Goal: Task Accomplishment & Management: Manage account settings

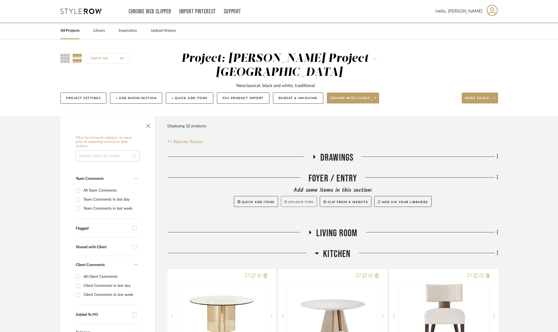
click at [297, 196] on button "Upload Item" at bounding box center [299, 201] width 36 height 11
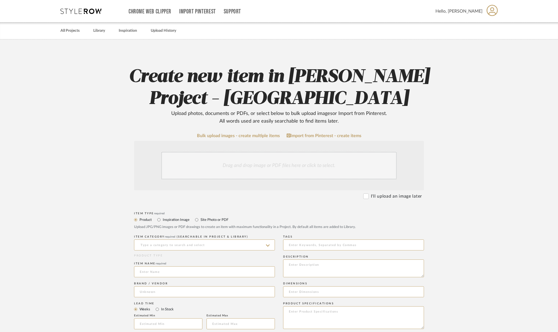
click at [305, 166] on div "Drag and drop image or PDF files here or click to select." at bounding box center [278, 165] width 235 height 27
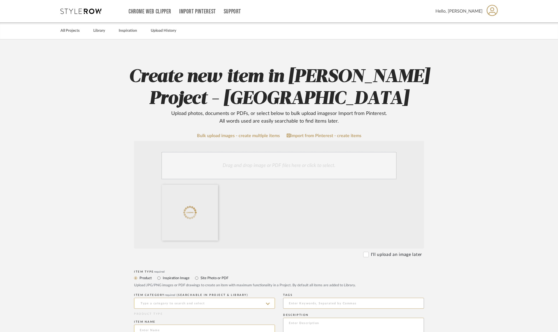
click at [172, 278] on label "Inspiration Image" at bounding box center [175, 278] width 27 height 6
click at [162, 278] on input "Inspiration Image" at bounding box center [159, 278] width 7 height 7
radio input "true"
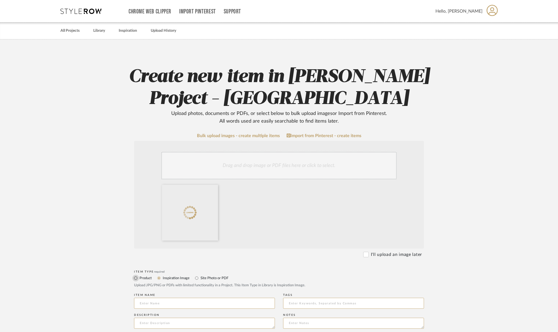
click at [136, 278] on input "Product" at bounding box center [135, 278] width 7 height 7
radio input "true"
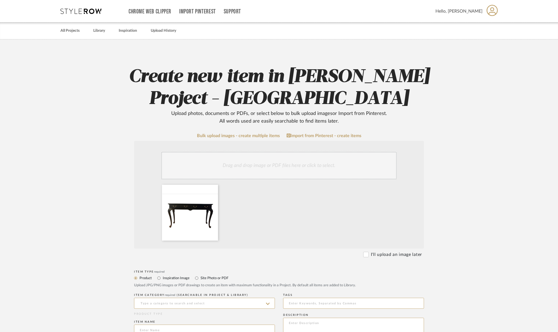
click at [207, 277] on label "Site Photo or PDF" at bounding box center [214, 278] width 28 height 6
click at [200, 277] on input "Site Photo or PDF" at bounding box center [196, 278] width 7 height 7
radio input "true"
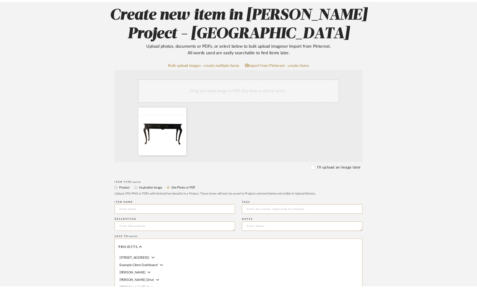
scroll to position [6, 0]
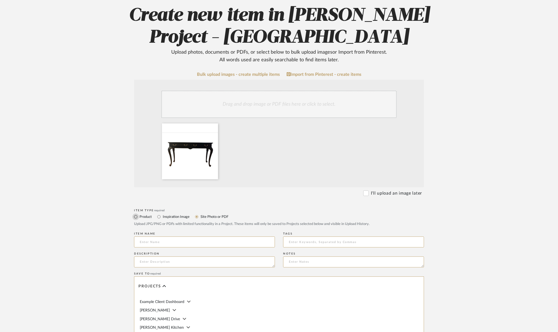
click at [136, 216] on input "Product" at bounding box center [135, 216] width 7 height 7
radio input "true"
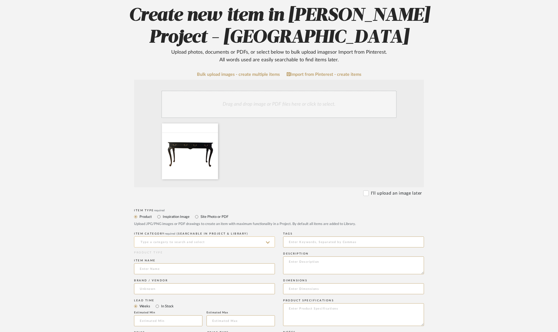
click at [157, 239] on input at bounding box center [204, 241] width 141 height 11
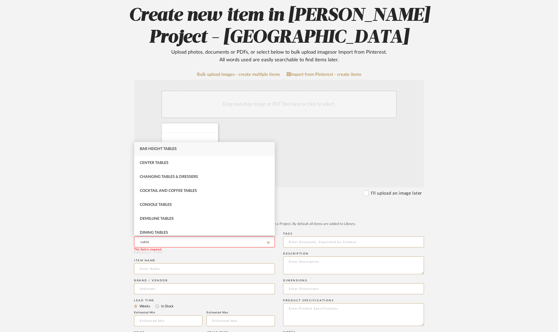
drag, startPoint x: 179, startPoint y: 205, endPoint x: 179, endPoint y: 249, distance: 44.3
click at [179, 205] on div "Console Tables" at bounding box center [204, 205] width 140 height 14
type input "Console Tables"
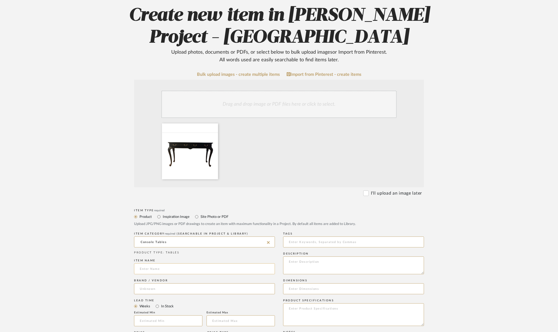
click at [179, 266] on input at bounding box center [204, 268] width 141 height 11
type input "Existing Console Table"
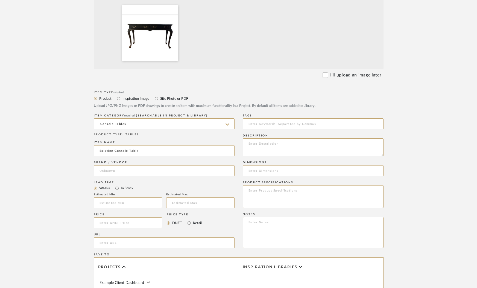
scroll to position [194, 0]
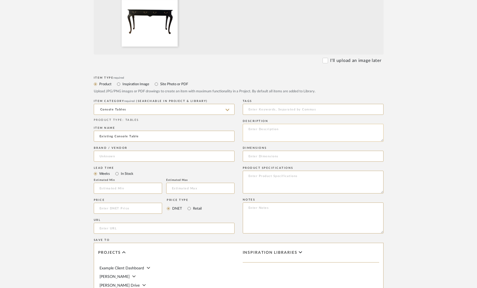
drag, startPoint x: 289, startPoint y: 132, endPoint x: 288, endPoint y: 128, distance: 4.2
click at [289, 131] on textarea at bounding box center [313, 133] width 141 height 18
click at [281, 156] on input at bounding box center [313, 155] width 141 height 11
paste input "34 H x 60 W X 18.5 D"
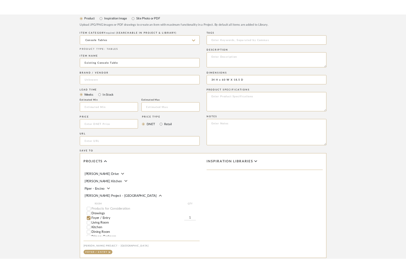
scroll to position [340, 0]
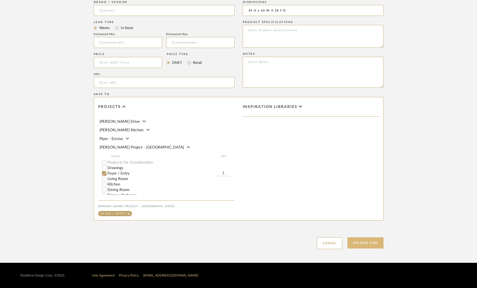
type input "34 H x 60 W X 18.5 D"
click at [362, 243] on button "Upload Item" at bounding box center [366, 242] width 36 height 11
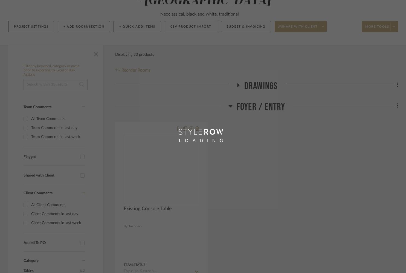
scroll to position [4, 0]
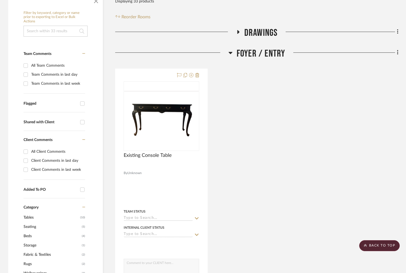
scroll to position [74, 0]
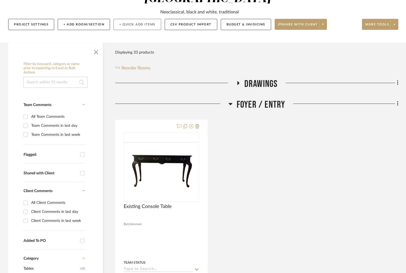
click at [129, 24] on button "+ Quick Add Items" at bounding box center [138, 24] width 48 height 11
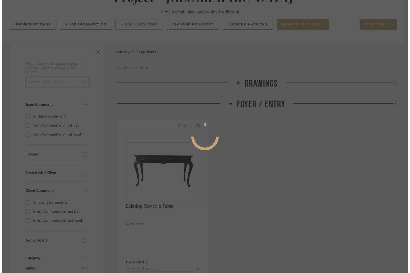
scroll to position [0, 0]
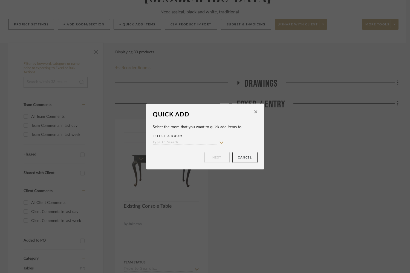
click at [182, 144] on input at bounding box center [185, 142] width 65 height 5
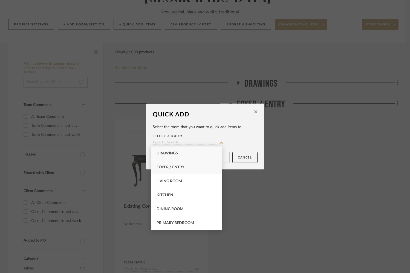
click at [167, 171] on div "Foyer / Entry" at bounding box center [186, 168] width 71 height 14
type input "Foyer / Entry"
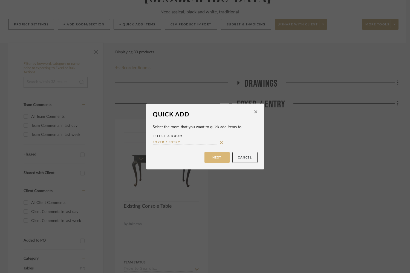
click at [207, 160] on button "Next" at bounding box center [216, 157] width 25 height 11
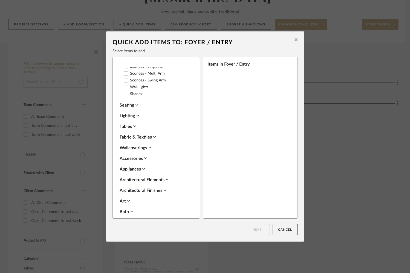
scroll to position [138, 0]
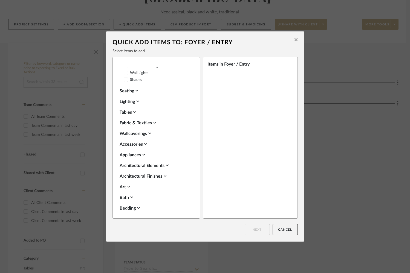
click at [123, 184] on div "Art" at bounding box center [155, 187] width 71 height 7
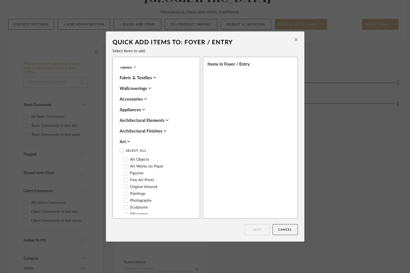
scroll to position [194, 0]
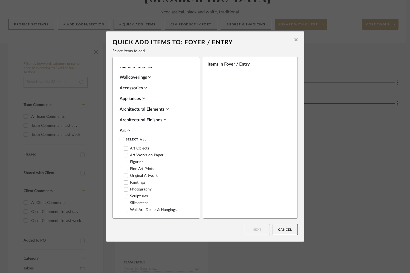
click at [124, 168] on icon at bounding box center [126, 169] width 4 height 3
click at [260, 228] on button "Next" at bounding box center [257, 229] width 25 height 11
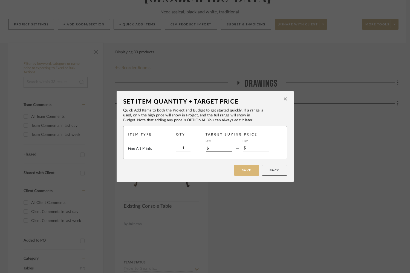
click at [242, 174] on button "Save" at bounding box center [246, 170] width 25 height 11
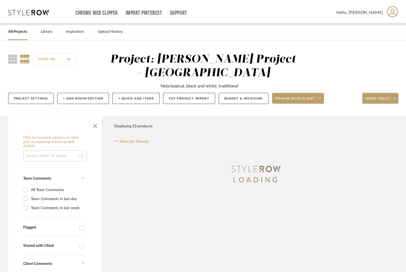
scroll to position [74, 0]
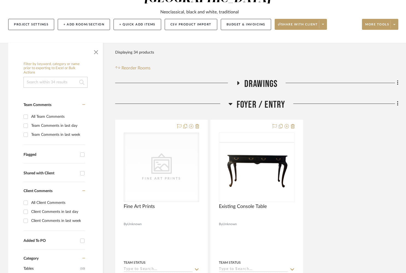
click at [268, 106] on span "Foyer / Entry" at bounding box center [261, 105] width 49 height 12
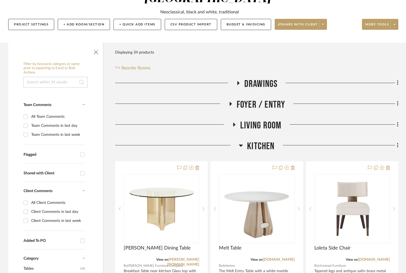
click at [268, 127] on span "Living Room" at bounding box center [260, 126] width 41 height 12
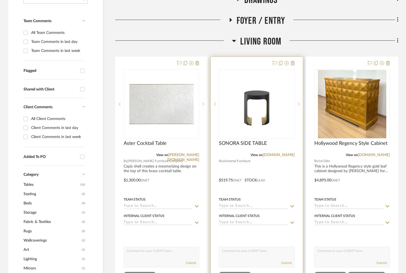
scroll to position [173, 0]
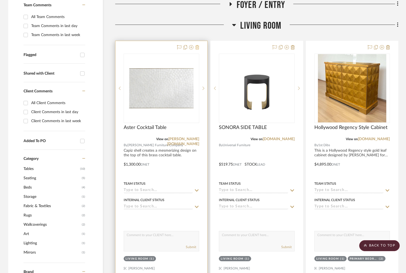
click at [198, 48] on icon at bounding box center [197, 47] width 4 height 4
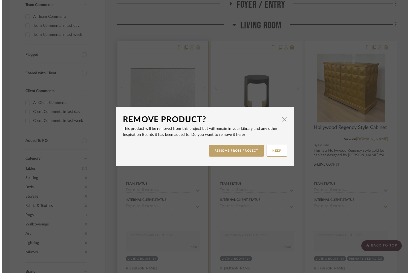
scroll to position [0, 0]
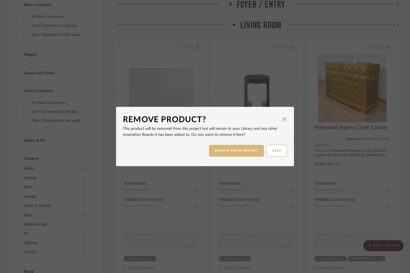
click at [235, 152] on button "REMOVE FROM PROJECT" at bounding box center [236, 151] width 55 height 12
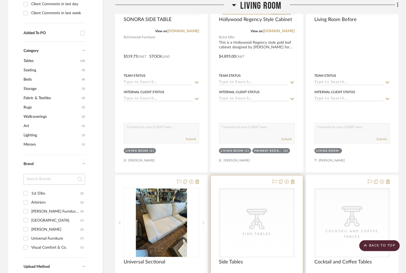
scroll to position [304, 0]
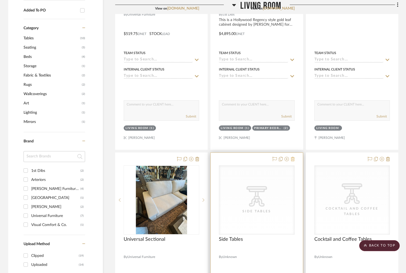
click at [293, 159] on icon at bounding box center [293, 159] width 4 height 4
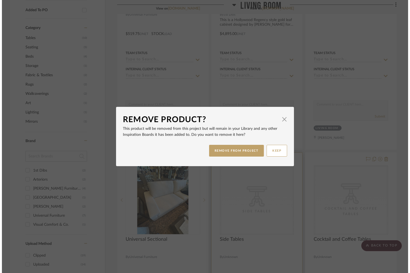
scroll to position [0, 0]
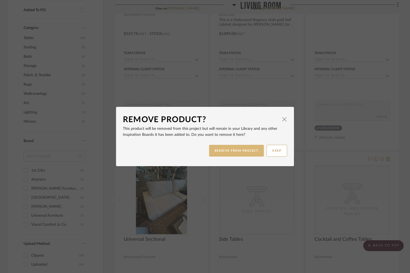
click at [224, 150] on button "REMOVE FROM PROJECT" at bounding box center [236, 151] width 55 height 12
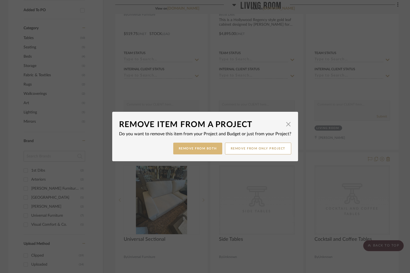
click at [207, 152] on button "Remove from Both" at bounding box center [197, 149] width 49 height 12
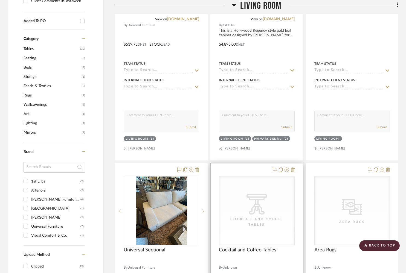
scroll to position [370, 0]
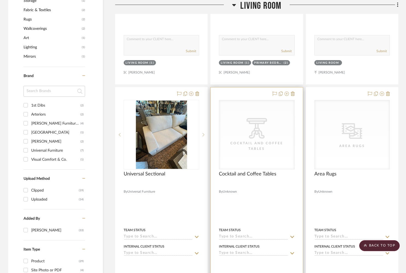
click at [255, 147] on div "Cocktail and Coffee Tables" at bounding box center [256, 146] width 55 height 11
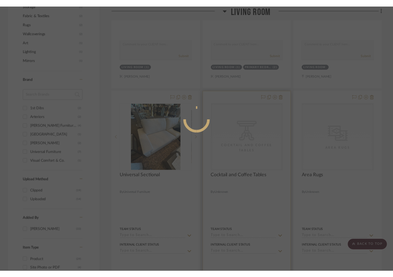
scroll to position [0, 0]
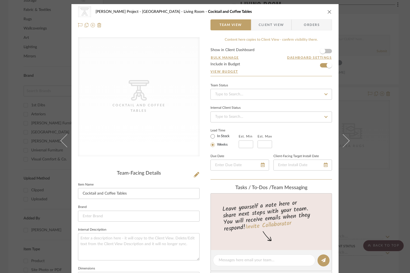
drag, startPoint x: 196, startPoint y: 176, endPoint x: 200, endPoint y: 176, distance: 3.8
click at [196, 176] on icon at bounding box center [196, 174] width 5 height 5
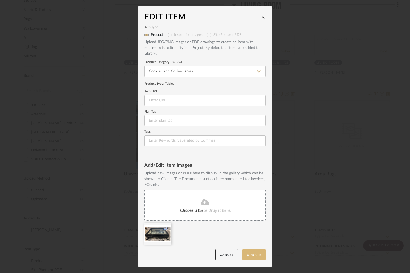
drag, startPoint x: 234, startPoint y: 239, endPoint x: 252, endPoint y: 251, distance: 21.9
click at [235, 239] on div at bounding box center [206, 235] width 125 height 25
click at [257, 256] on button "Update" at bounding box center [253, 254] width 23 height 11
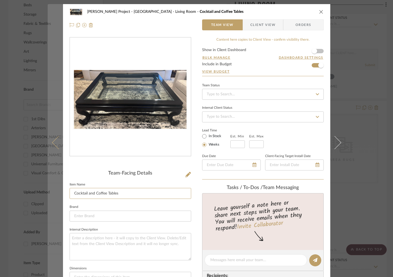
drag, startPoint x: 120, startPoint y: 193, endPoint x: 51, endPoint y: 189, distance: 69.6
click at [51, 189] on mat-dialog-content "Rogers Project - Sacramento Living Room Cocktail and Coffee Tables Team View Cl…" at bounding box center [197, 256] width 298 height 504
type input "Existing Coffee Table"
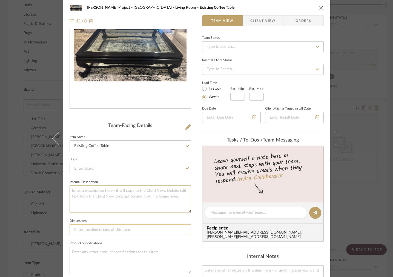
scroll to position [61, 0]
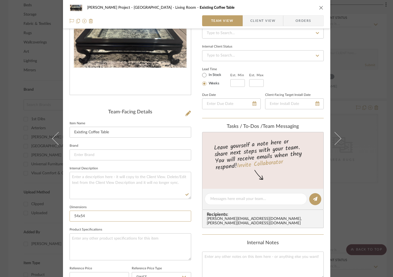
type input "54x54"
drag, startPoint x: 144, startPoint y: 213, endPoint x: 66, endPoint y: 214, distance: 78.5
click at [66, 214] on div "Rogers Project - Sacramento Living Room Existing Coffee Table Team View Client …" at bounding box center [196, 195] width 267 height 504
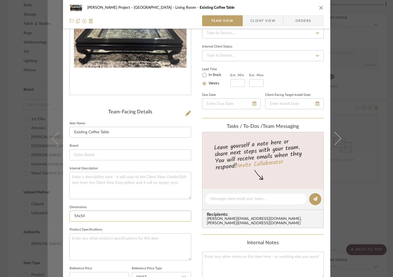
drag, startPoint x: 94, startPoint y: 216, endPoint x: 59, endPoint y: 216, distance: 35.0
click at [58, 216] on mat-dialog-content "Rogers Project - Sacramento Living Room Existing Coffee Table Team View Client …" at bounding box center [197, 195] width 298 height 504
type input "56x56x17"
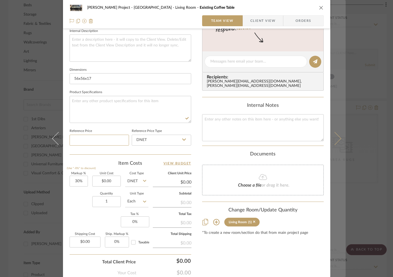
scroll to position [199, 0]
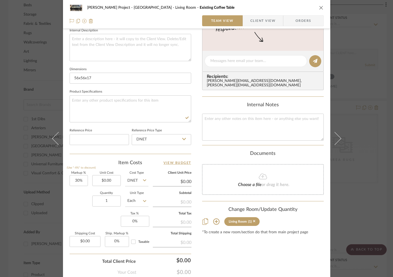
click at [320, 8] on icon "close" at bounding box center [321, 7] width 4 height 4
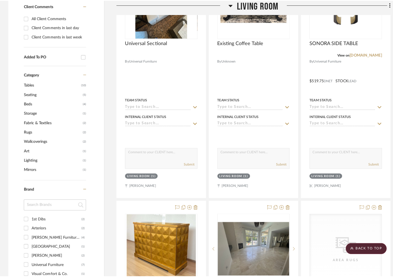
scroll to position [0, 0]
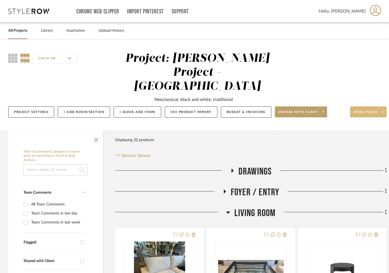
click at [354, 110] on span "More tools" at bounding box center [365, 114] width 24 height 8
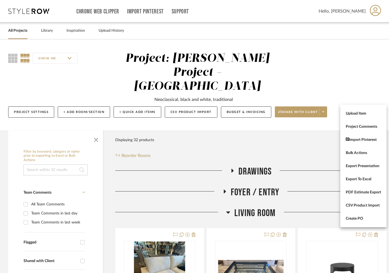
click at [83, 99] on div at bounding box center [194, 136] width 389 height 273
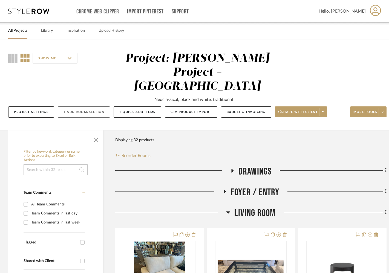
click at [79, 106] on button "+ Add Room/Section" at bounding box center [84, 111] width 52 height 11
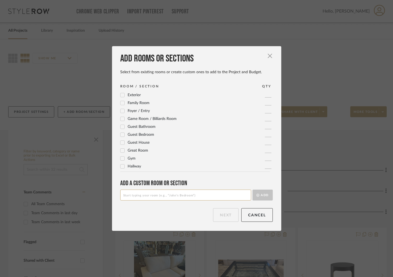
scroll to position [63, 0]
click at [146, 201] on div "Add rooms or sections Select from existing rooms or create custom ones to add t…" at bounding box center [196, 138] width 169 height 185
click at [146, 197] on input at bounding box center [185, 195] width 131 height 11
type input "Things We Like - Over Budget"
click at [256, 197] on fa-icon "submit" at bounding box center [257, 195] width 3 height 3
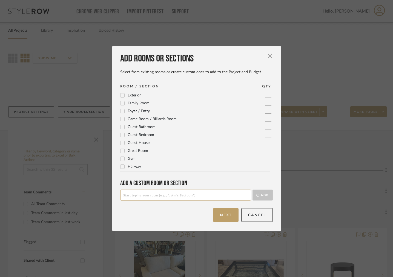
scroll to position [0, 0]
click at [224, 214] on button "Next" at bounding box center [225, 215] width 25 height 14
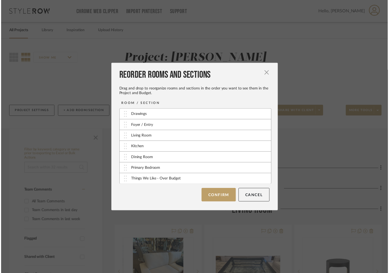
scroll to position [0, 0]
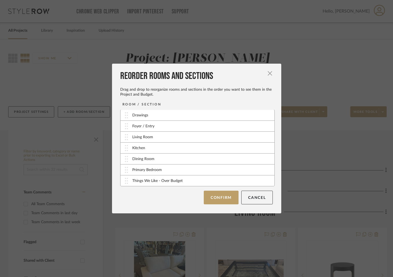
click at [213, 196] on button "Confirm" at bounding box center [221, 198] width 35 height 14
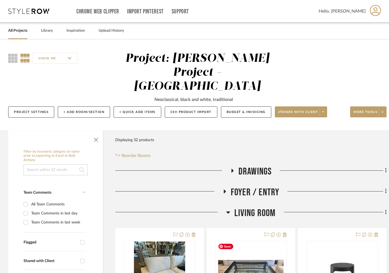
scroll to position [331, 0]
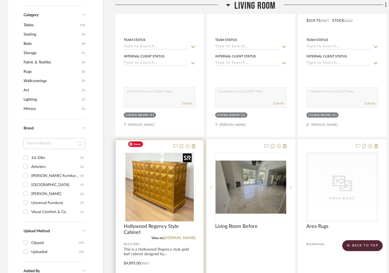
click at [174, 170] on img "0" at bounding box center [159, 187] width 68 height 68
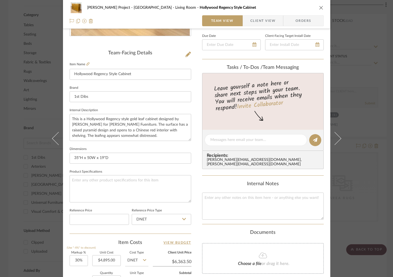
scroll to position [198, 0]
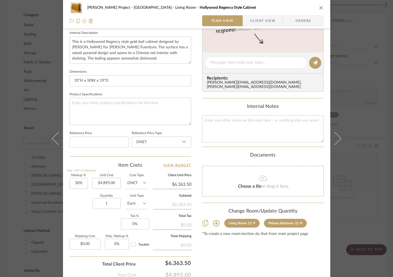
click at [213, 220] on icon at bounding box center [216, 223] width 7 height 7
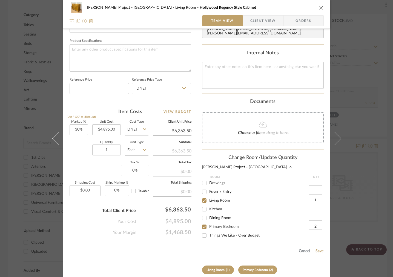
scroll to position [256, 0]
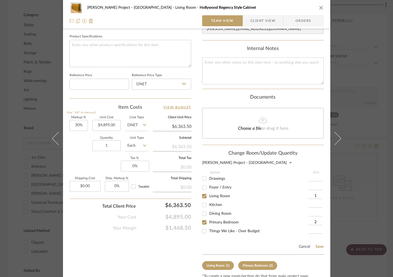
drag, startPoint x: 205, startPoint y: 230, endPoint x: 204, endPoint y: 226, distance: 3.6
click at [205, 230] on input "Things We Like - Over Budget" at bounding box center [204, 231] width 9 height 9
checkbox input "true"
type input "1"
drag, startPoint x: 202, startPoint y: 220, endPoint x: 202, endPoint y: 216, distance: 3.8
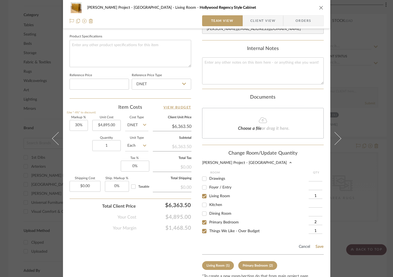
click at [202, 219] on input "Primary Bedroom" at bounding box center [204, 222] width 9 height 9
checkbox input "false"
click at [199, 198] on div "Rogers Project - Sacramento Living Room Hollywood Regency Style Cabinet Team Vi…" at bounding box center [196, 24] width 267 height 553
drag, startPoint x: 205, startPoint y: 192, endPoint x: 234, endPoint y: 201, distance: 29.8
click at [205, 192] on input "Living Room" at bounding box center [204, 196] width 9 height 9
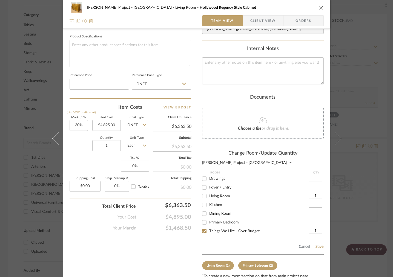
checkbox input "false"
click at [318, 246] on button "Save" at bounding box center [319, 247] width 8 height 4
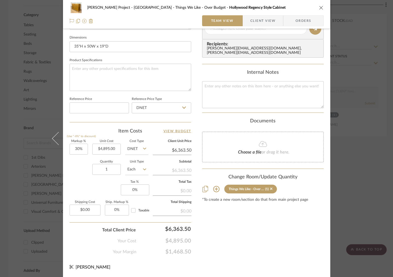
scroll to position [231, 0]
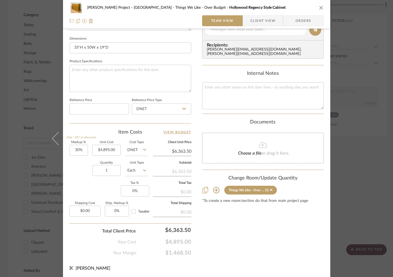
click at [320, 8] on icon "close" at bounding box center [321, 7] width 4 height 4
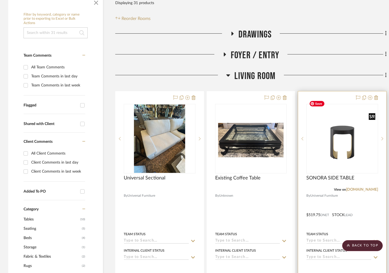
scroll to position [138, 0]
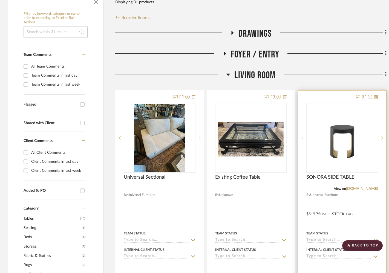
click at [382, 136] on icon at bounding box center [382, 138] width 2 height 4
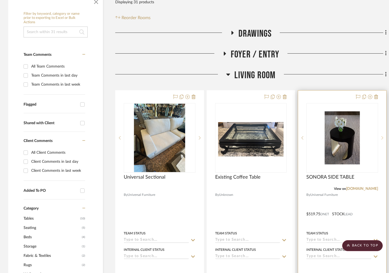
click at [382, 136] on icon at bounding box center [382, 138] width 2 height 4
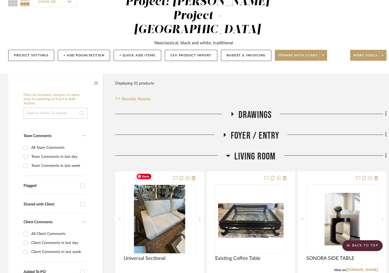
scroll to position [0, 0]
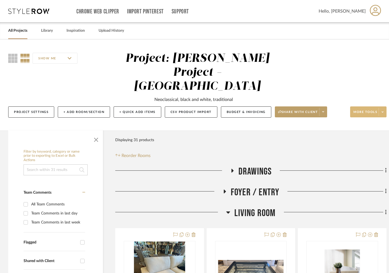
click at [353, 106] on button "More tools" at bounding box center [368, 111] width 36 height 11
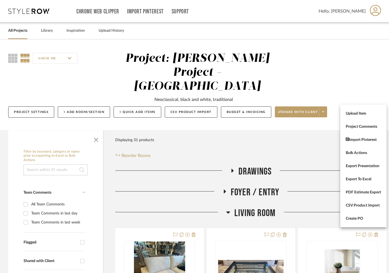
click at [351, 111] on button "Upload Item" at bounding box center [363, 113] width 46 height 13
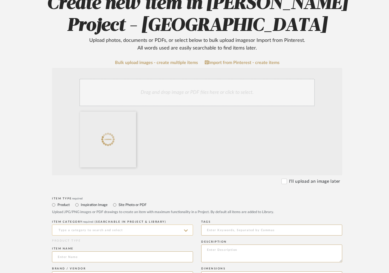
click at [103, 230] on input at bounding box center [122, 230] width 141 height 11
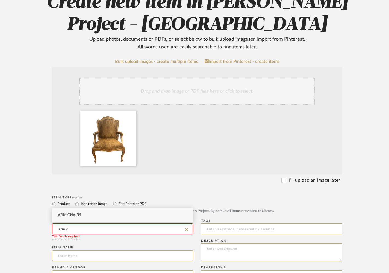
click at [105, 233] on input "arm c" at bounding box center [122, 229] width 141 height 11
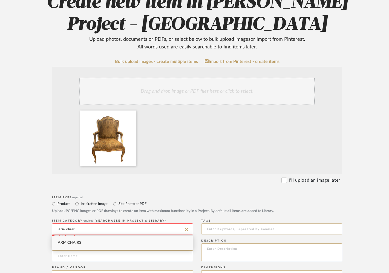
click at [102, 242] on div "Arm Chairs" at bounding box center [122, 243] width 140 height 14
type input "Arm Chairs"
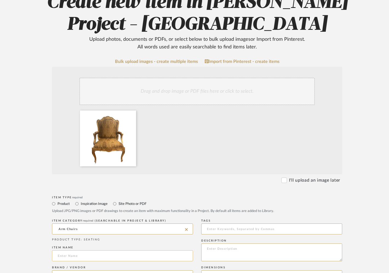
click at [98, 255] on input at bounding box center [122, 255] width 141 height 11
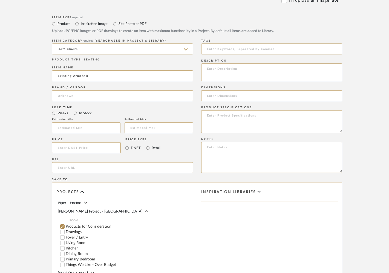
scroll to position [57, 0]
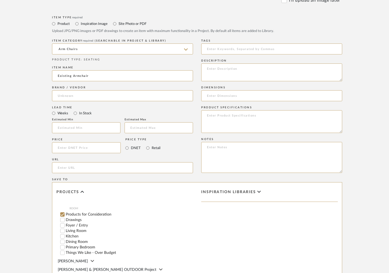
type input "Existing Armchair"
click at [61, 229] on input "Living Room" at bounding box center [62, 230] width 5 height 5
checkbox input "false"
click at [182, 229] on input "1" at bounding box center [182, 230] width 14 height 5
type input "2"
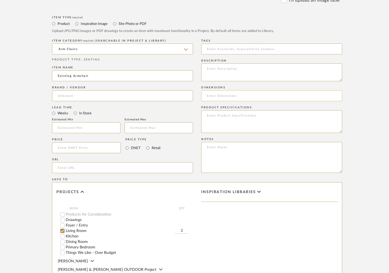
click at [227, 94] on input at bounding box center [271, 95] width 141 height 11
paste input "42H 30W 22D"
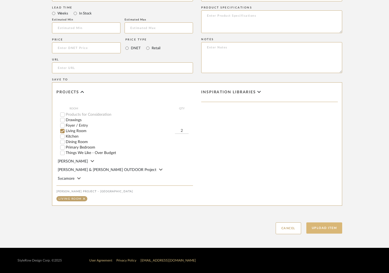
type input "42H 30W 22D"
click at [323, 231] on button "Upload Item" at bounding box center [324, 227] width 36 height 11
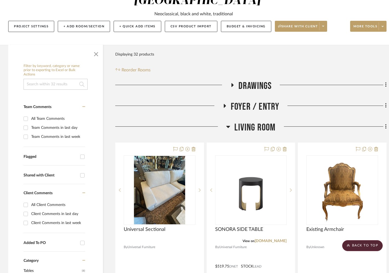
scroll to position [59, 0]
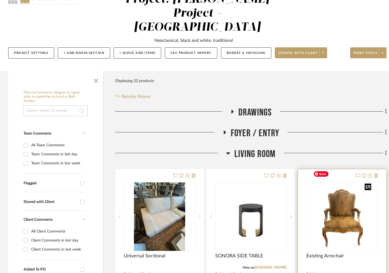
click at [336, 195] on img "0" at bounding box center [342, 216] width 63 height 68
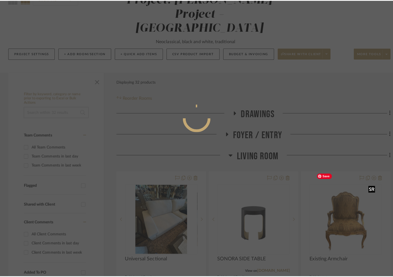
scroll to position [0, 0]
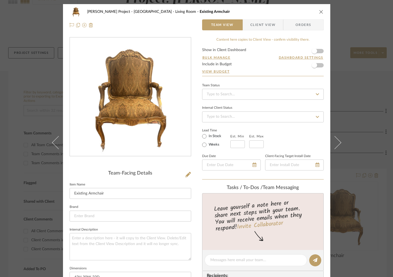
click at [320, 13] on icon "close" at bounding box center [321, 12] width 4 height 4
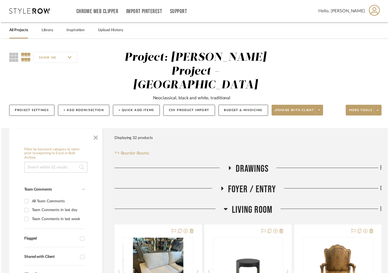
scroll to position [59, 0]
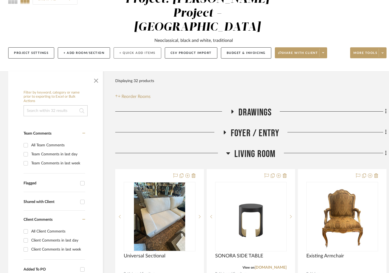
click at [138, 47] on button "+ Quick Add Items" at bounding box center [138, 52] width 48 height 11
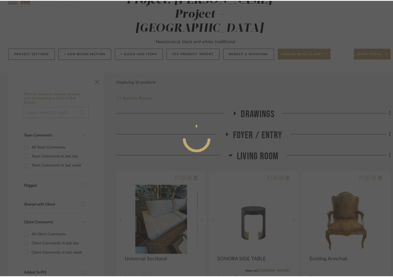
scroll to position [0, 0]
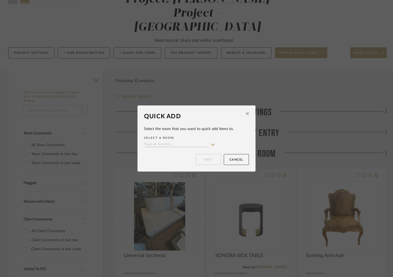
click at [171, 145] on input at bounding box center [176, 144] width 65 height 5
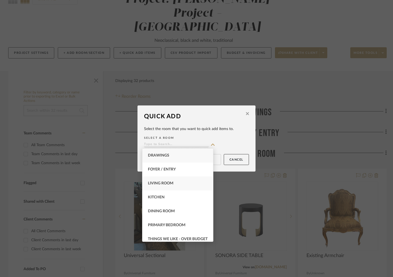
scroll to position [3, 0]
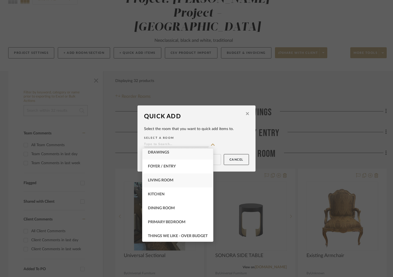
click at [166, 181] on span "Living Room" at bounding box center [160, 181] width 25 height 4
type input "Living Room"
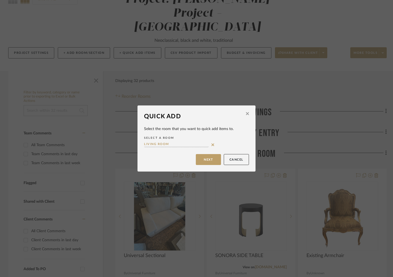
click at [201, 161] on button "Next" at bounding box center [208, 159] width 25 height 11
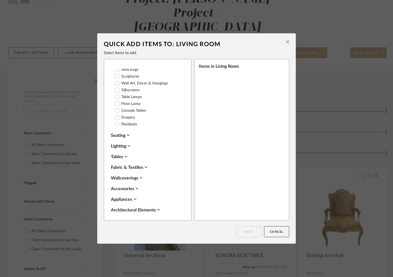
scroll to position [61, 0]
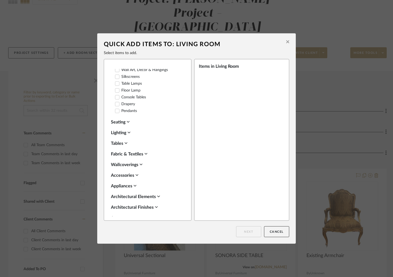
click at [133, 153] on div "Fabric & Textiles" at bounding box center [146, 154] width 71 height 7
click at [124, 170] on label "Fabrics" at bounding box center [124, 172] width 18 height 5
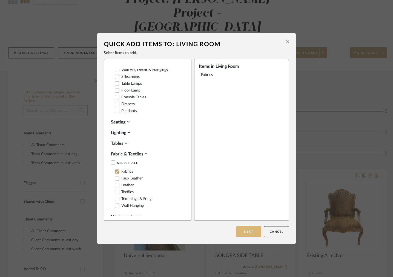
click at [242, 230] on button "Next" at bounding box center [248, 232] width 25 height 11
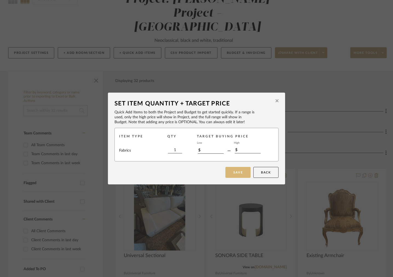
click at [232, 174] on button "Save" at bounding box center [237, 172] width 25 height 11
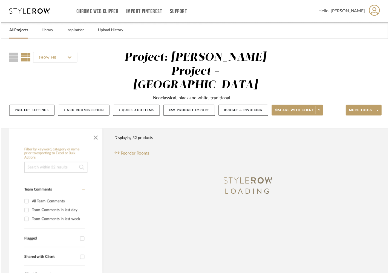
scroll to position [59, 0]
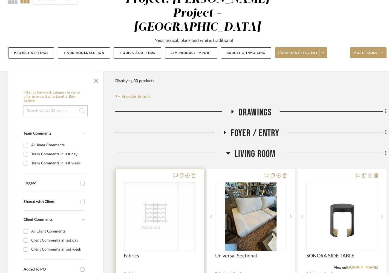
click at [148, 208] on div "CategoryIconFabric Created with Sketch. Fabrics CategoryIconFabric Created with…" at bounding box center [160, 216] width 72 height 69
click at [157, 206] on icon "CategoryIconFabric Created with Sketch." at bounding box center [159, 213] width 21 height 21
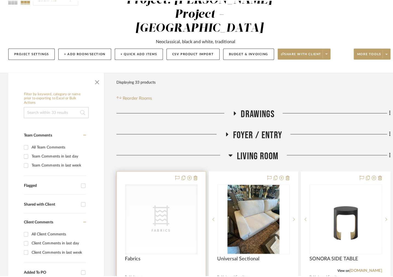
scroll to position [0, 0]
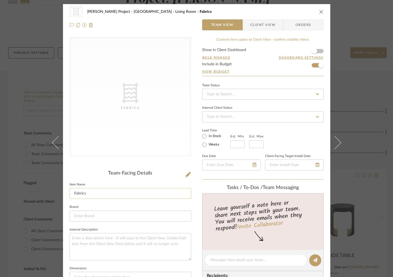
click at [97, 195] on input "Fabrics" at bounding box center [129, 193] width 121 height 11
type input "Fabric for Armchair"
click at [315, 65] on span "button" at bounding box center [321, 65] width 12 height 12
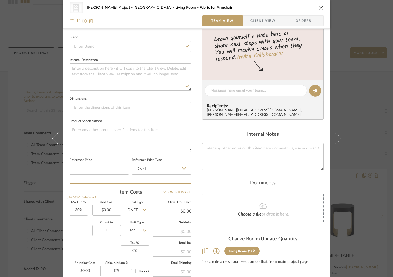
scroll to position [230, 0]
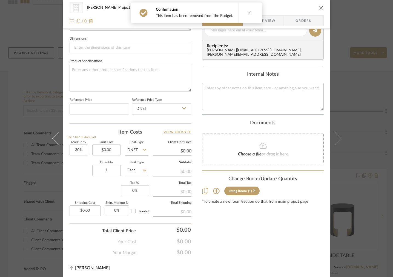
drag, startPoint x: 249, startPoint y: 10, endPoint x: 288, endPoint y: 6, distance: 38.5
click at [249, 10] on button at bounding box center [248, 12] width 21 height 20
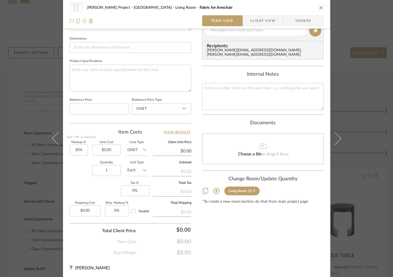
click at [319, 8] on icon "close" at bounding box center [321, 7] width 4 height 4
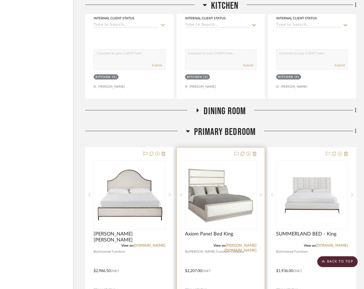
scroll to position [1145, 30]
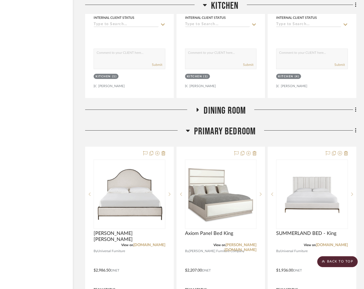
drag, startPoint x: 222, startPoint y: 114, endPoint x: 221, endPoint y: 102, distance: 12.0
click at [222, 126] on span "Primary Bedroom" at bounding box center [225, 132] width 62 height 12
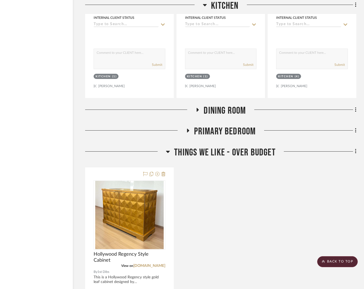
click at [222, 105] on span "Dining Room" at bounding box center [225, 111] width 42 height 12
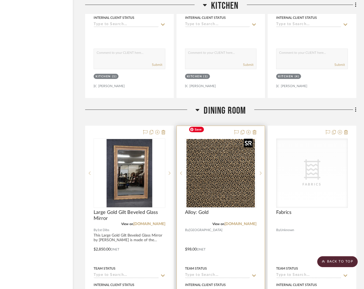
click at [223, 166] on img "0" at bounding box center [220, 173] width 68 height 68
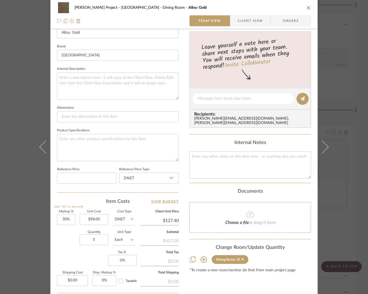
scroll to position [214, 0]
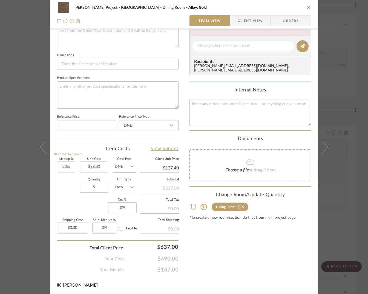
click at [201, 204] on icon at bounding box center [203, 207] width 7 height 7
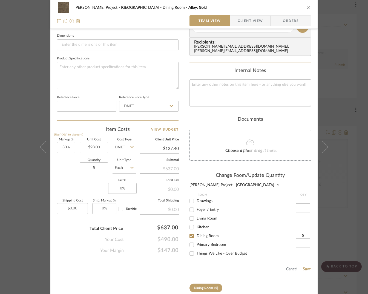
scroll to position [246, 0]
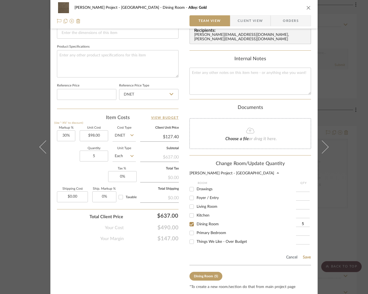
drag, startPoint x: 192, startPoint y: 241, endPoint x: 191, endPoint y: 234, distance: 6.9
click at [192, 240] on input "Things We Like - Over Budget" at bounding box center [191, 241] width 9 height 9
checkbox input "true"
type input "1"
drag, startPoint x: 191, startPoint y: 222, endPoint x: 204, endPoint y: 228, distance: 13.7
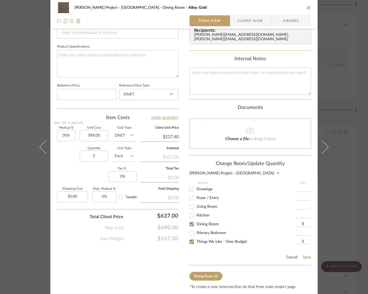
click at [191, 222] on input "Dining Room" at bounding box center [191, 224] width 9 height 9
checkbox input "false"
click at [304, 255] on button "Save" at bounding box center [306, 257] width 8 height 4
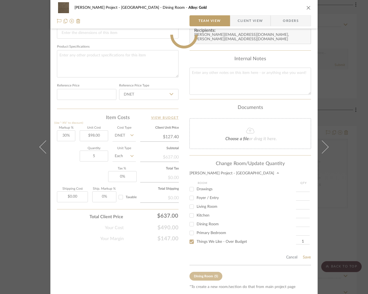
type input "1"
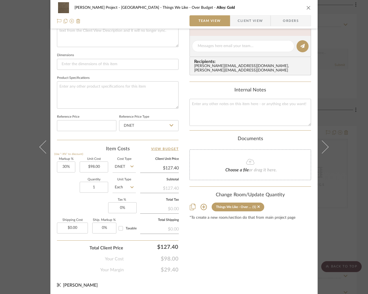
click at [306, 5] on icon "close" at bounding box center [308, 7] width 4 height 4
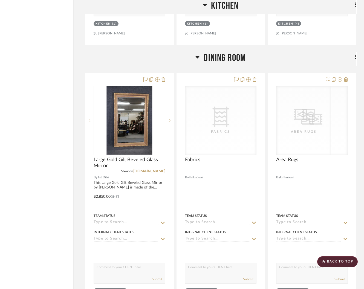
scroll to position [1414, 30]
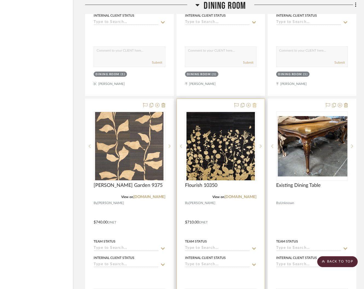
click at [254, 103] on icon at bounding box center [254, 105] width 4 height 4
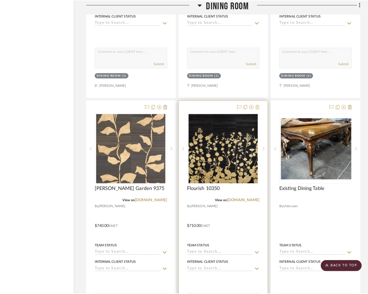
scroll to position [0, 0]
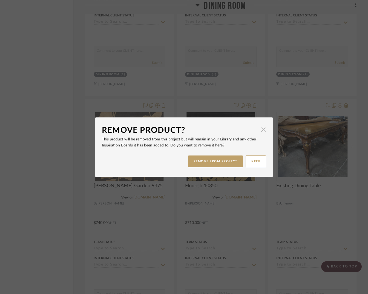
drag, startPoint x: 264, startPoint y: 125, endPoint x: 261, endPoint y: 129, distance: 5.5
click at [264, 126] on dialog-content "Remove Product? × This product will be removed from this project but will remai…" at bounding box center [184, 146] width 178 height 59
drag, startPoint x: 261, startPoint y: 130, endPoint x: 223, endPoint y: 125, distance: 38.3
click at [261, 130] on span "button" at bounding box center [263, 129] width 11 height 11
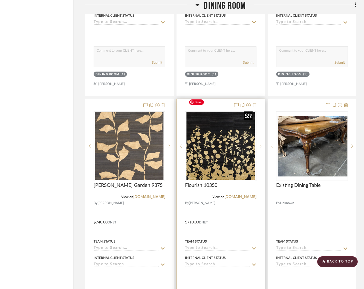
click at [222, 125] on img "0" at bounding box center [220, 146] width 68 height 68
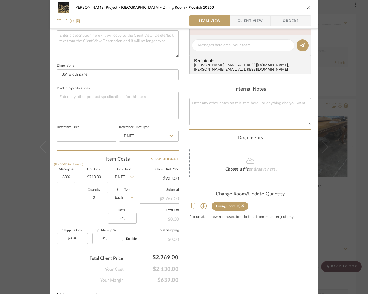
scroll to position [214, 0]
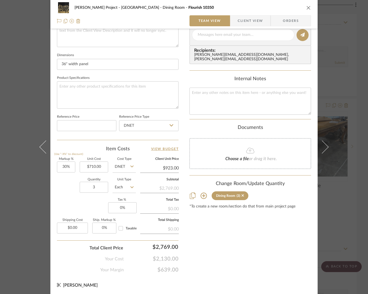
click at [198, 191] on div "Dining Room (3)" at bounding box center [249, 195] width 121 height 9
click at [200, 192] on icon at bounding box center [203, 195] width 7 height 7
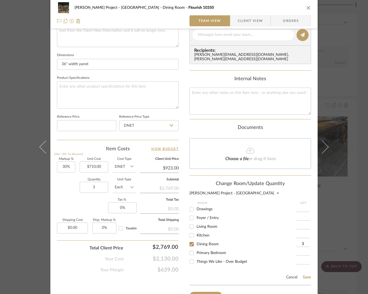
click at [205, 260] on span "Things We Like - Over Budget" at bounding box center [221, 262] width 50 height 4
click at [196, 259] on input "Things We Like - Over Budget" at bounding box center [191, 261] width 9 height 9
checkbox input "true"
type input "1"
drag, startPoint x: 188, startPoint y: 241, endPoint x: 202, endPoint y: 243, distance: 13.5
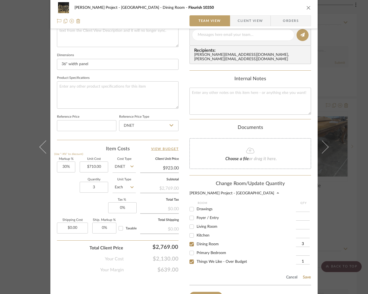
click at [189, 241] on input "Dining Room" at bounding box center [191, 244] width 9 height 9
checkbox input "false"
click at [306, 275] on button "Save" at bounding box center [306, 277] width 8 height 4
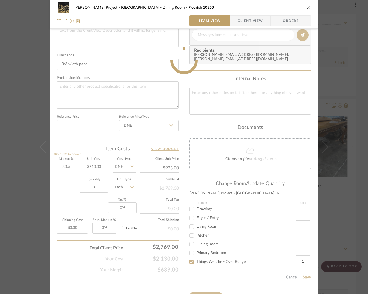
type input "1"
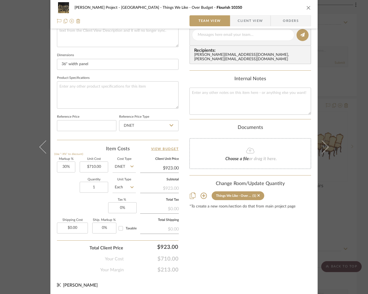
click at [307, 7] on icon "close" at bounding box center [308, 7] width 4 height 4
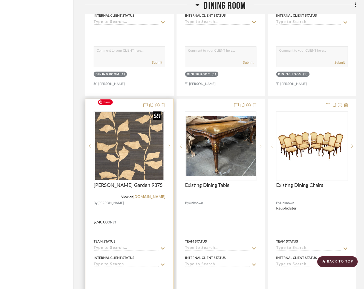
click at [152, 127] on img "0" at bounding box center [129, 146] width 68 height 68
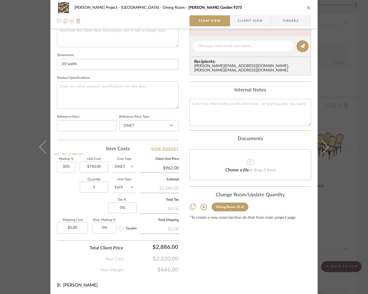
click at [202, 204] on icon at bounding box center [203, 207] width 7 height 7
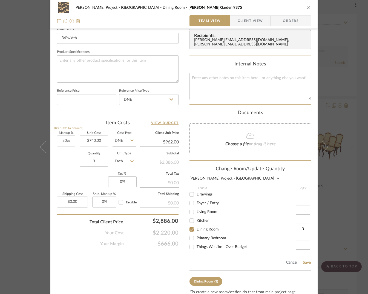
scroll to position [241, 0]
drag, startPoint x: 202, startPoint y: 245, endPoint x: 213, endPoint y: 247, distance: 11.4
click at [202, 245] on span "Things We Like - Over Budget" at bounding box center [221, 246] width 50 height 4
click at [196, 245] on input "Things We Like - Over Budget" at bounding box center [191, 246] width 9 height 9
checkbox input "true"
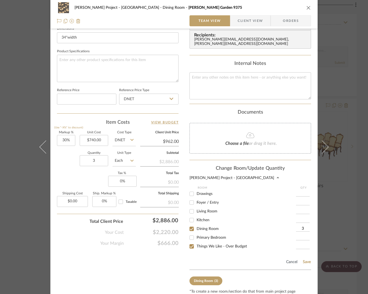
type input "1"
drag, startPoint x: 204, startPoint y: 224, endPoint x: 283, endPoint y: 248, distance: 82.1
click at [205, 227] on span "Dining Room" at bounding box center [207, 229] width 22 height 4
drag, startPoint x: 189, startPoint y: 225, endPoint x: 232, endPoint y: 238, distance: 44.5
click at [189, 225] on input "Dining Room" at bounding box center [191, 228] width 9 height 9
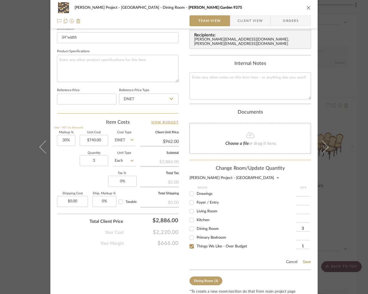
checkbox input "false"
click at [306, 261] on button "Save" at bounding box center [306, 262] width 8 height 4
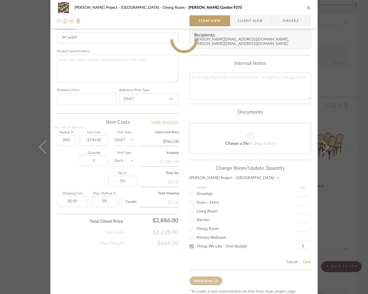
type input "1"
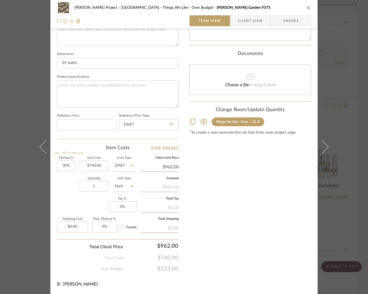
scroll to position [214, 0]
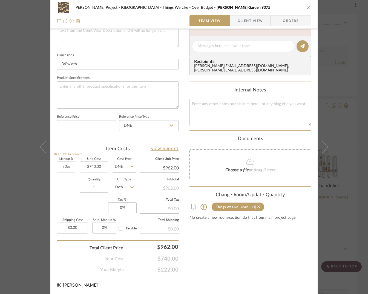
click at [307, 7] on icon "close" at bounding box center [308, 7] width 4 height 4
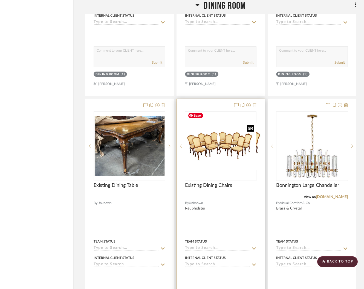
click at [238, 137] on img at bounding box center [220, 147] width 71 height 42
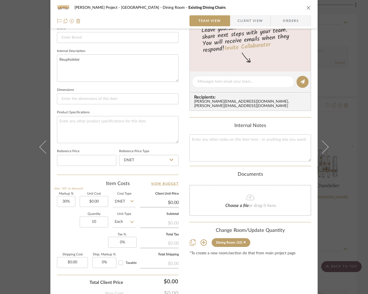
scroll to position [214, 0]
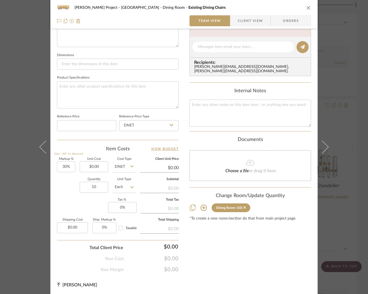
click at [201, 206] on icon at bounding box center [203, 207] width 7 height 7
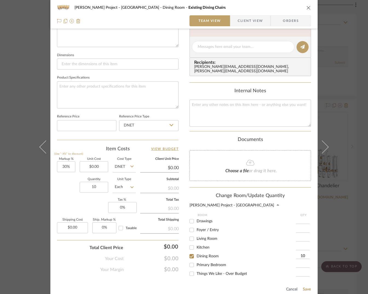
click at [299, 245] on input at bounding box center [303, 247] width 14 height 5
type input "4"
drag, startPoint x: 303, startPoint y: 251, endPoint x: 297, endPoint y: 251, distance: 6.3
click at [297, 253] on input "10" at bounding box center [303, 255] width 14 height 5
type input "6"
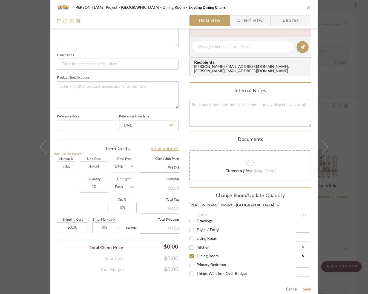
drag, startPoint x: 191, startPoint y: 243, endPoint x: 197, endPoint y: 243, distance: 5.2
click at [191, 243] on input "Kitchen" at bounding box center [191, 247] width 9 height 9
checkbox input "true"
click at [305, 288] on button "Save" at bounding box center [306, 289] width 8 height 4
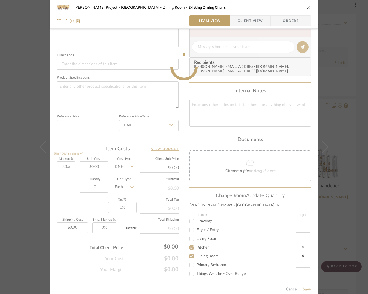
type input "6"
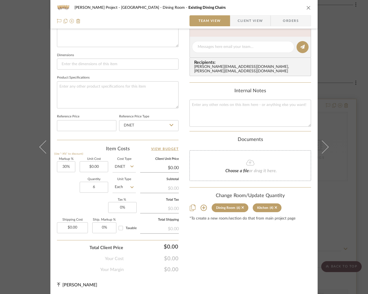
drag, startPoint x: 308, startPoint y: 7, endPoint x: 339, endPoint y: 85, distance: 83.7
click at [308, 7] on icon "close" at bounding box center [308, 7] width 4 height 4
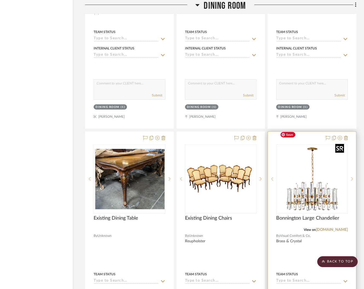
click at [324, 162] on img "0" at bounding box center [312, 179] width 68 height 68
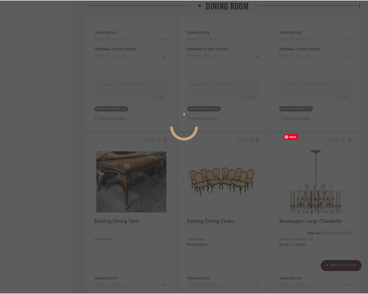
scroll to position [0, 0]
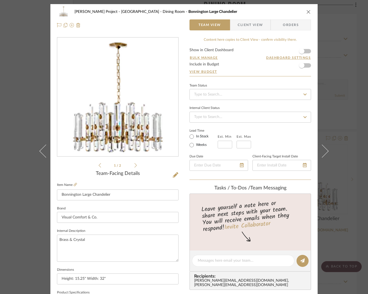
drag, startPoint x: 309, startPoint y: 12, endPoint x: 248, endPoint y: 37, distance: 66.6
click at [309, 12] on div "Rogers Project - Sacramento Dining Room Bonnington Large Chandelier Team View C…" at bounding box center [183, 18] width 267 height 29
drag, startPoint x: 306, startPoint y: 10, endPoint x: 305, endPoint y: 18, distance: 8.0
click at [306, 10] on icon "close" at bounding box center [308, 12] width 4 height 4
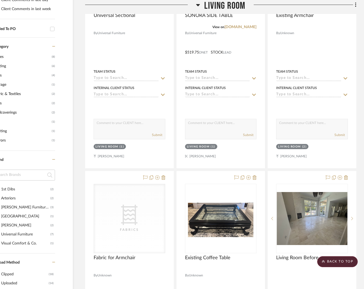
scroll to position [0, 30]
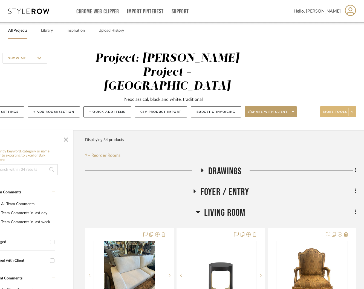
click at [323, 106] on button "More tools" at bounding box center [338, 111] width 36 height 11
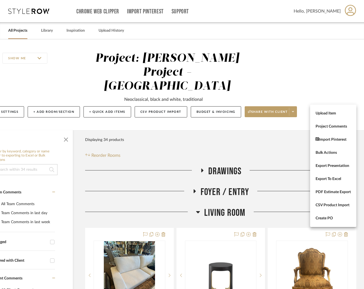
click at [326, 112] on span "Upload Item" at bounding box center [332, 113] width 35 height 5
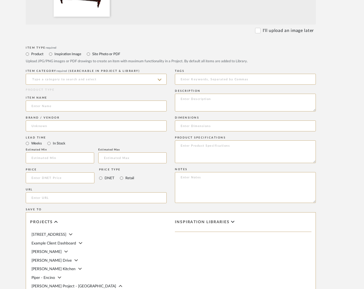
scroll to position [222, 26]
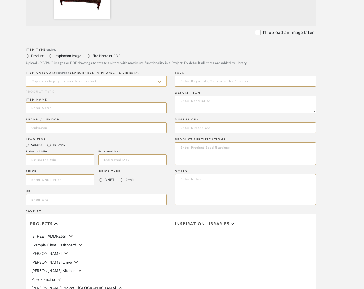
click at [83, 81] on input at bounding box center [96, 81] width 141 height 11
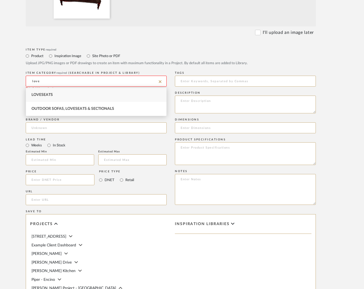
drag, startPoint x: 70, startPoint y: 97, endPoint x: 72, endPoint y: 106, distance: 8.6
click at [70, 97] on div "Loveseats" at bounding box center [96, 95] width 140 height 14
type input "Loveseats"
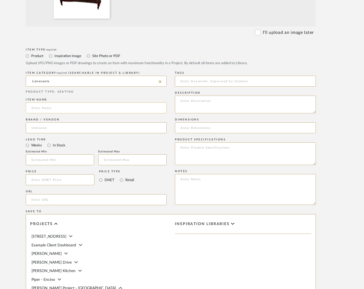
click at [71, 108] on input at bounding box center [96, 108] width 141 height 11
type input "Existing Loveseat"
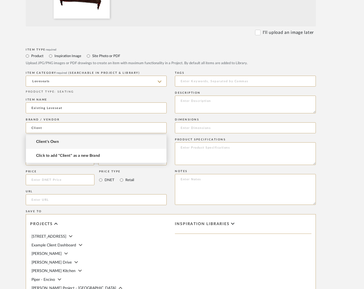
drag, startPoint x: 48, startPoint y: 142, endPoint x: 42, endPoint y: 147, distance: 7.8
click at [48, 142] on span "Client's Own" at bounding box center [47, 142] width 23 height 5
type input "Client's Own"
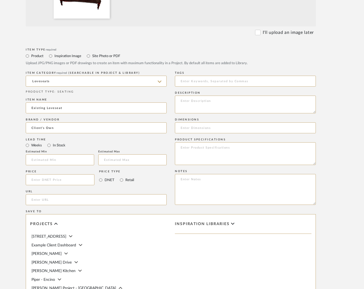
click at [11, 169] on form "Bulk upload images - create multiple items Import from Pinterest - create items…" at bounding box center [170, 138] width 349 height 455
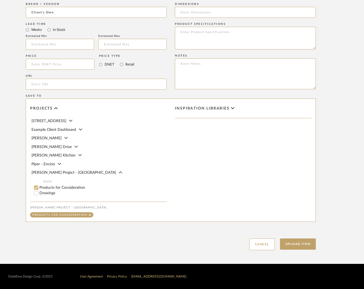
scroll to position [40, 0]
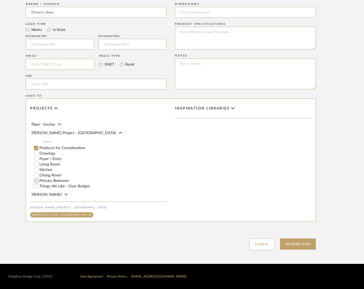
click at [36, 178] on input "Primary Bedroom" at bounding box center [35, 180] width 5 height 5
checkbox input "false"
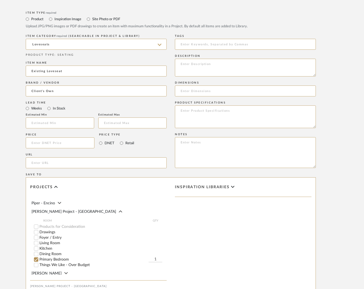
scroll to position [338, 26]
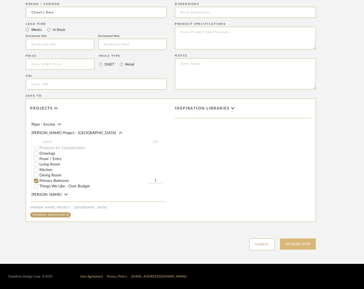
click at [296, 246] on button "Upload Item" at bounding box center [298, 244] width 36 height 11
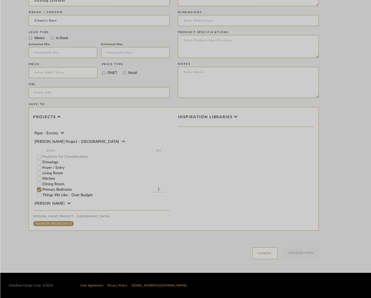
scroll to position [329, 23]
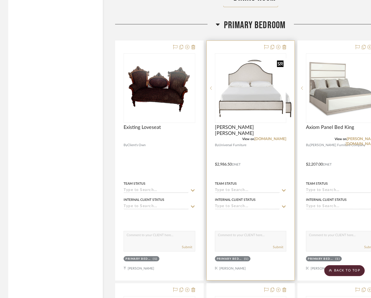
scroll to position [2248, 23]
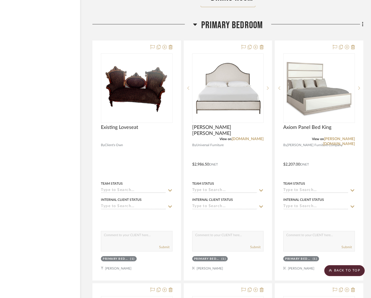
click at [234, 19] on span "Primary Bedroom" at bounding box center [232, 25] width 62 height 12
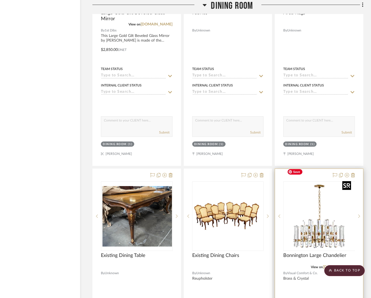
click at [318, 210] on img at bounding box center [319, 216] width 68 height 68
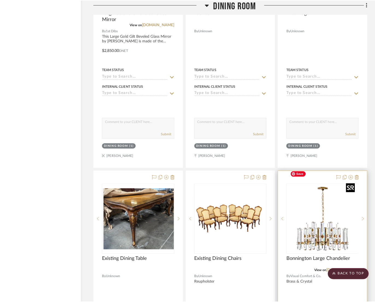
scroll to position [0, 0]
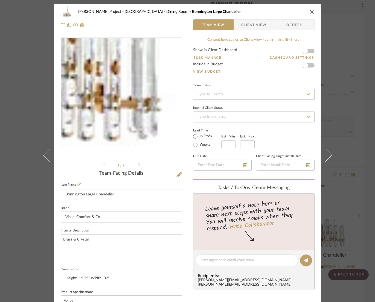
click at [151, 144] on img "0" at bounding box center [121, 97] width 119 height 119
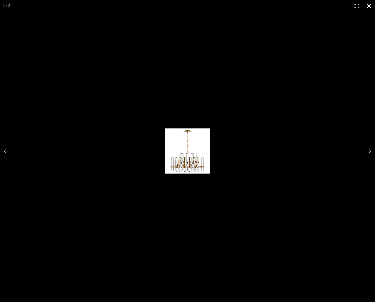
click at [369, 6] on button at bounding box center [369, 6] width 12 height 12
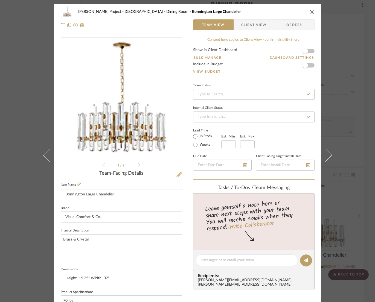
click at [177, 175] on icon at bounding box center [178, 174] width 5 height 5
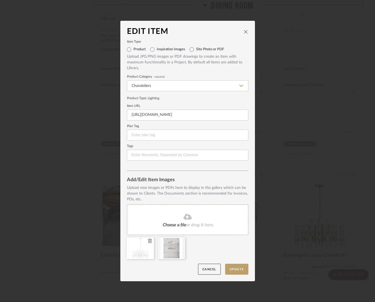
click at [148, 239] on icon at bounding box center [150, 241] width 4 height 4
click at [239, 267] on button "Update" at bounding box center [236, 269] width 23 height 11
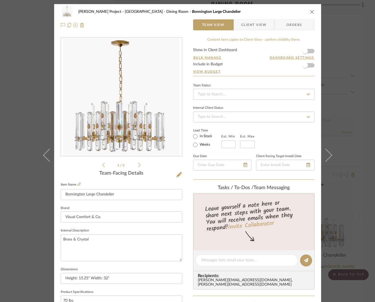
click at [310, 13] on icon "close" at bounding box center [312, 12] width 4 height 4
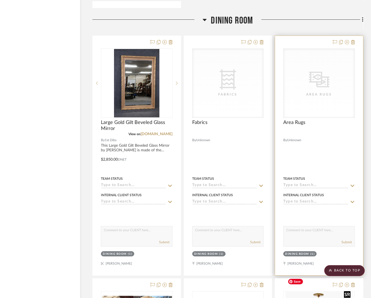
scroll to position [1447, 23]
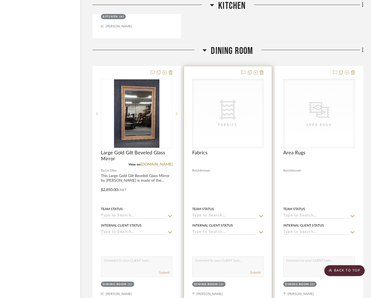
click at [234, 100] on icon "0" at bounding box center [228, 110] width 16 height 21
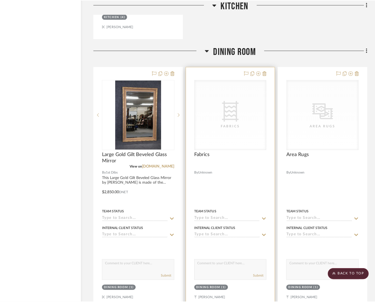
scroll to position [0, 0]
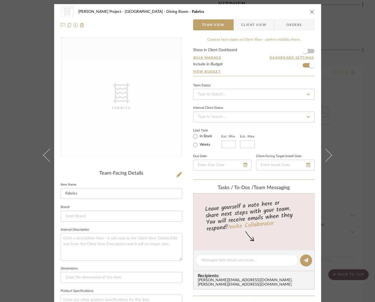
click at [310, 11] on icon "close" at bounding box center [312, 12] width 4 height 4
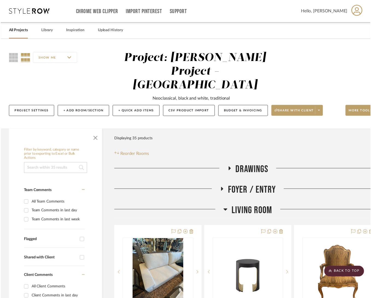
scroll to position [1447, 23]
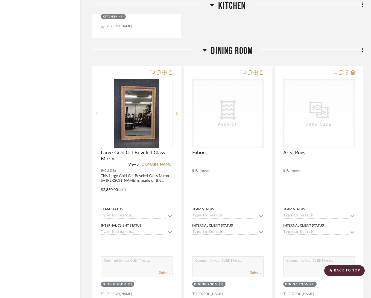
click at [246, 45] on span "Dining Room" at bounding box center [232, 51] width 42 height 12
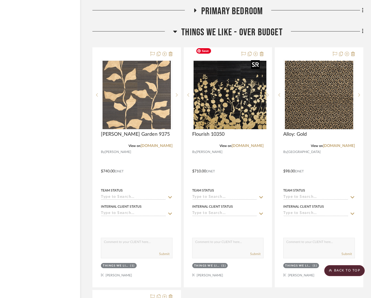
scroll to position [1407, 23]
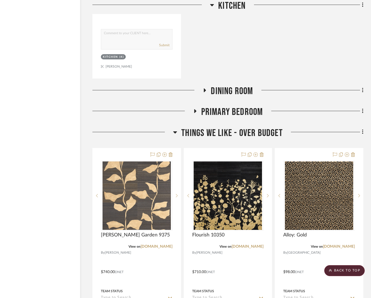
click at [237, 127] on span "Things We Like - Over Budget" at bounding box center [231, 133] width 101 height 12
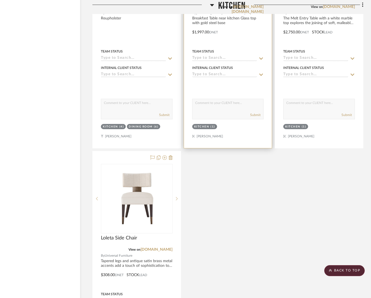
scroll to position [891, 23]
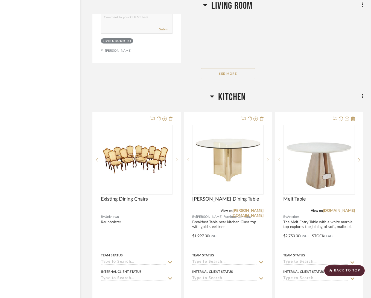
click at [222, 91] on span "Kitchen" at bounding box center [231, 97] width 27 height 12
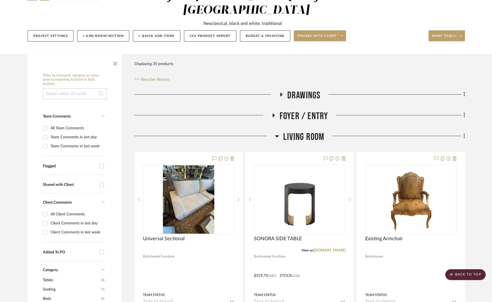
scroll to position [0, 0]
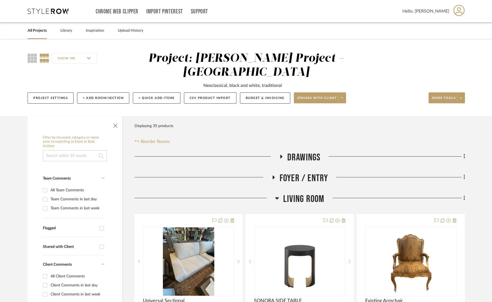
click at [304, 193] on span "Living Room" at bounding box center [303, 199] width 41 height 12
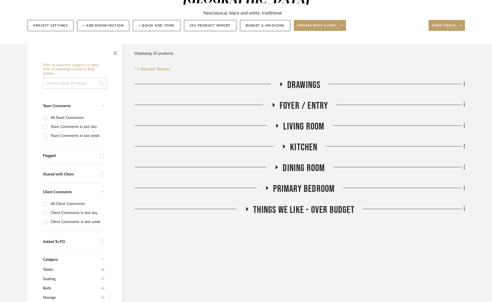
click at [307, 162] on span "Dining Room" at bounding box center [304, 168] width 42 height 12
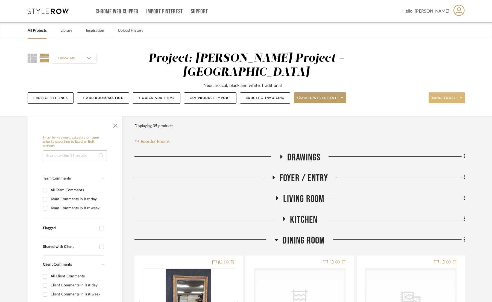
click at [402, 96] on span "More tools" at bounding box center [444, 100] width 24 height 8
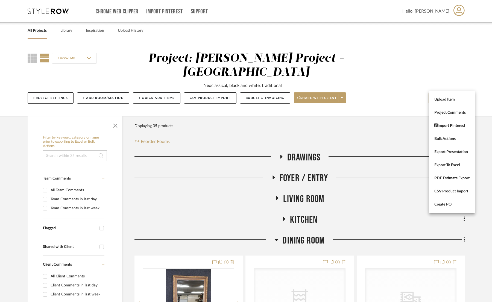
drag, startPoint x: 449, startPoint y: 97, endPoint x: 445, endPoint y: 97, distance: 4.1
click at [402, 97] on button "Upload Item" at bounding box center [452, 99] width 46 height 13
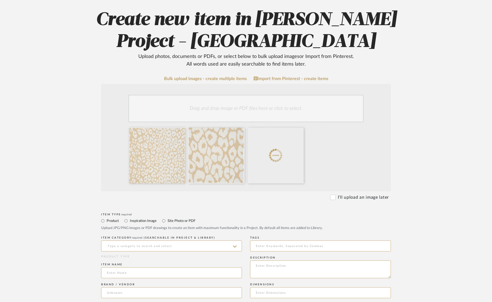
scroll to position [119, 0]
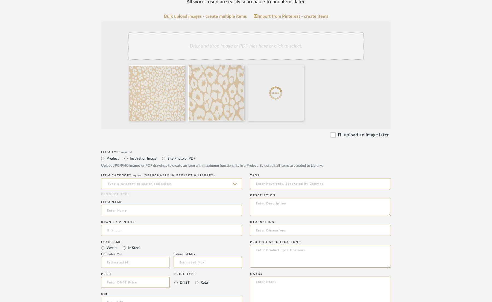
click at [145, 183] on input at bounding box center [171, 183] width 141 height 11
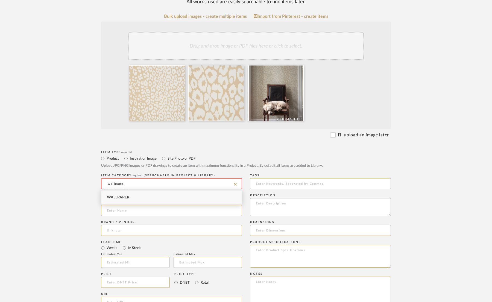
click at [133, 195] on div "Wallpaper" at bounding box center [171, 198] width 140 height 14
type input "Wallpaper"
click at [125, 210] on input at bounding box center [171, 210] width 141 height 11
type input "Iconic Leopard"
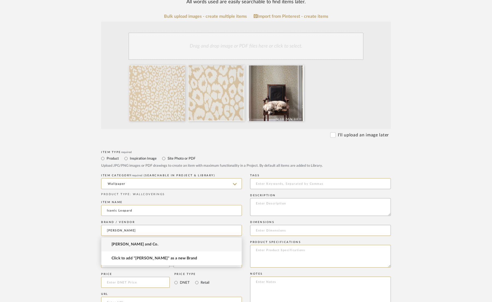
click at [140, 245] on span "[PERSON_NAME] and Co." at bounding box center [135, 244] width 47 height 5
type input "[PERSON_NAME] and Co."
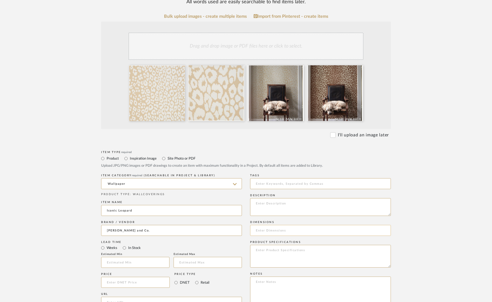
click at [301, 228] on input at bounding box center [320, 230] width 141 height 11
type input "27" width"
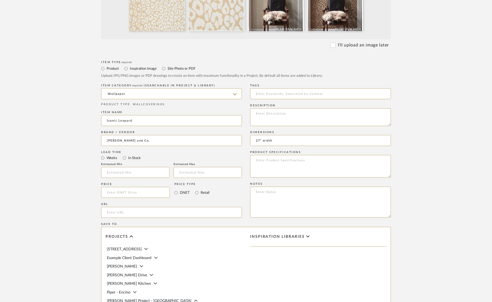
scroll to position [239, 0]
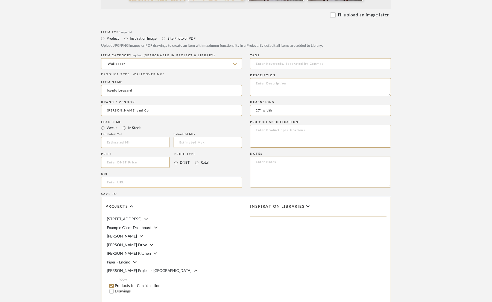
click at [207, 184] on input "url" at bounding box center [171, 182] width 141 height 11
paste input "https://schumacher.com/catalog/products/5007019"
type input "https://schumacher.com/catalog/products/5007019"
click at [107, 166] on input at bounding box center [135, 162] width 69 height 11
type input "$81.00"
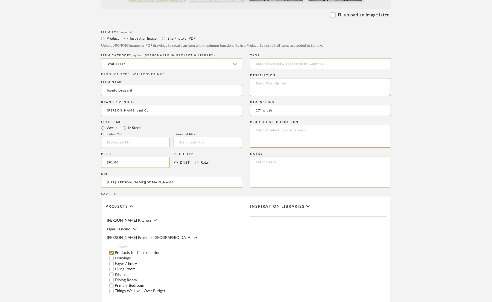
scroll to position [39, 0]
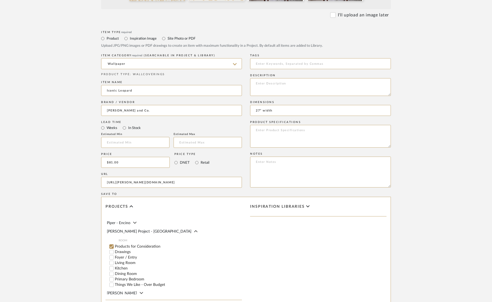
click at [112, 272] on input "Dining Room" at bounding box center [111, 273] width 5 height 5
checkbox input "false"
drag, startPoint x: 231, startPoint y: 270, endPoint x: 227, endPoint y: 269, distance: 4.2
click at [226, 271] on input "1" at bounding box center [231, 273] width 14 height 5
type input "81"
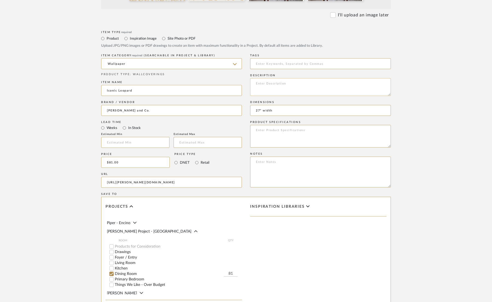
click at [308, 94] on textarea at bounding box center [320, 87] width 141 height 18
type textarea "Either brown on neutral or ivory on neutral"
click at [402, 197] on upload-items "Create new item in Rogers Project - Sacramento Upload photos, documents or PDFs…" at bounding box center [246, 81] width 492 height 562
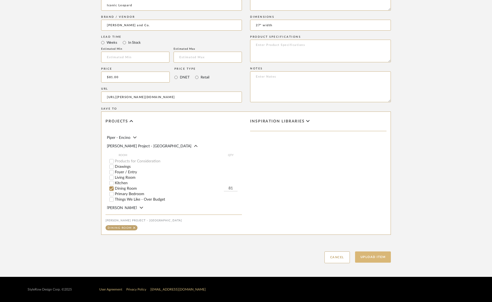
click at [384, 255] on button "Upload Item" at bounding box center [373, 257] width 36 height 11
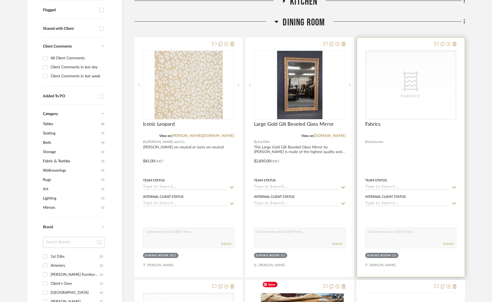
scroll to position [221, 0]
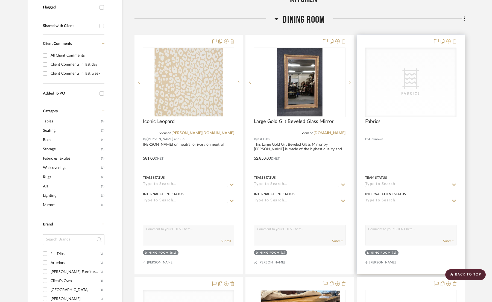
click at [402, 39] on icon at bounding box center [449, 41] width 4 height 4
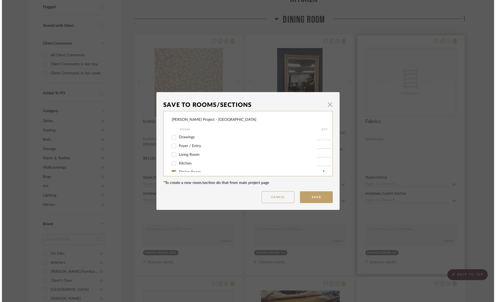
scroll to position [0, 0]
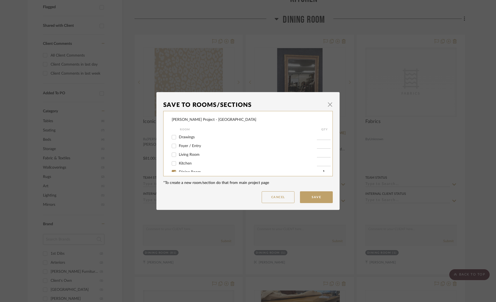
drag, startPoint x: 271, startPoint y: 196, endPoint x: 286, endPoint y: 182, distance: 20.1
click at [271, 196] on button "Cancel" at bounding box center [278, 197] width 33 height 12
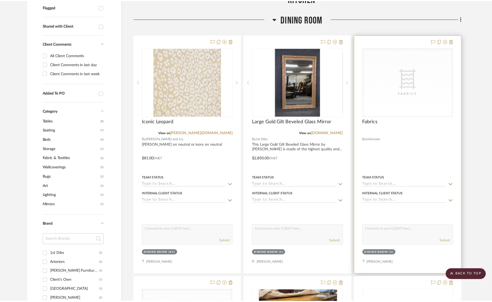
scroll to position [221, 0]
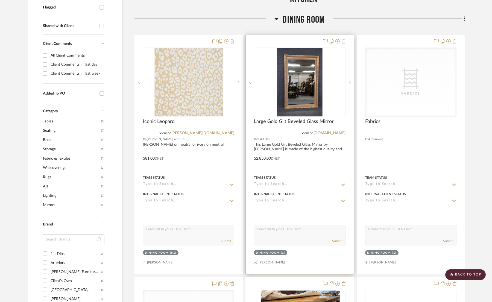
click at [305, 89] on img "0" at bounding box center [299, 82] width 45 height 68
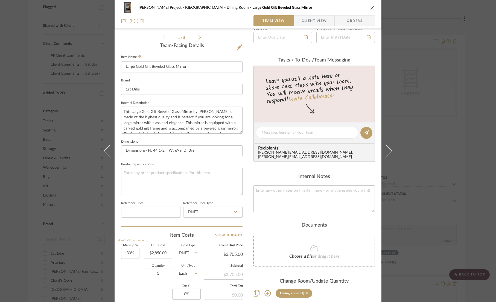
scroll to position [206, 0]
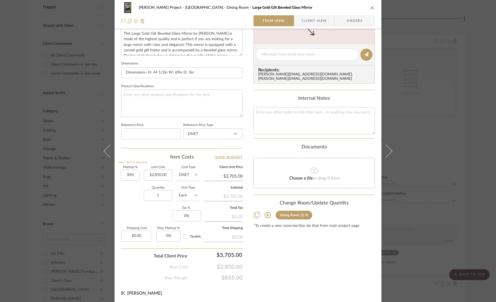
click at [267, 212] on icon at bounding box center [268, 215] width 7 height 7
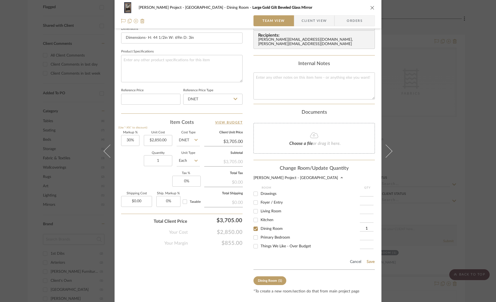
scroll to position [244, 0]
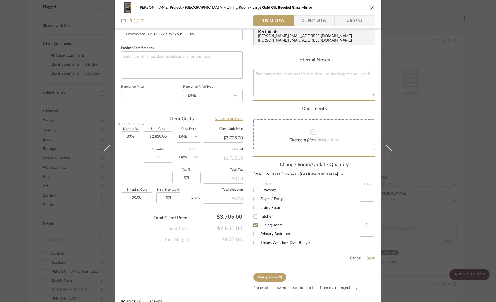
drag, startPoint x: 269, startPoint y: 241, endPoint x: 254, endPoint y: 228, distance: 19.4
click at [269, 241] on span "Things We Like - Over Budget" at bounding box center [286, 243] width 50 height 4
click at [260, 241] on input "Things We Like - Over Budget" at bounding box center [255, 243] width 9 height 9
checkbox input "true"
type input "1"
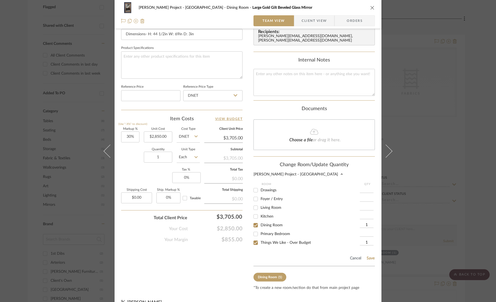
click at [254, 222] on input "Dining Room" at bounding box center [255, 225] width 9 height 9
checkbox input "false"
click at [372, 256] on button "Save" at bounding box center [371, 258] width 8 height 4
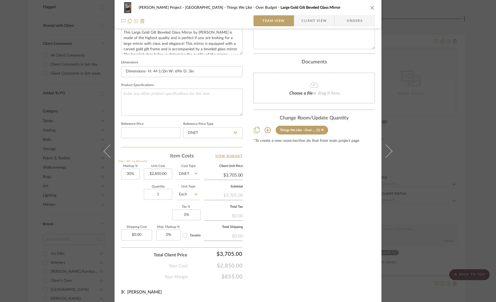
scroll to position [206, 0]
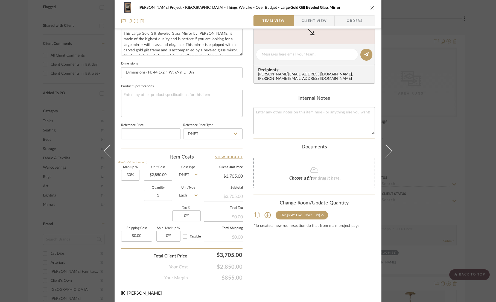
drag, startPoint x: 371, startPoint y: 7, endPoint x: 368, endPoint y: 1, distance: 7.5
click at [371, 7] on icon "close" at bounding box center [372, 7] width 4 height 4
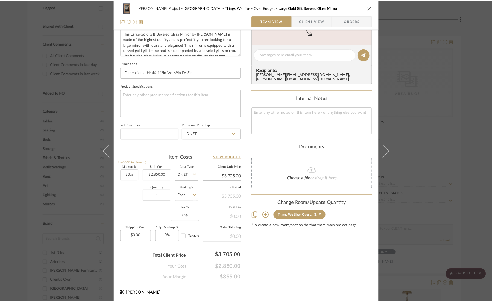
scroll to position [221, 0]
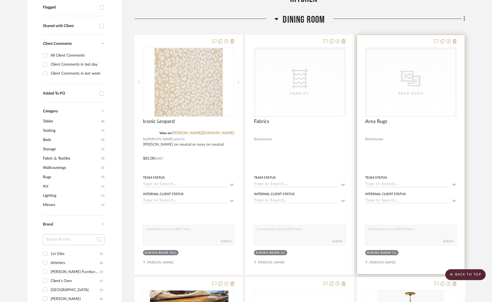
click at [402, 91] on div "Area Rugs" at bounding box center [411, 93] width 55 height 5
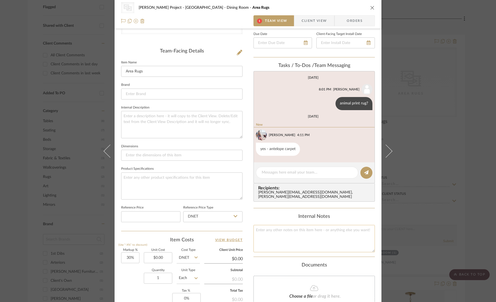
scroll to position [156, 0]
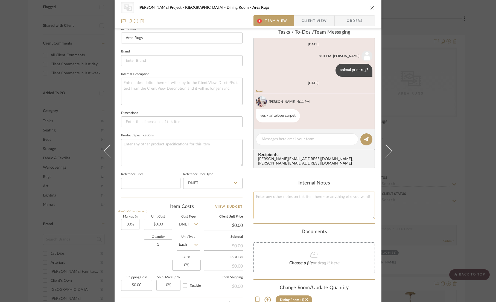
click at [274, 198] on textarea at bounding box center [314, 205] width 121 height 27
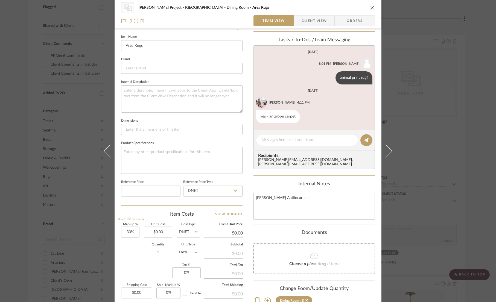
type textarea "Stark Antilocarpa -"
click at [302, 202] on textarea "Stark Antilocarpa -" at bounding box center [314, 206] width 121 height 27
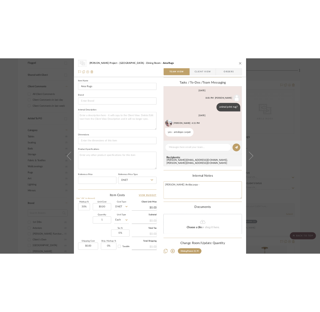
scroll to position [149, 0]
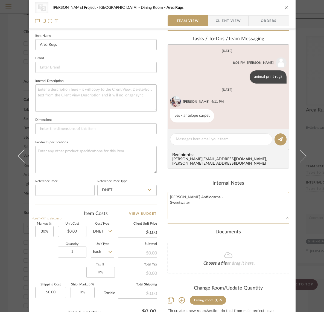
click at [183, 203] on textarea "Stark Antilocarpa - Sweetwater" at bounding box center [228, 205] width 121 height 27
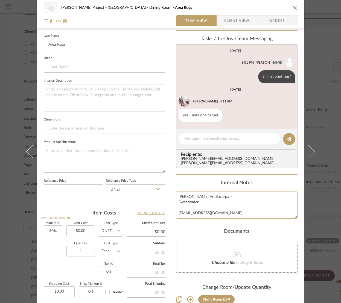
type textarea "Stark Antilocarpa - Sweetwater Jnarajo@starkcarpet.com"
drag, startPoint x: 245, startPoint y: 213, endPoint x: 228, endPoint y: 213, distance: 17.2
click at [245, 213] on textarea "Stark Antilocarpa - Sweetwater Jnarajo@starkcarpet.com" at bounding box center [236, 205] width 121 height 27
click at [186, 210] on textarea "Stark Antilocarpa - Sweetwater Jnarajo@starkcarpet.com" at bounding box center [236, 205] width 121 height 27
click at [217, 204] on textarea "Stark Antilocarpa - Sweetwater Jnaranjo@starkcarpet.com" at bounding box center [236, 205] width 121 height 27
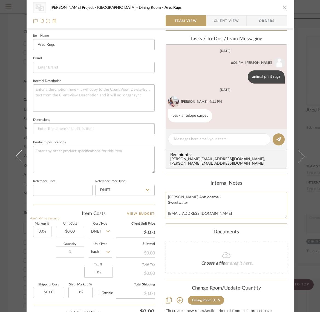
type textarea "Stark Antilocarpa - Sweetwater Jnaranjo@starkcarpet.com"
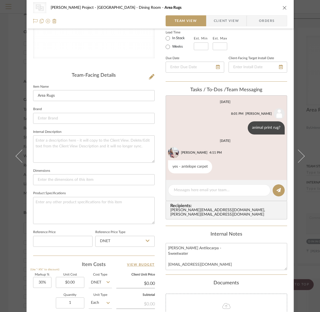
scroll to position [161, 0]
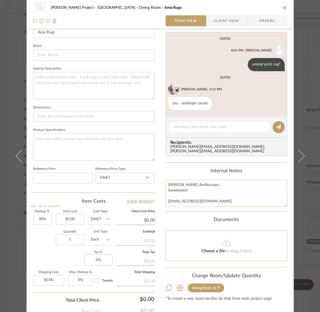
drag, startPoint x: 207, startPoint y: 193, endPoint x: 218, endPoint y: 197, distance: 11.6
click at [208, 193] on textarea "Stark Antilocarpa - Sweetwater Jnaranjo@starkcarpet.com" at bounding box center [226, 192] width 121 height 27
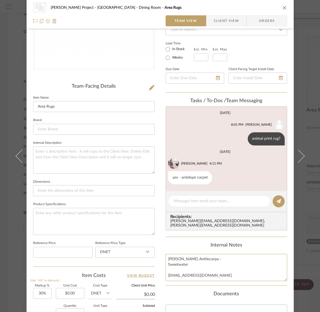
scroll to position [0, 0]
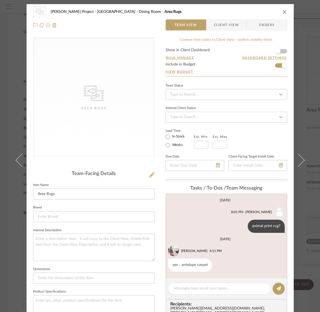
click at [149, 177] on icon at bounding box center [151, 174] width 5 height 5
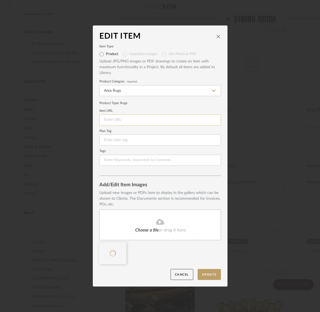
click at [126, 119] on input at bounding box center [159, 119] width 121 height 11
paste input "https://fibreworks.com/products/siskiyou%C2%AE?variant=51548777251126"
type input "https://fibreworks.com/products/siskiyou%C2%AE?variant=51548777251126"
click at [208, 274] on button "Update" at bounding box center [209, 274] width 23 height 11
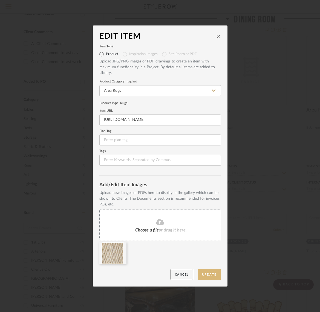
scroll to position [0, 0]
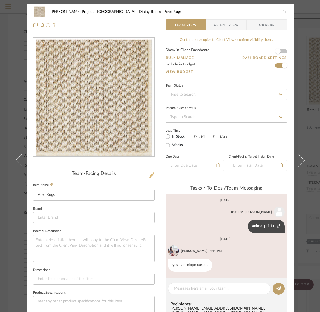
click at [149, 174] on icon at bounding box center [151, 174] width 5 height 5
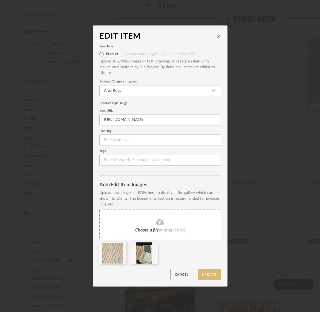
click at [206, 273] on button "Update" at bounding box center [209, 274] width 23 height 11
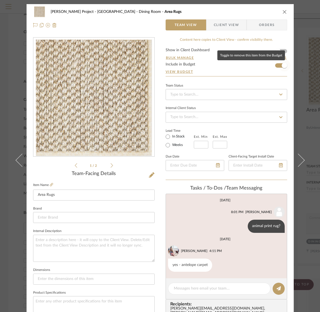
click at [278, 68] on span "button" at bounding box center [284, 65] width 12 height 12
click at [284, 12] on icon "close" at bounding box center [284, 12] width 4 height 4
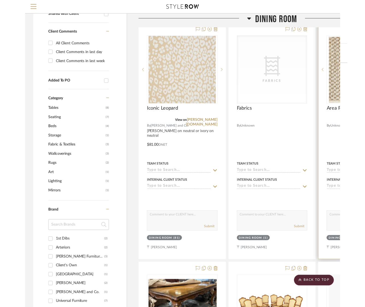
scroll to position [221, 0]
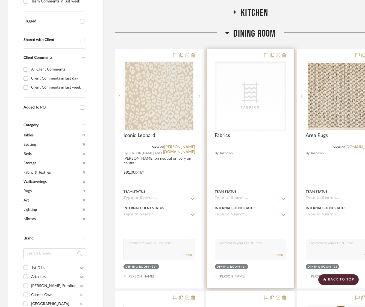
click at [254, 82] on icon "CategoryIconFabric Created with Sketch." at bounding box center [250, 92] width 21 height 21
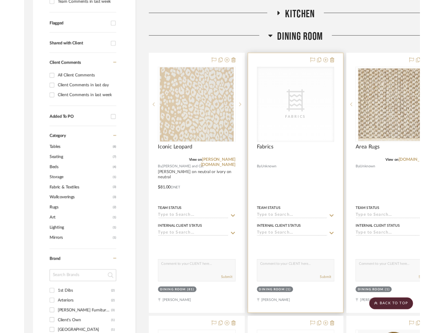
scroll to position [0, 0]
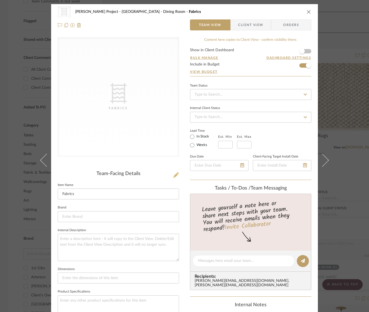
click at [175, 176] on icon at bounding box center [175, 174] width 5 height 5
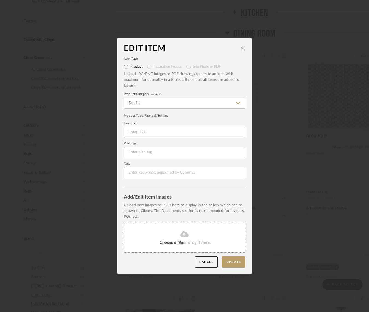
click at [241, 49] on icon "close" at bounding box center [243, 49] width 4 height 4
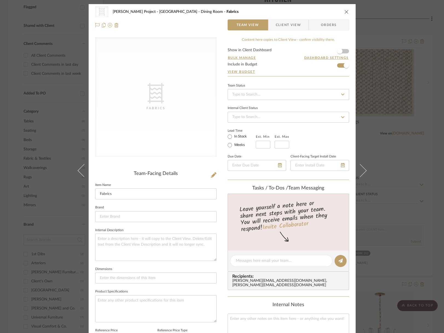
click at [344, 10] on icon "close" at bounding box center [346, 12] width 4 height 4
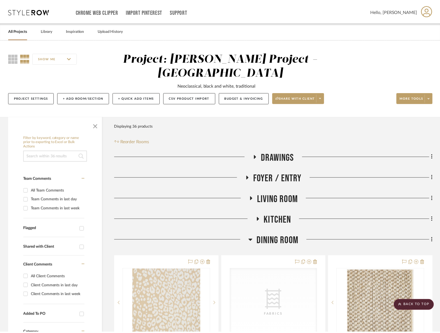
scroll to position [221, 0]
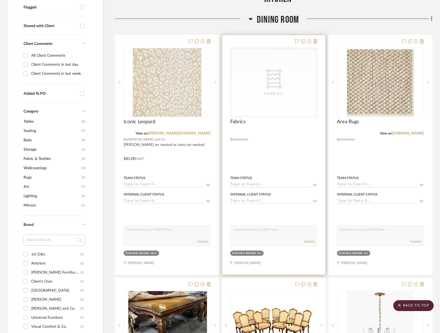
click at [265, 91] on div "Fabrics" at bounding box center [273, 93] width 55 height 5
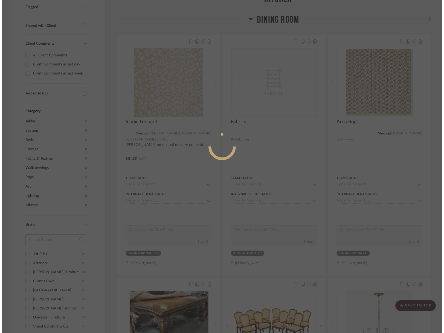
scroll to position [0, 0]
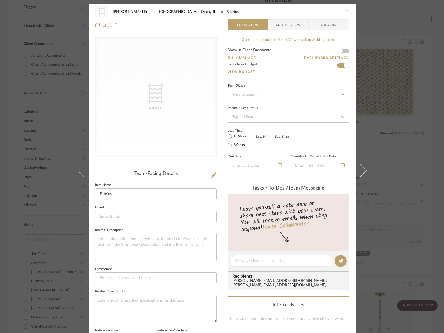
click at [347, 8] on div "CategoryIconFabric Created with Sketch. Fabrics Rogers Project - Sacramento Din…" at bounding box center [222, 18] width 267 height 29
drag, startPoint x: 345, startPoint y: 10, endPoint x: 351, endPoint y: 18, distance: 10.0
click at [345, 10] on icon "close" at bounding box center [346, 12] width 4 height 4
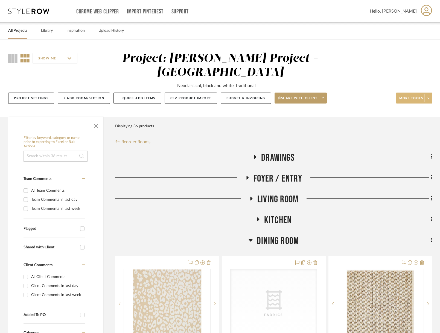
click at [402, 96] on span "More tools" at bounding box center [411, 100] width 24 height 8
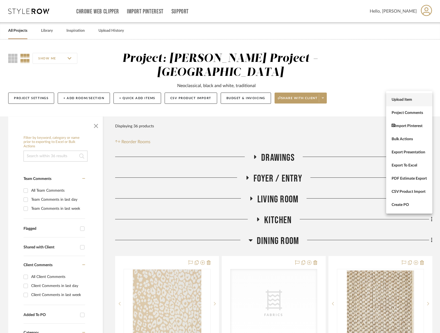
click at [402, 97] on button "Upload Item" at bounding box center [409, 99] width 46 height 13
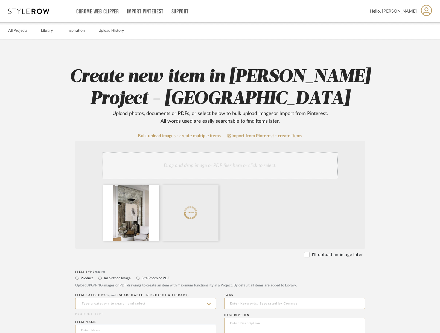
drag, startPoint x: 122, startPoint y: 281, endPoint x: 119, endPoint y: 278, distance: 3.7
click at [122, 281] on div "Product Inspiration Image Site Photo or PDF Upload JPG/PNG images or PDF drawin…" at bounding box center [220, 280] width 290 height 13
click at [119, 278] on label "Inspiration Image" at bounding box center [116, 278] width 27 height 6
click at [103, 278] on input "Inspiration Image" at bounding box center [100, 278] width 7 height 7
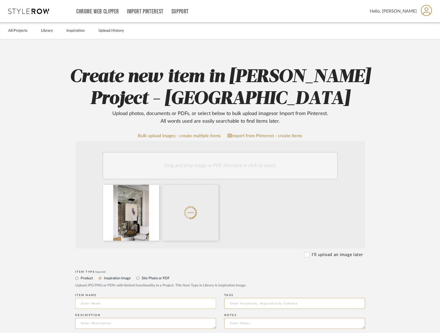
click at [117, 303] on input at bounding box center [145, 303] width 141 height 11
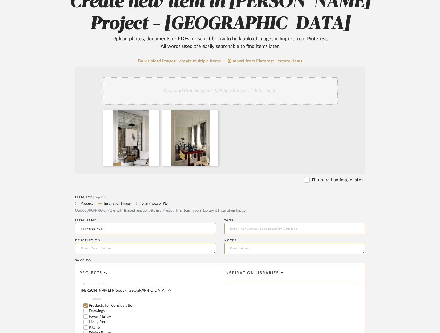
scroll to position [62, 0]
click at [101, 315] on label "Dining Room" at bounding box center [152, 317] width 127 height 4
click at [88, 314] on input "Dining Room" at bounding box center [85, 316] width 5 height 5
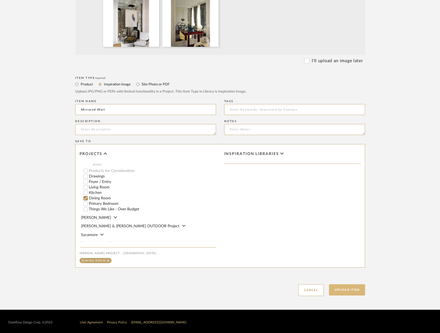
click at [354, 293] on button "Upload Item" at bounding box center [347, 289] width 36 height 11
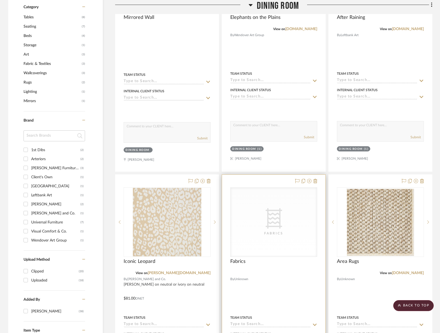
scroll to position [368, 0]
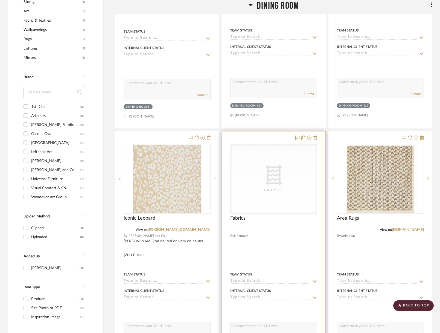
click at [234, 180] on div "CategoryIconFabric Created with Sketch. Fabrics" at bounding box center [274, 178] width 86 height 69
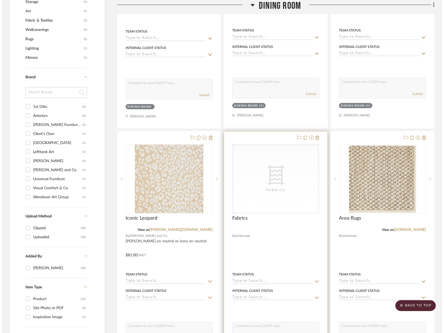
scroll to position [0, 0]
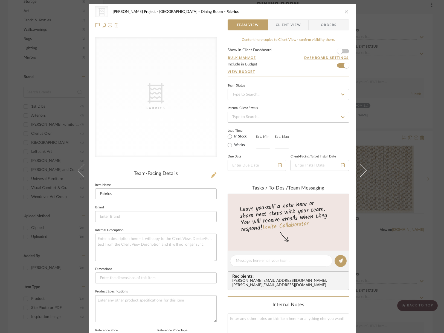
click at [211, 176] on icon at bounding box center [213, 174] width 5 height 5
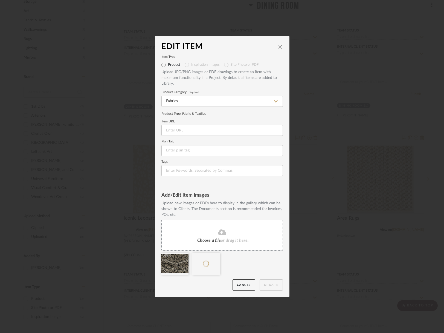
drag, startPoint x: 209, startPoint y: 279, endPoint x: 267, endPoint y: 286, distance: 58.9
click at [209, 279] on div "Cancel Update" at bounding box center [221, 284] width 121 height 11
drag, startPoint x: 198, startPoint y: 130, endPoint x: 210, endPoint y: 129, distance: 12.6
click at [198, 130] on input at bounding box center [221, 130] width 121 height 11
paste input "https://www.evitavonni.com/fabric/asp04"
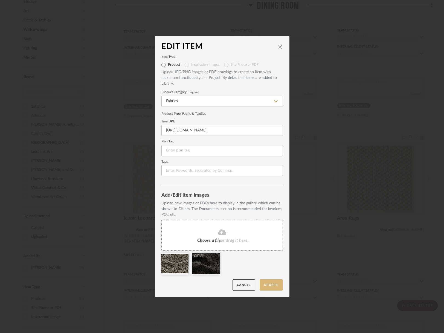
click at [273, 284] on button "Update" at bounding box center [271, 284] width 23 height 11
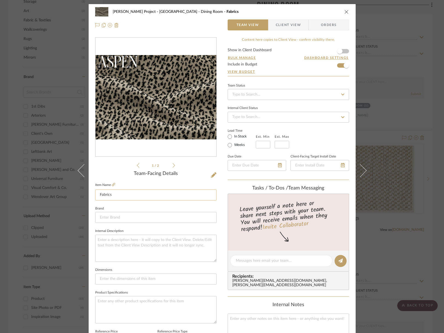
click at [127, 195] on input "Fabrics" at bounding box center [155, 194] width 121 height 11
click at [134, 219] on input at bounding box center [155, 217] width 121 height 11
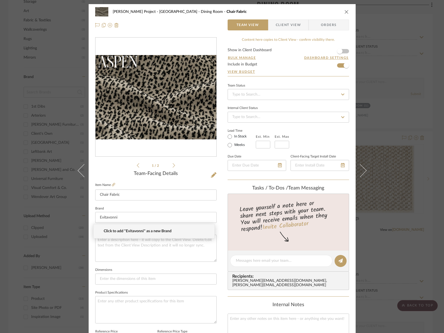
click at [139, 231] on span "Click to add "Evitavonni" as a new Brand" at bounding box center [156, 231] width 105 height 5
click at [140, 240] on textarea at bounding box center [155, 247] width 121 height 27
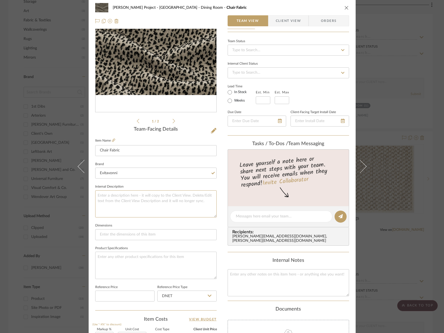
scroll to position [61, 0]
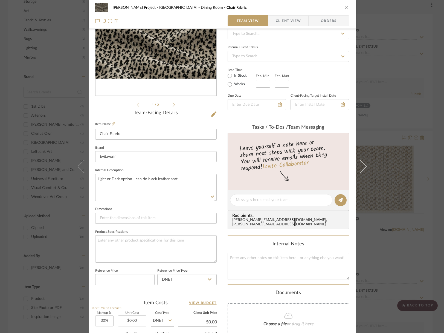
click at [327, 4] on div "Rogers Project - Sacramento Dining Room Chair Fabric" at bounding box center [222, 7] width 254 height 11
click at [344, 6] on icon "close" at bounding box center [346, 7] width 4 height 4
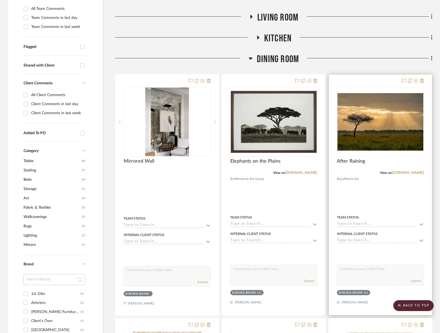
scroll to position [181, 0]
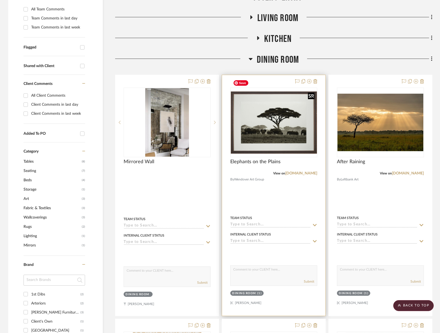
click at [263, 103] on img at bounding box center [274, 122] width 86 height 62
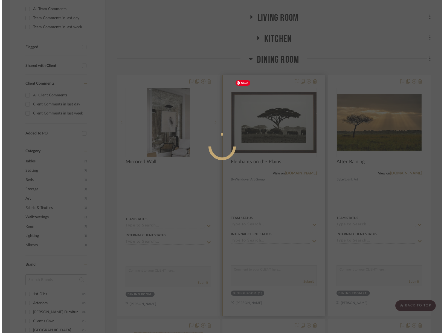
scroll to position [0, 0]
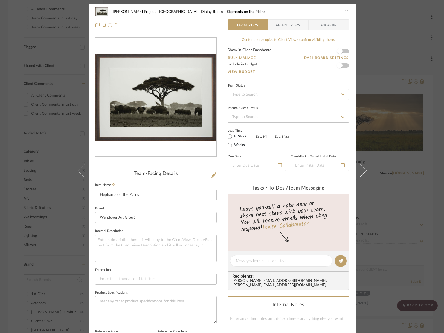
click at [287, 30] on div "Rogers Project - Sacramento Dining Room Elephants on the Plains Team View Clien…" at bounding box center [222, 18] width 267 height 29
click at [290, 22] on span "Client View" at bounding box center [288, 24] width 25 height 11
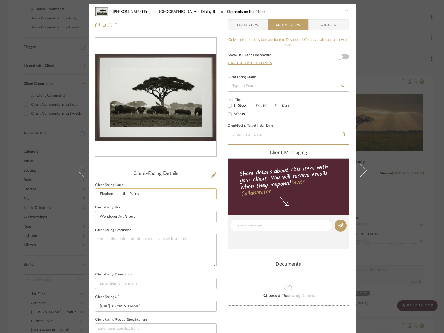
click at [120, 193] on input "Elephants on the Plains" at bounding box center [155, 193] width 121 height 11
drag, startPoint x: 333, startPoint y: 12, endPoint x: 344, endPoint y: 13, distance: 11.3
click at [333, 12] on div "Rogers Project - Sacramento Dining Room Elephants on the Plains" at bounding box center [226, 12] width 227 height 4
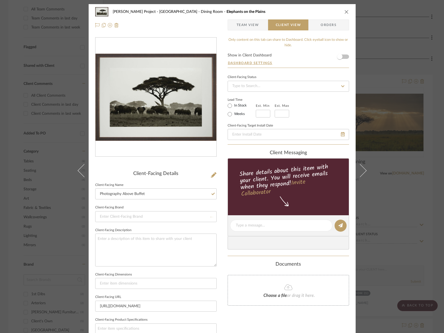
click at [345, 13] on icon "close" at bounding box center [346, 12] width 4 height 4
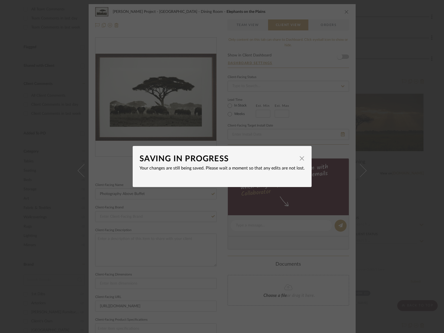
drag, startPoint x: 274, startPoint y: 163, endPoint x: 279, endPoint y: 162, distance: 5.5
click at [274, 163] on div "SAVING IN PROGRESS" at bounding box center [218, 159] width 157 height 12
click at [298, 158] on span "button" at bounding box center [302, 158] width 11 height 11
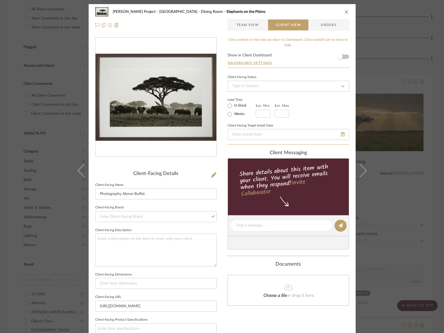
click at [387, 126] on div "Rogers Project - Sacramento Dining Room Elephants on the Plains Team View Clien…" at bounding box center [222, 166] width 444 height 333
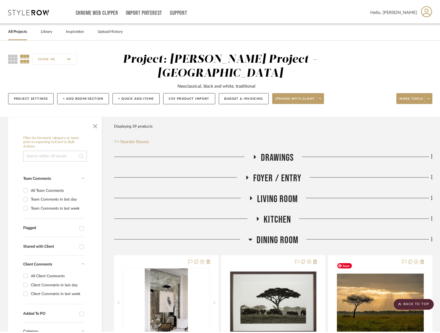
scroll to position [181, 0]
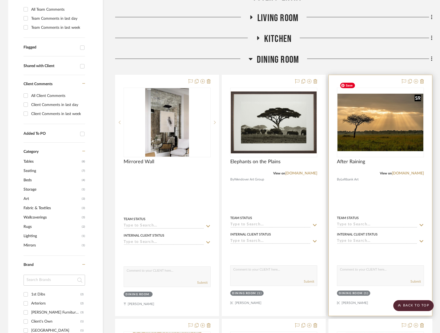
click at [371, 127] on img "0" at bounding box center [381, 122] width 86 height 57
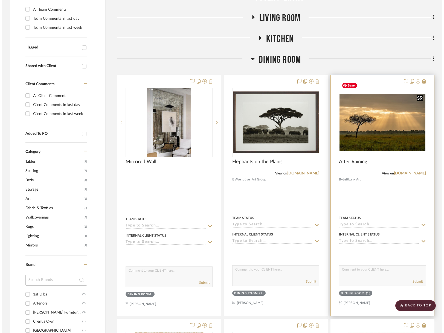
scroll to position [0, 0]
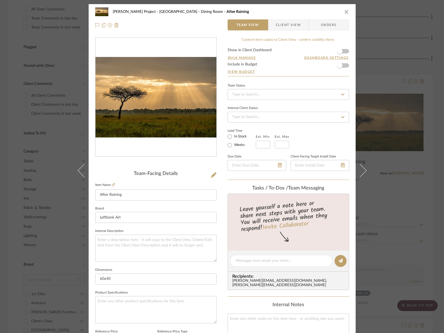
click at [283, 24] on span "Client View" at bounding box center [288, 24] width 25 height 11
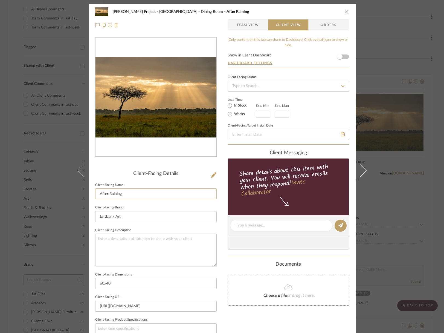
click at [129, 195] on input "After Raining" at bounding box center [155, 193] width 121 height 11
drag, startPoint x: 322, startPoint y: 12, endPoint x: 350, endPoint y: 13, distance: 28.8
click at [322, 12] on div "Rogers Project - Sacramento Dining Room After Raining" at bounding box center [226, 12] width 227 height 4
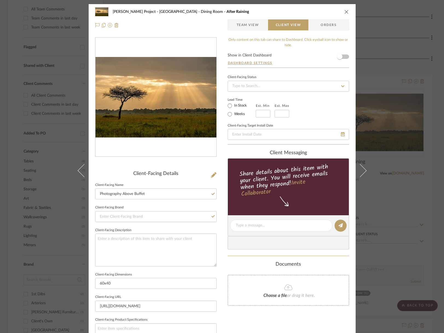
click at [345, 12] on icon "close" at bounding box center [346, 12] width 4 height 4
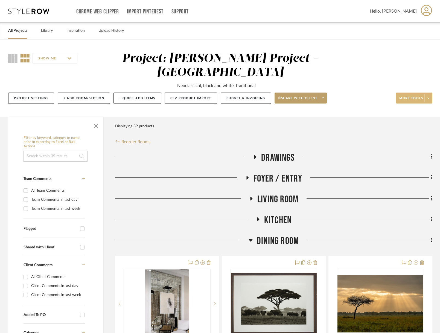
click at [402, 96] on span "More tools" at bounding box center [411, 100] width 24 height 8
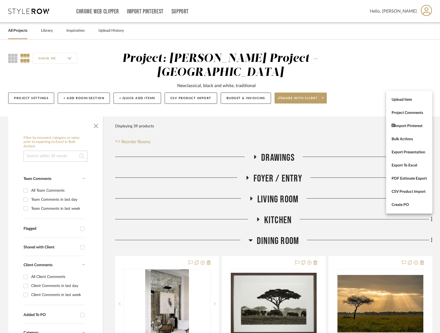
drag, startPoint x: 404, startPoint y: 100, endPoint x: 398, endPoint y: 114, distance: 15.3
click at [402, 100] on span "Upload Item" at bounding box center [409, 99] width 35 height 5
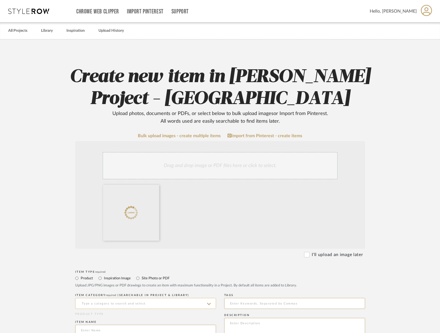
click at [144, 301] on input at bounding box center [145, 303] width 141 height 11
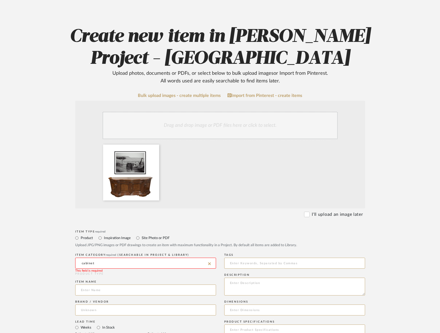
scroll to position [42, 0]
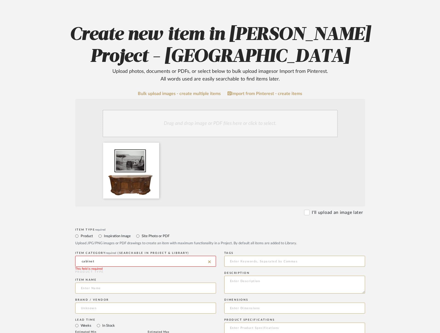
click at [90, 260] on input "cabinet" at bounding box center [145, 261] width 141 height 11
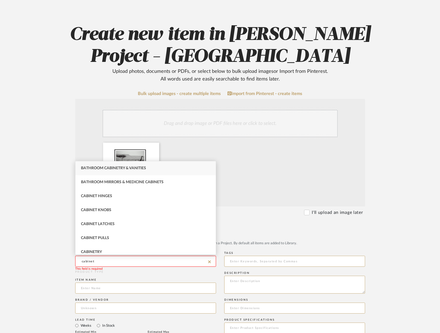
click at [90, 260] on input "cabinet" at bounding box center [145, 261] width 141 height 11
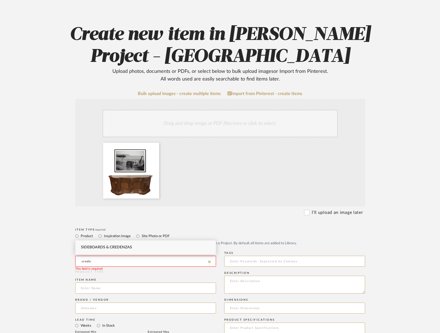
click at [94, 251] on div "Sideboards & Credenzas" at bounding box center [146, 247] width 140 height 14
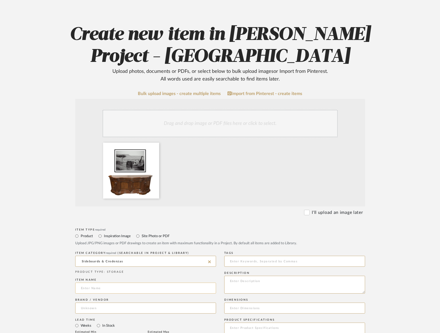
click at [94, 286] on input at bounding box center [145, 287] width 141 height 11
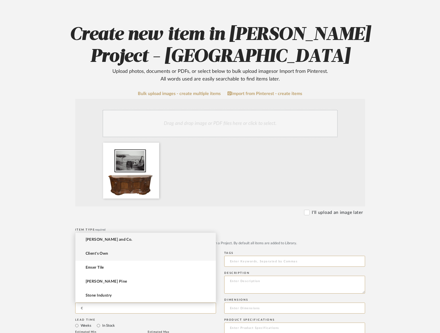
click at [102, 258] on mat-option "Client's Own" at bounding box center [146, 253] width 140 height 14
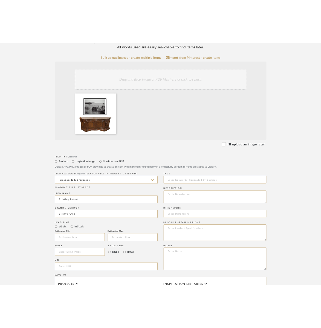
scroll to position [116, 0]
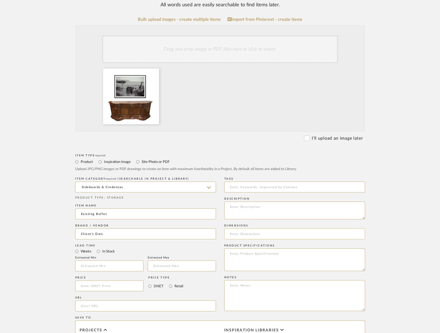
click at [251, 233] on input at bounding box center [294, 233] width 141 height 11
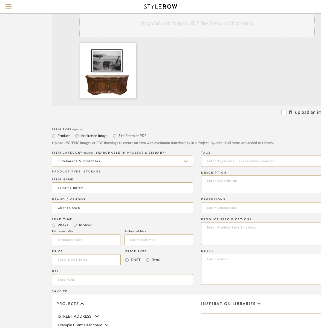
click at [210, 211] on input at bounding box center [271, 207] width 141 height 11
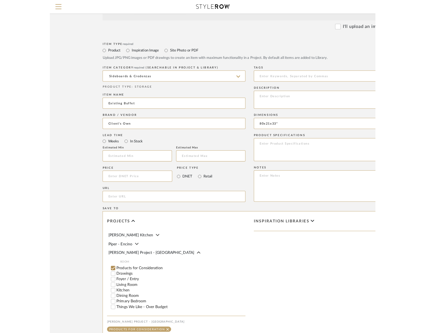
scroll to position [41, 0]
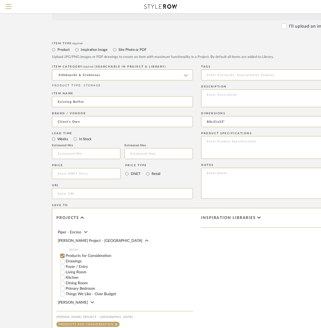
click at [70, 281] on label "Dining Room" at bounding box center [129, 283] width 127 height 4
click at [65, 281] on input "Dining Room" at bounding box center [62, 283] width 5 height 5
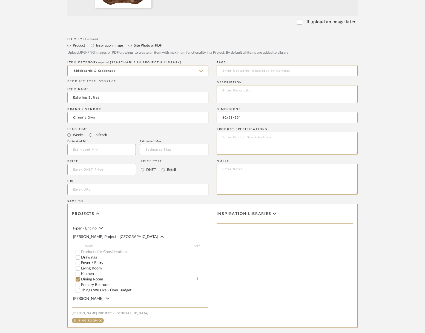
scroll to position [295, 0]
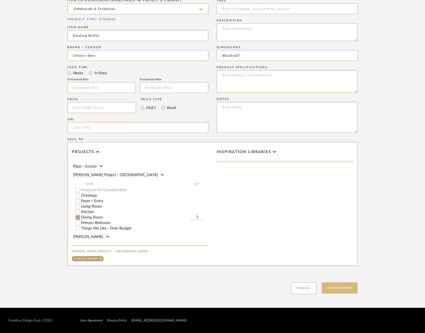
click at [338, 287] on button "Upload Item" at bounding box center [339, 287] width 36 height 11
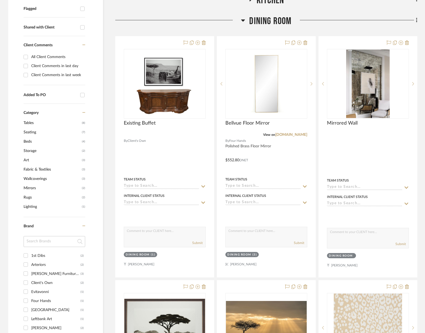
scroll to position [221, 0]
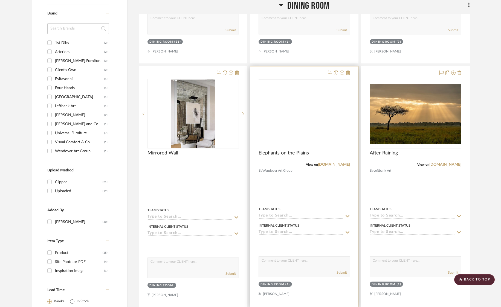
scroll to position [295, 0]
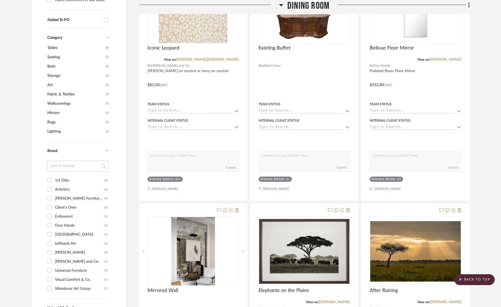
drag, startPoint x: 365, startPoint y: 309, endPoint x: 149, endPoint y: 1, distance: 376.2
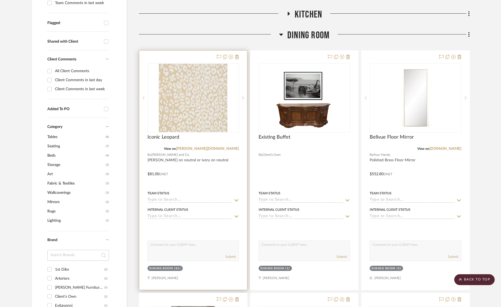
scroll to position [156, 0]
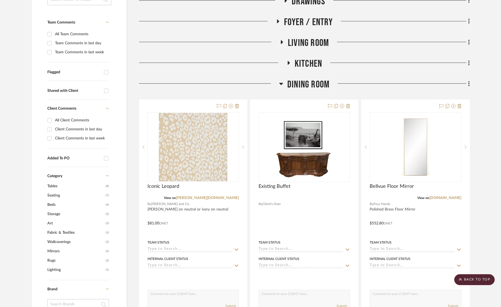
click at [309, 79] on span "Dining Room" at bounding box center [308, 85] width 42 height 12
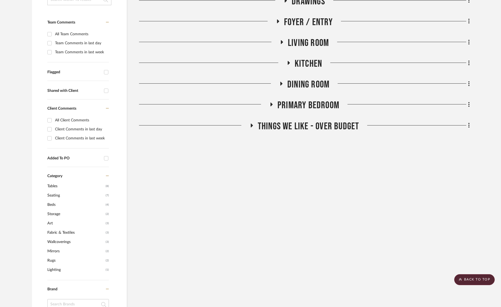
click at [312, 58] on span "Kitchen" at bounding box center [308, 64] width 27 height 12
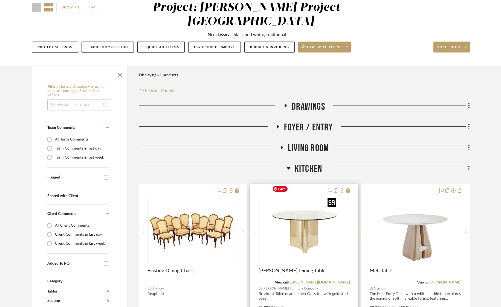
scroll to position [54, 0]
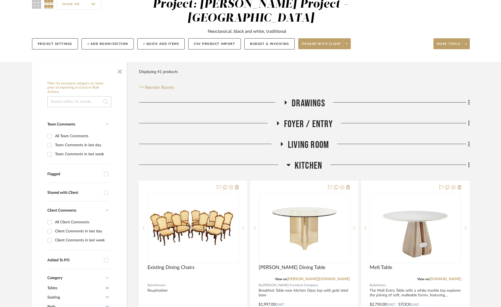
click at [309, 160] on span "Kitchen" at bounding box center [308, 166] width 27 height 12
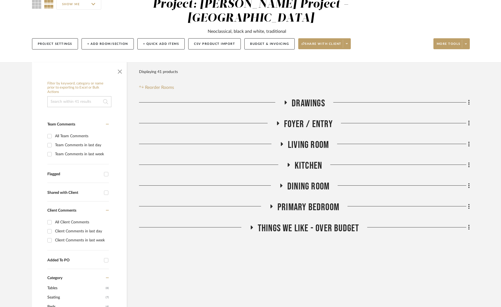
click at [312, 181] on span "Dining Room" at bounding box center [308, 187] width 42 height 12
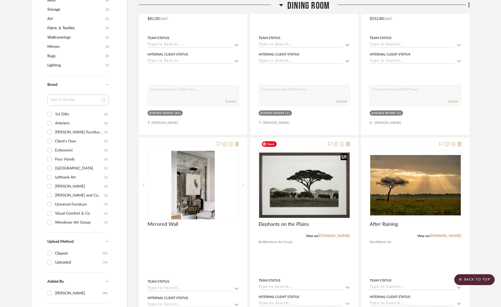
scroll to position [691, 0]
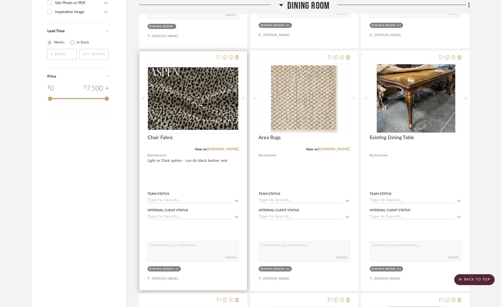
click at [0, 0] on img at bounding box center [0, 0] width 0 height 0
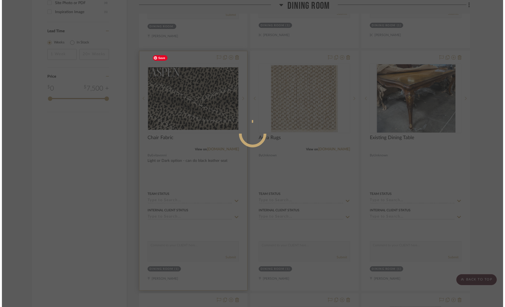
scroll to position [0, 0]
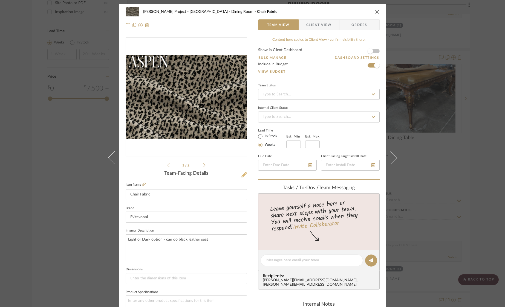
click at [242, 175] on icon at bounding box center [243, 174] width 5 height 5
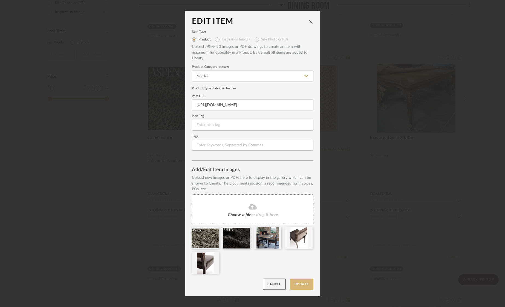
click at [306, 287] on button "Update" at bounding box center [301, 284] width 23 height 11
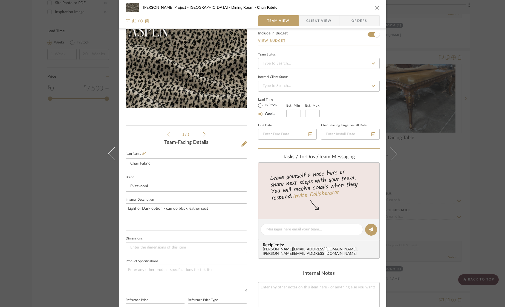
scroll to position [38, 0]
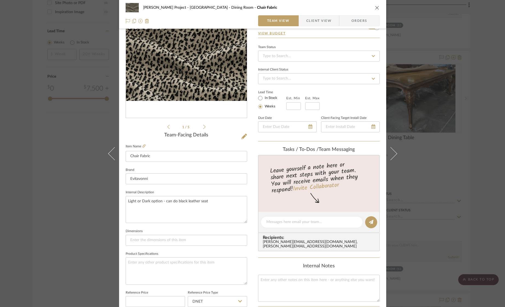
click at [245, 237] on div "Rogers Project - Sacramento Dining Room Chair Fabric Team View Client View Orde…" at bounding box center [252, 218] width 267 height 505
drag, startPoint x: 203, startPoint y: 124, endPoint x: 202, endPoint y: 126, distance: 3.2
click at [203, 124] on div "1 / 5" at bounding box center [186, 64] width 121 height 131
click at [377, 10] on icon "close" at bounding box center [377, 7] width 4 height 4
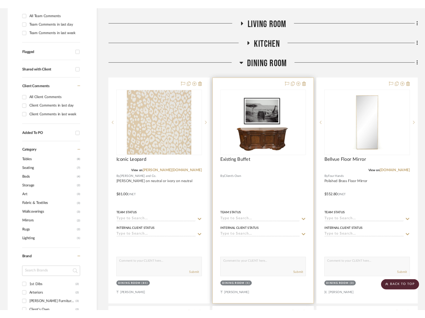
scroll to position [181, 0]
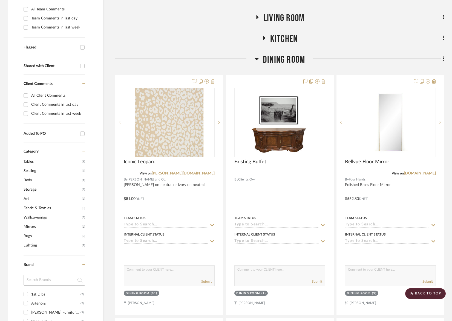
click at [295, 54] on span "Dining Room" at bounding box center [284, 60] width 42 height 12
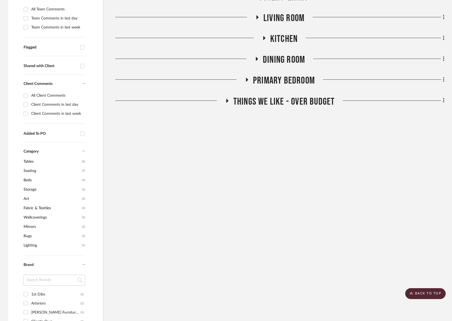
click at [288, 33] on span "Kitchen" at bounding box center [283, 39] width 27 height 12
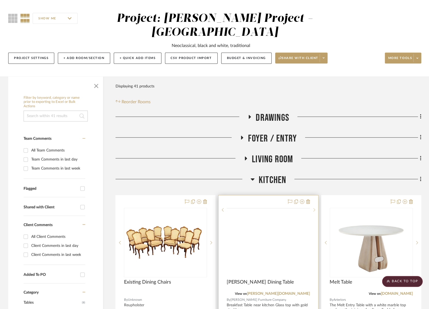
scroll to position [0, 0]
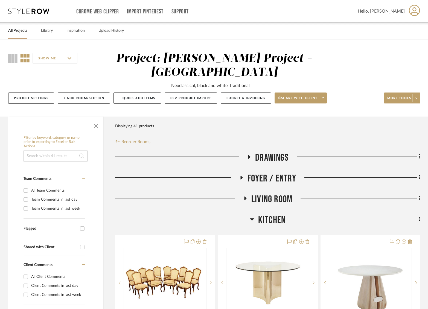
click at [284, 214] on span "Kitchen" at bounding box center [271, 220] width 27 height 12
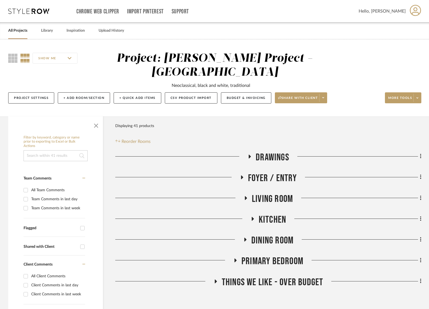
click at [278, 256] on span "Primary Bedroom" at bounding box center [272, 262] width 62 height 12
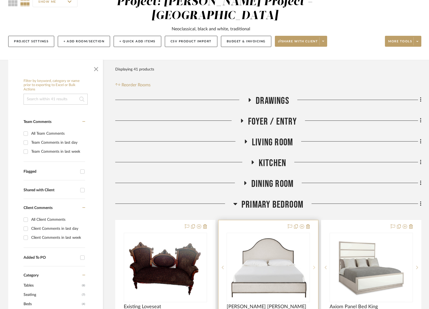
click at [312, 251] on div at bounding box center [314, 267] width 8 height 69
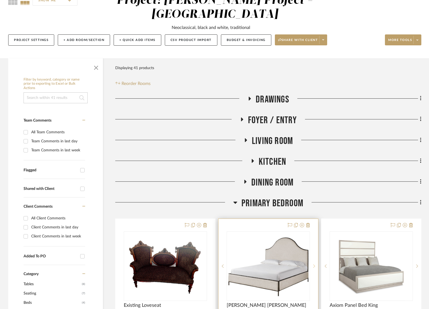
click at [312, 265] on sr-next-btn at bounding box center [314, 267] width 8 height 4
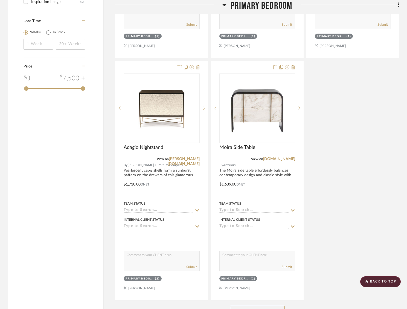
scroll to position [705, 0]
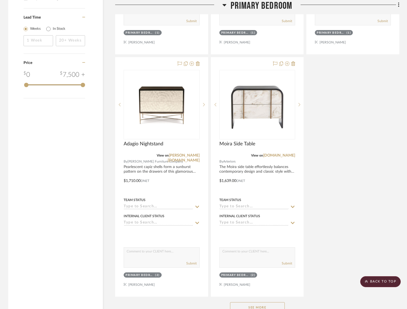
click at [257, 306] on button "See More" at bounding box center [257, 308] width 55 height 11
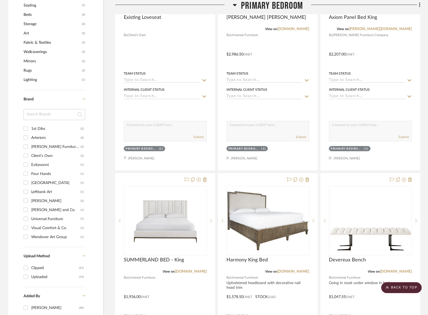
scroll to position [571, 0]
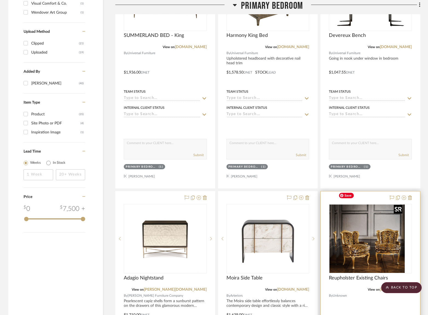
drag, startPoint x: 374, startPoint y: 240, endPoint x: 371, endPoint y: 240, distance: 2.7
click at [374, 240] on div at bounding box center [370, 238] width 83 height 69
click at [382, 237] on img "0" at bounding box center [370, 239] width 68 height 68
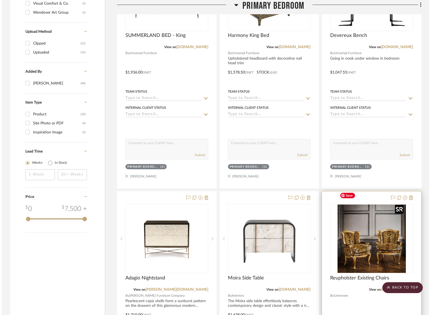
scroll to position [0, 0]
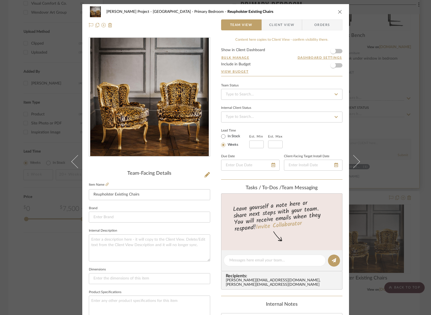
drag, startPoint x: 336, startPoint y: 12, endPoint x: 341, endPoint y: 32, distance: 20.8
click at [338, 12] on icon "close" at bounding box center [340, 12] width 4 height 4
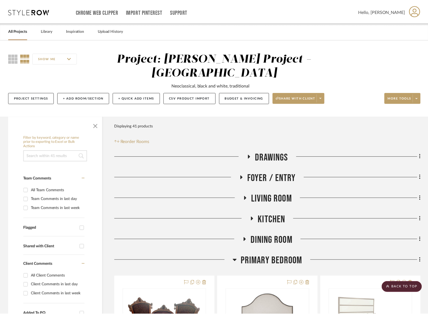
scroll to position [571, 0]
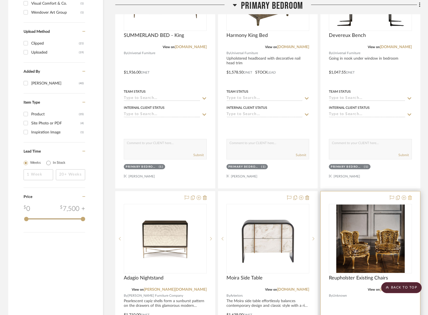
click at [409, 196] on icon at bounding box center [410, 198] width 4 height 4
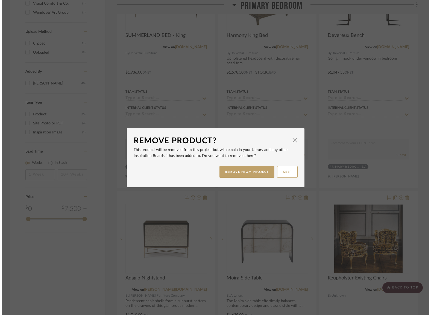
scroll to position [0, 0]
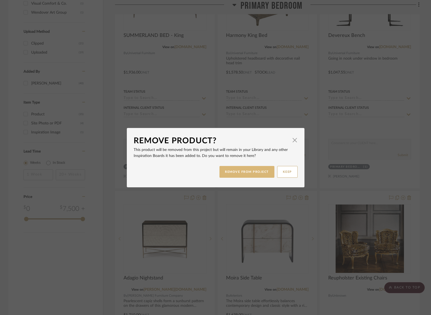
click at [246, 171] on button "REMOVE FROM PROJECT" at bounding box center [247, 172] width 55 height 12
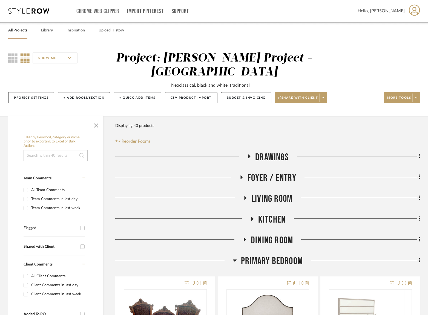
click at [264, 193] on span "Living Room" at bounding box center [271, 199] width 41 height 12
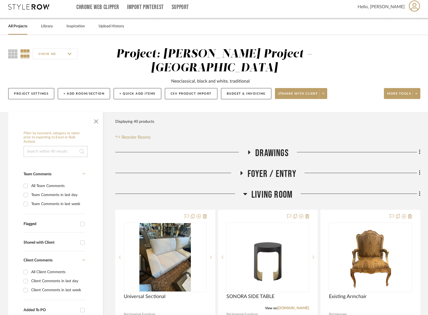
scroll to position [5, 0]
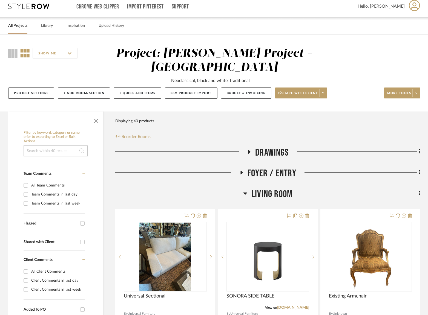
click at [259, 188] on span "Living Room" at bounding box center [271, 194] width 41 height 12
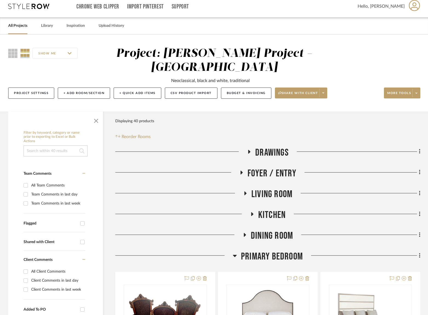
drag, startPoint x: 276, startPoint y: 241, endPoint x: 274, endPoint y: 215, distance: 26.4
click at [275, 251] on span "Primary Bedroom" at bounding box center [272, 257] width 62 height 12
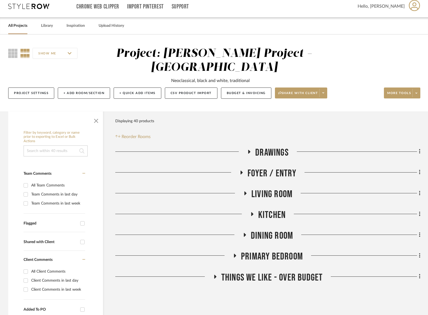
drag, startPoint x: 280, startPoint y: 231, endPoint x: 280, endPoint y: 226, distance: 5.8
click at [280, 231] on div "Drawings Foyer / Entry Living Room Kitchen Dining Room Primary Bedroom Things W…" at bounding box center [267, 216] width 305 height 139
click at [280, 230] on span "Dining Room" at bounding box center [272, 236] width 42 height 12
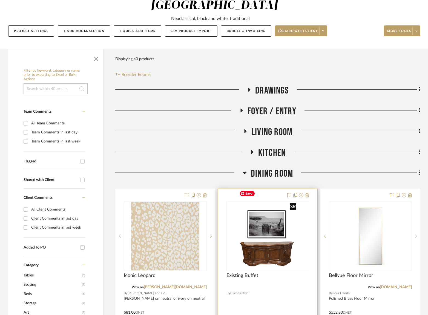
scroll to position [74, 0]
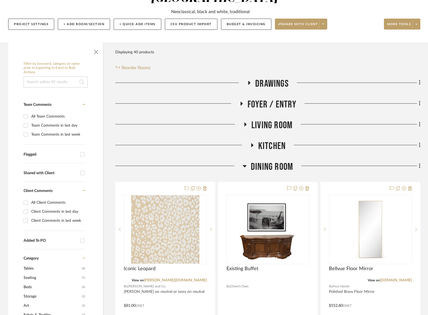
drag, startPoint x: 270, startPoint y: 153, endPoint x: 401, endPoint y: 190, distance: 136.4
click at [270, 161] on span "Dining Room" at bounding box center [272, 167] width 42 height 12
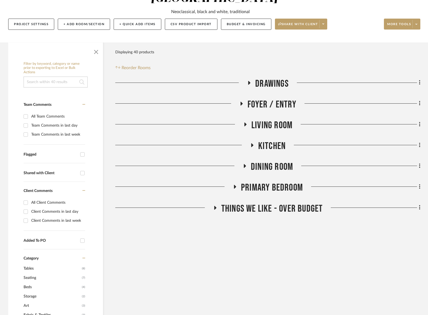
click at [277, 99] on span "Foyer / Entry" at bounding box center [271, 105] width 49 height 12
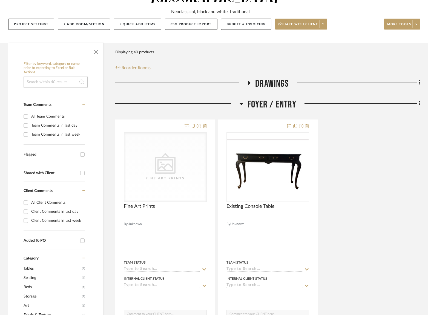
click at [277, 99] on span "Foyer / Entry" at bounding box center [271, 105] width 49 height 12
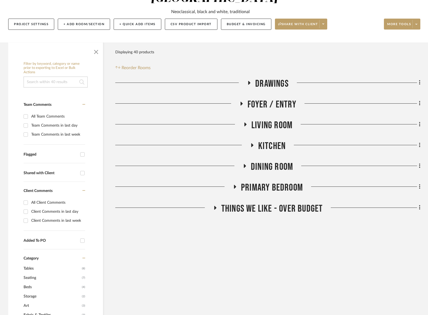
click at [277, 120] on span "Living Room" at bounding box center [271, 126] width 41 height 12
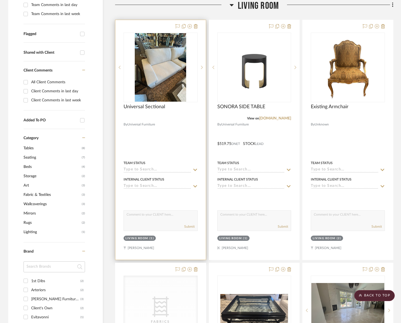
scroll to position [253, 0]
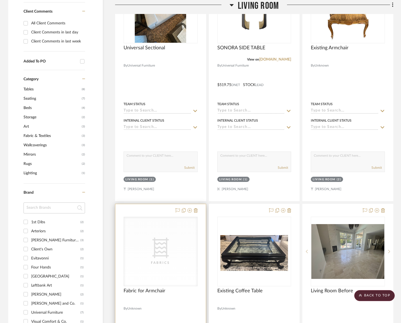
click at [171, 228] on div "CategoryIconFabric Created with Sketch. Fabrics" at bounding box center [161, 251] width 74 height 69
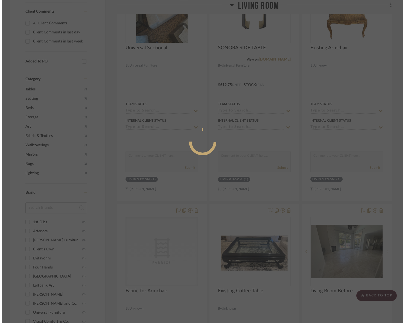
scroll to position [0, 0]
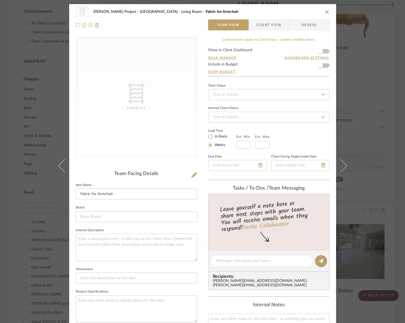
click at [326, 11] on icon "close" at bounding box center [327, 12] width 4 height 4
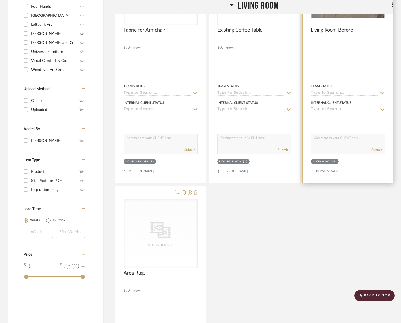
scroll to position [687, 0]
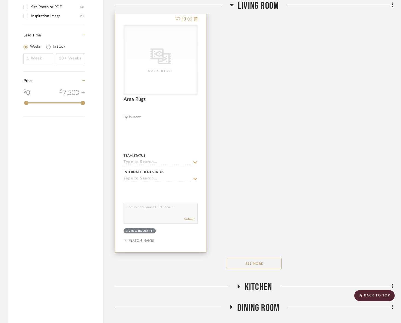
click at [0, 0] on div "CategoryIconRugs Created with Sketch. Area Rugs" at bounding box center [0, 0] width 0 height 0
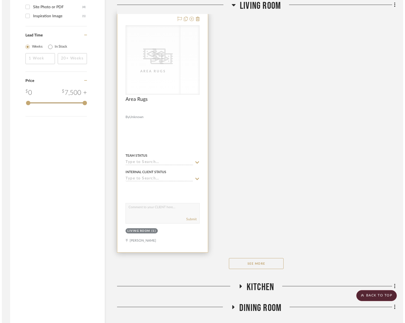
scroll to position [0, 0]
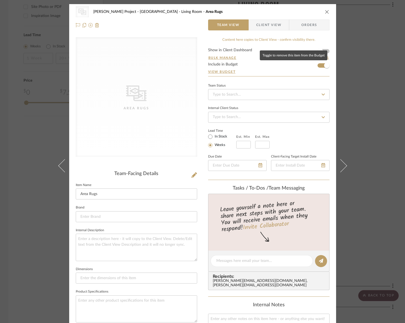
drag, startPoint x: 324, startPoint y: 64, endPoint x: 323, endPoint y: 30, distance: 34.5
click at [324, 64] on span "button" at bounding box center [326, 65] width 5 height 5
click at [327, 13] on icon "close" at bounding box center [327, 12] width 4 height 4
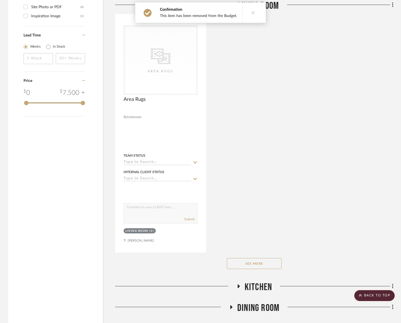
scroll to position [764, 0]
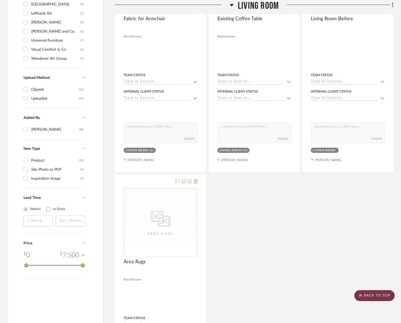
drag, startPoint x: 374, startPoint y: 295, endPoint x: 370, endPoint y: 295, distance: 3.3
click at [374, 295] on scroll-to-top-button "BACK TO TOP" at bounding box center [375, 295] width 40 height 11
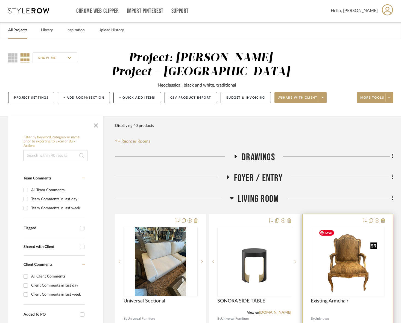
scroll to position [0, 0]
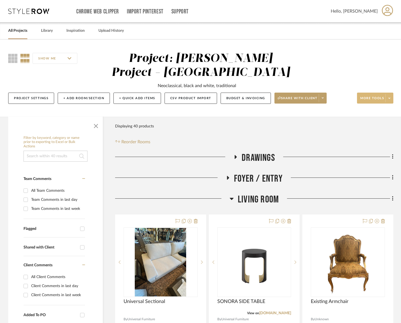
click at [370, 100] on span "More tools" at bounding box center [373, 100] width 24 height 8
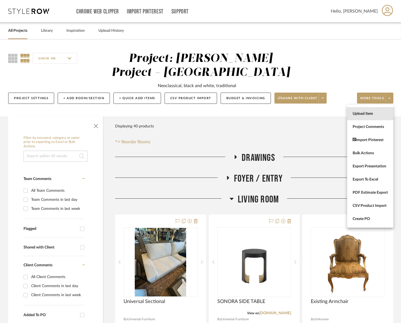
drag, startPoint x: 349, startPoint y: 115, endPoint x: 351, endPoint y: 116, distance: 2.8
click at [349, 115] on button "Upload Item" at bounding box center [370, 113] width 46 height 13
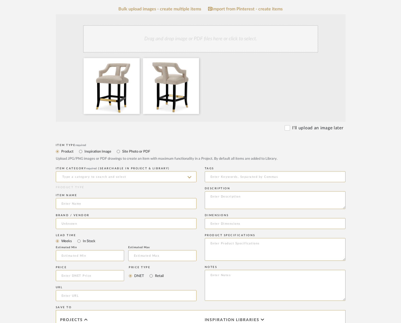
scroll to position [129, 0]
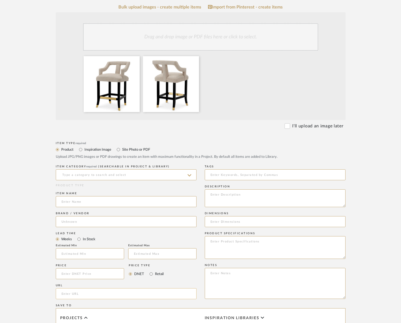
click at [157, 293] on input "url" at bounding box center [126, 293] width 141 height 11
paste input "https://www.eichholtz.com/usa/counter-stool-roumier-tma0301.html?queryID=e7b064…"
type input "https://www.eichholtz.com/usa/counter-stool-roumier-tma0301.html?queryID=e7b064…"
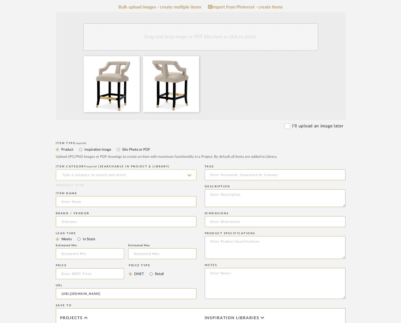
click at [110, 176] on input at bounding box center [126, 174] width 141 height 11
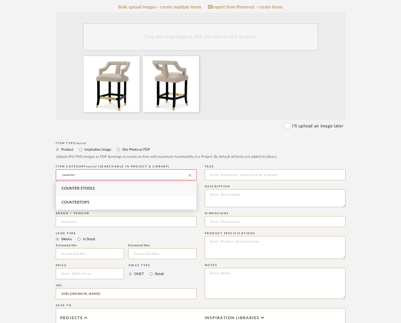
drag, startPoint x: 100, startPoint y: 189, endPoint x: 99, endPoint y: 196, distance: 6.8
click at [100, 189] on div "Counter Stools" at bounding box center [126, 188] width 140 height 14
type input "Counter Stools"
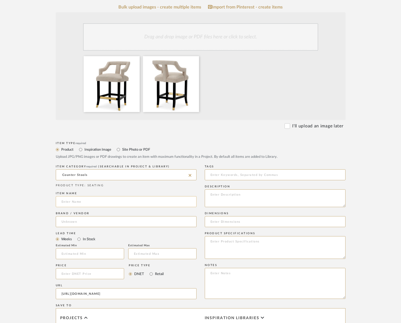
click at [99, 199] on input at bounding box center [126, 201] width 141 height 11
type input "C"
type input "Roumier"
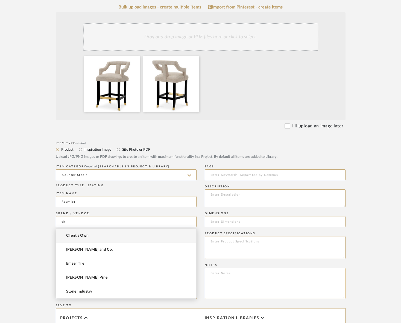
type input "e"
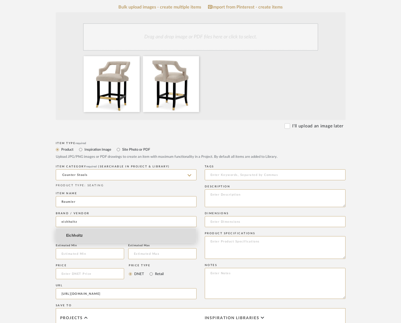
drag, startPoint x: 72, startPoint y: 236, endPoint x: 75, endPoint y: 239, distance: 3.7
click at [72, 236] on span "Eichholtz" at bounding box center [74, 235] width 17 height 5
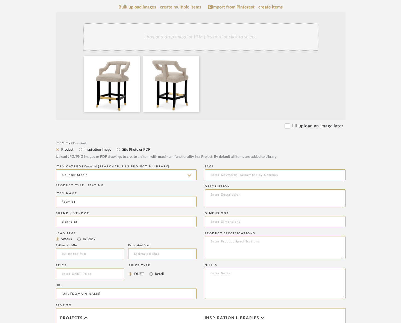
type input "Eichholtz"
click at [84, 272] on input at bounding box center [90, 273] width 69 height 11
type input "$837.00"
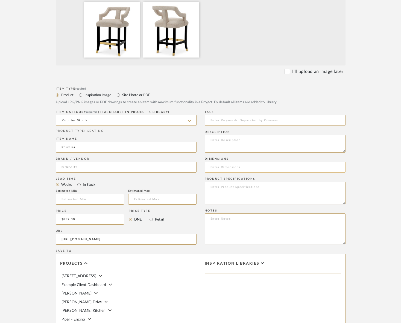
scroll to position [184, 0]
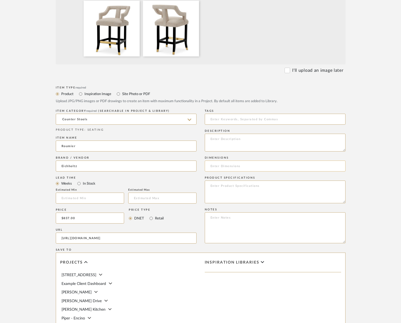
drag, startPoint x: 232, startPoint y: 165, endPoint x: 241, endPoint y: 166, distance: 8.9
click at [232, 165] on input at bounding box center [275, 165] width 141 height 11
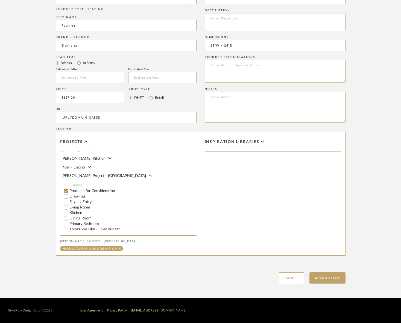
scroll to position [44, 0]
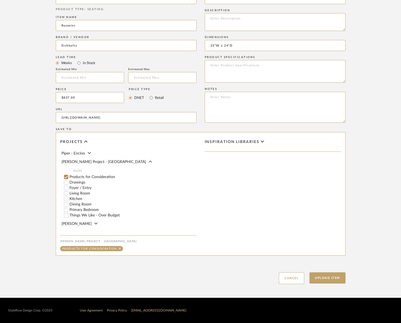
type input "23"W x 24"D"
click at [74, 197] on label "Kitchen" at bounding box center [132, 199] width 127 height 4
click at [69, 196] on input "Kitchen" at bounding box center [65, 198] width 5 height 5
checkbox input "false"
drag, startPoint x: 186, startPoint y: 195, endPoint x: 190, endPoint y: 196, distance: 3.8
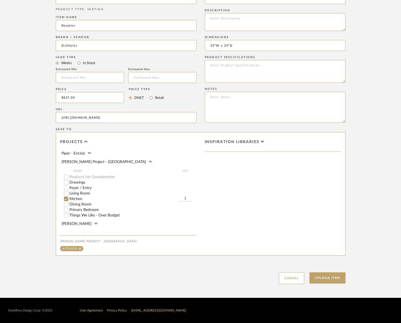
click at [190, 196] on input "1" at bounding box center [186, 198] width 14 height 5
type input "3"
drag, startPoint x: 325, startPoint y: 277, endPoint x: 395, endPoint y: 216, distance: 93.2
click at [325, 277] on button "Upload Item" at bounding box center [328, 277] width 36 height 11
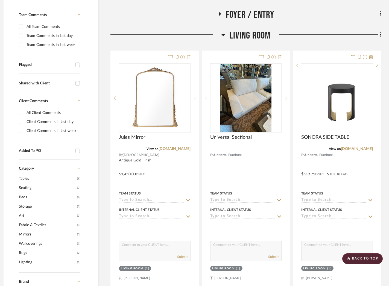
scroll to position [0, 5]
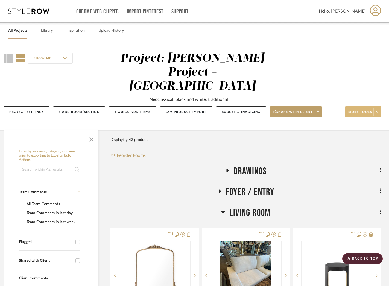
click at [362, 110] on span "More tools" at bounding box center [361, 114] width 24 height 8
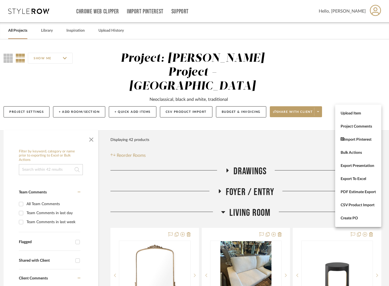
drag, startPoint x: 234, startPoint y: 200, endPoint x: 231, endPoint y: 202, distance: 4.4
click at [234, 200] on div at bounding box center [194, 143] width 389 height 286
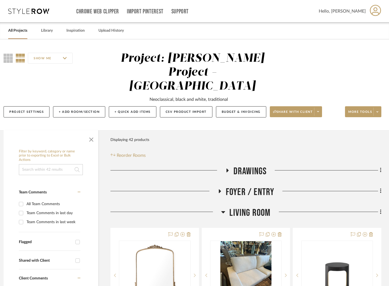
click at [247, 207] on span "Living Room" at bounding box center [250, 213] width 41 height 12
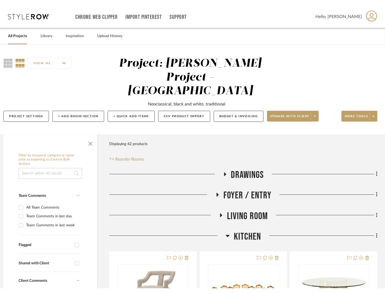
scroll to position [0, 4]
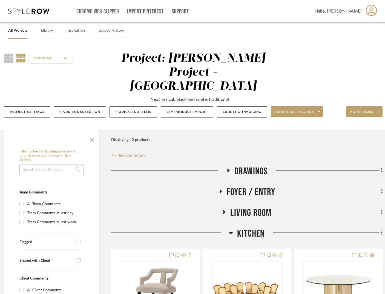
click at [245, 207] on span "Living Room" at bounding box center [250, 213] width 41 height 12
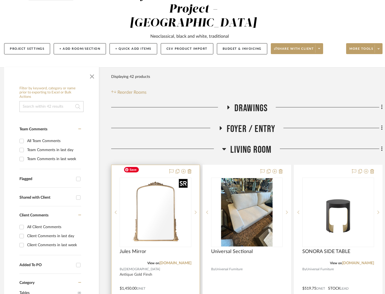
click at [173, 211] on img "0" at bounding box center [155, 212] width 68 height 68
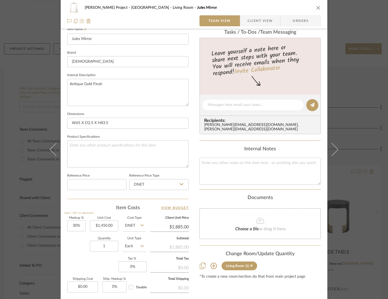
scroll to position [210, 0]
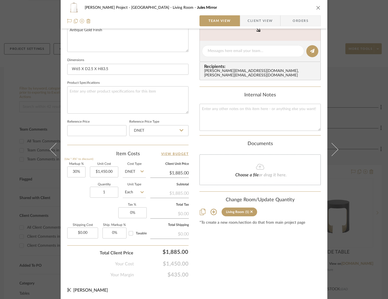
click at [318, 7] on icon "close" at bounding box center [319, 7] width 4 height 4
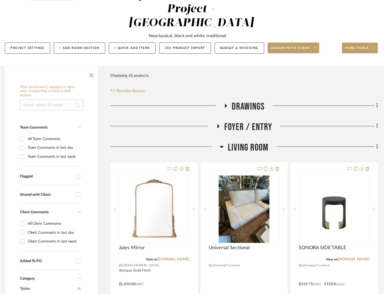
scroll to position [63, 4]
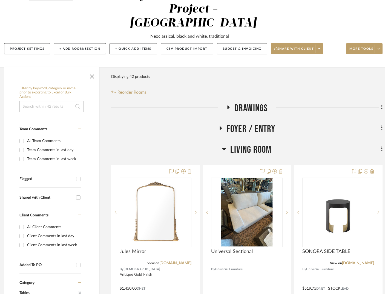
click at [263, 144] on span "Living Room" at bounding box center [250, 150] width 41 height 12
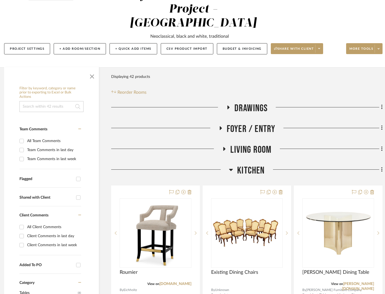
click at [262, 165] on span "Kitchen" at bounding box center [250, 171] width 27 height 12
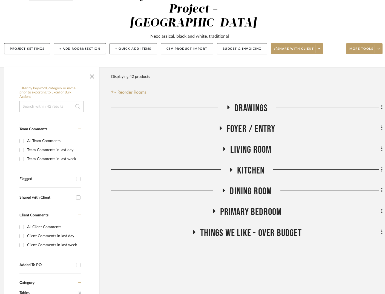
click at [258, 186] on span "Dining Room" at bounding box center [251, 192] width 42 height 12
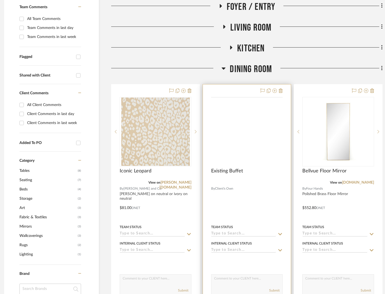
scroll to position [231, 4]
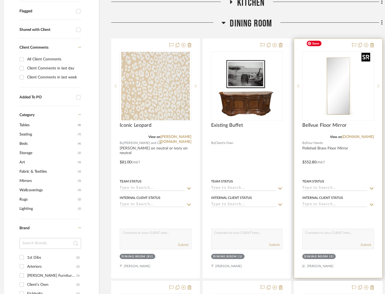
click at [0, 0] on img at bounding box center [0, 0] width 0 height 0
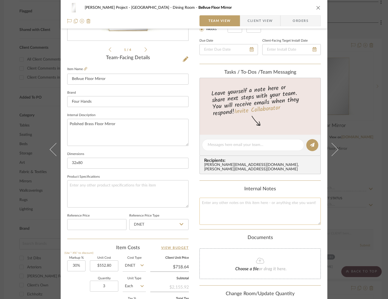
scroll to position [141, 0]
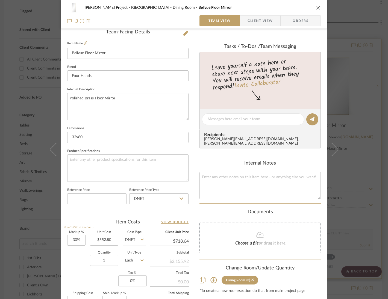
drag, startPoint x: 318, startPoint y: 6, endPoint x: 375, endPoint y: 35, distance: 63.5
click at [318, 6] on icon "close" at bounding box center [319, 7] width 4 height 4
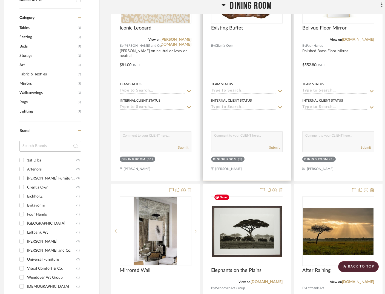
scroll to position [129, 4]
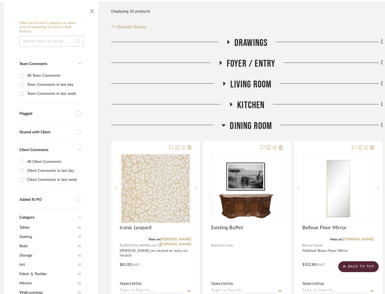
drag, startPoint x: 257, startPoint y: 110, endPoint x: 256, endPoint y: 92, distance: 18.1
click at [257, 120] on span "Dining Room" at bounding box center [251, 126] width 42 height 12
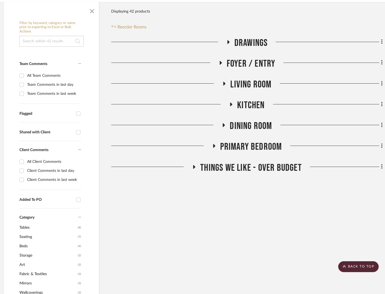
click at [257, 79] on span "Living Room" at bounding box center [250, 85] width 41 height 12
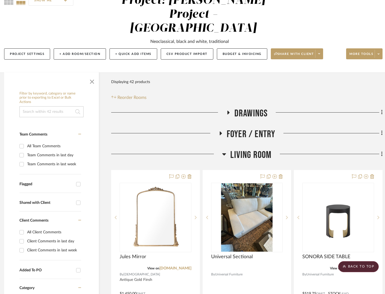
scroll to position [0, 4]
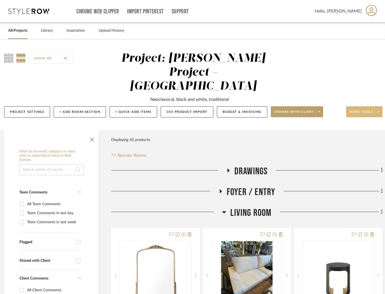
click at [368, 110] on span "More tools" at bounding box center [361, 114] width 24 height 8
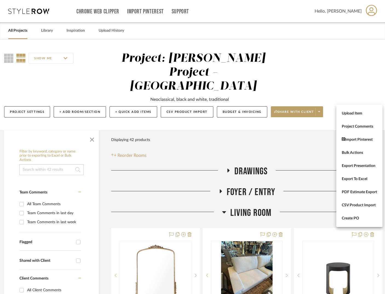
click at [357, 115] on span "Upload Item" at bounding box center [358, 113] width 35 height 5
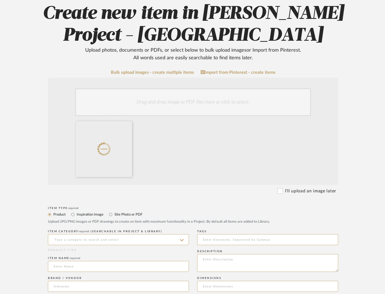
scroll to position [68, 4]
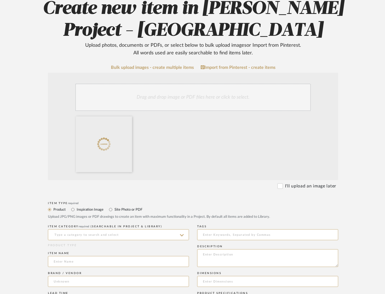
click at [79, 211] on label "Inspiration Image" at bounding box center [89, 210] width 27 height 6
click at [76, 211] on input "Inspiration Image" at bounding box center [72, 210] width 7 height 7
radio input "true"
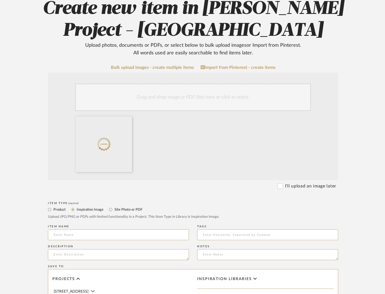
click at [121, 210] on label "Site Photo or PDF" at bounding box center [128, 210] width 28 height 6
click at [114, 210] on input "Site Photo or PDF" at bounding box center [110, 210] width 7 height 7
radio input "true"
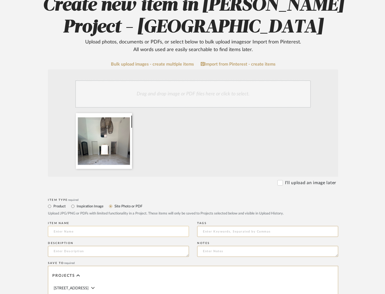
click at [100, 229] on input at bounding box center [118, 231] width 141 height 11
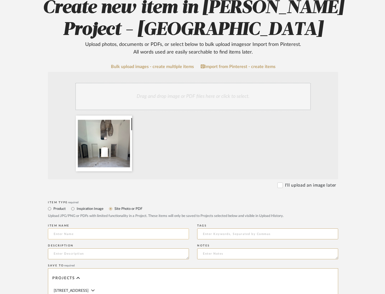
scroll to position [69, 4]
type input "Living Room Update"
click at [175, 256] on textarea "Close black sitting area, lean large gold mirror, close niche and make walk in …" at bounding box center [118, 254] width 141 height 11
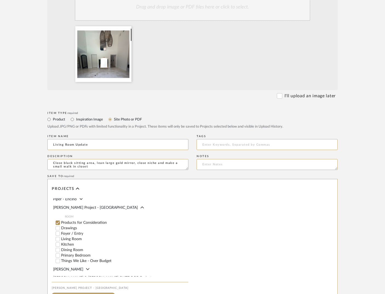
scroll to position [158, 5]
type textarea "Close black sitting area, lean large gold mirror, close niche and make a small …"
drag, startPoint x: 62, startPoint y: 235, endPoint x: 58, endPoint y: 230, distance: 6.2
click at [62, 237] on label "Living Room" at bounding box center [124, 239] width 127 height 4
click at [60, 237] on input "Living Room" at bounding box center [57, 239] width 5 height 5
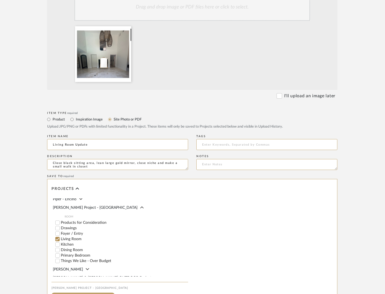
checkbox input "false"
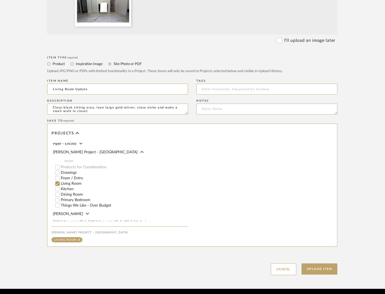
scroll to position [214, 5]
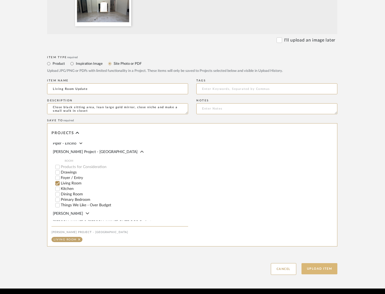
click at [321, 268] on button "Upload Item" at bounding box center [319, 268] width 36 height 11
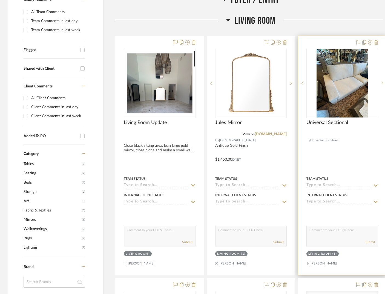
scroll to position [193, 0]
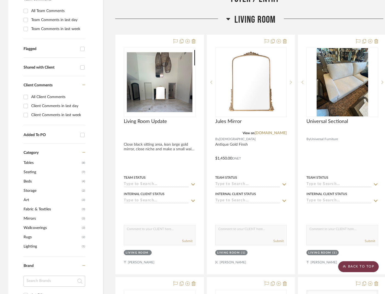
click at [367, 266] on scroll-to-top-button "BACK TO TOP" at bounding box center [358, 267] width 40 height 11
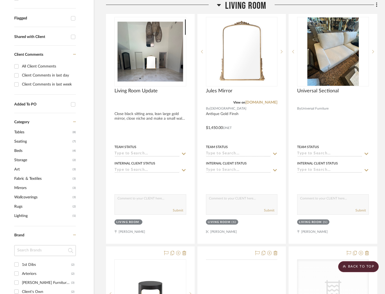
scroll to position [0, 9]
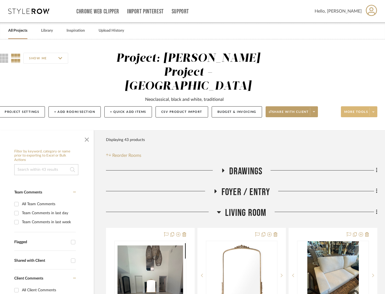
click at [350, 110] on span "More tools" at bounding box center [356, 114] width 24 height 8
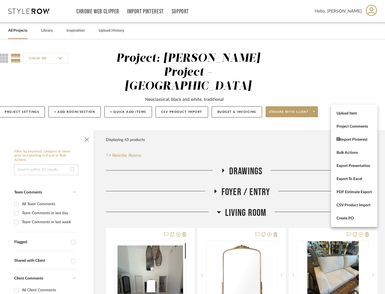
drag, startPoint x: 349, startPoint y: 115, endPoint x: 381, endPoint y: 124, distance: 32.9
click at [349, 115] on span "Upload Item" at bounding box center [353, 113] width 35 height 5
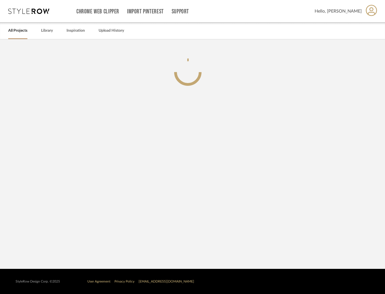
scroll to position [0, 5]
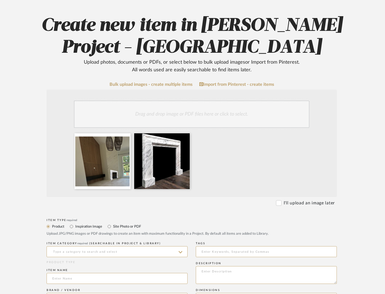
click at [82, 227] on label "Inspiration Image" at bounding box center [88, 227] width 27 height 6
click at [75, 227] on input "Inspiration Image" at bounding box center [71, 227] width 7 height 7
radio input "true"
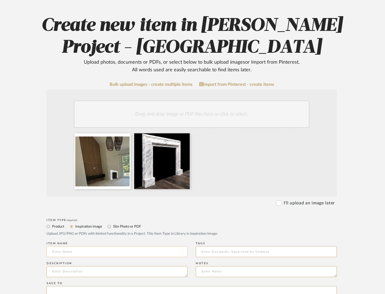
scroll to position [52, 5]
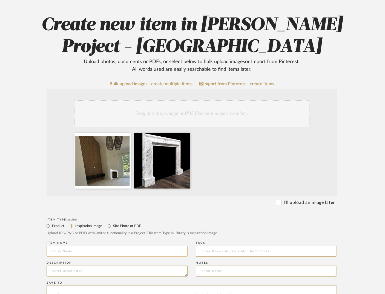
click at [71, 251] on input at bounding box center [117, 251] width 141 height 11
type input "Fireplace Update"
type textarea "R"
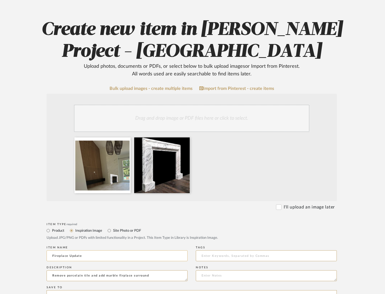
scroll to position [47, 5]
drag, startPoint x: 123, startPoint y: 277, endPoint x: 128, endPoint y: 278, distance: 5.3
click at [123, 277] on textarea "Remove porcelain tile and add marble firplace surround" at bounding box center [117, 276] width 141 height 11
click at [101, 277] on textarea "Remove porcelain tile and add marble fireplace surround" at bounding box center [117, 276] width 141 height 11
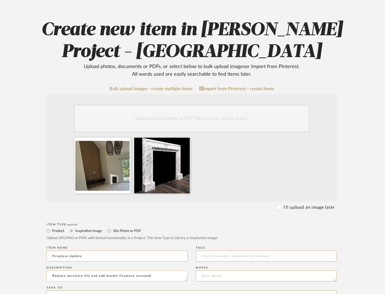
click at [94, 277] on textarea "Remove porcelain tile and add marble fireplace surround" at bounding box center [117, 276] width 141 height 11
click at [87, 280] on textarea "Remove porcelain tile, add marble fireplace surround, hang stocking for holiday…" at bounding box center [117, 276] width 141 height 11
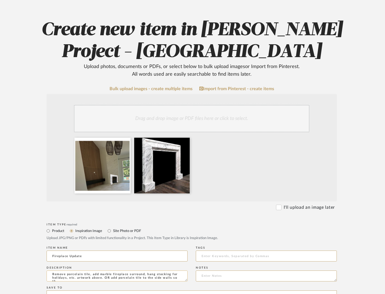
scroll to position [4, 0]
type textarea "Remove porcelain tile, add marble fireplace surround, hang stocking for holiday…"
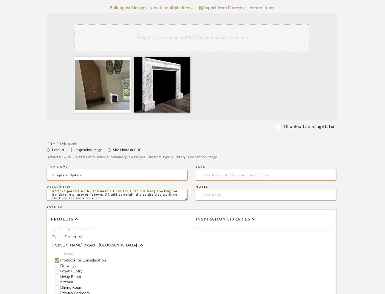
scroll to position [39, 0]
click at [72, 269] on label "Foyer / Entry" at bounding box center [123, 271] width 127 height 4
click at [60, 269] on input "Foyer / Entry" at bounding box center [56, 271] width 5 height 5
checkbox input "false"
click at [74, 275] on label "Living Room" at bounding box center [123, 277] width 127 height 4
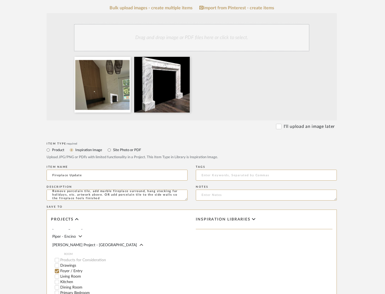
click at [60, 274] on input "Living Room" at bounding box center [56, 276] width 5 height 5
click at [76, 269] on label "Foyer / Entry" at bounding box center [123, 271] width 127 height 4
click at [60, 269] on input "Foyer / Entry" at bounding box center [56, 271] width 5 height 5
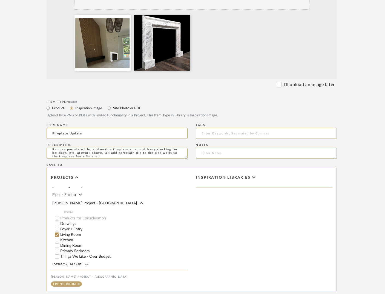
scroll to position [234, 5]
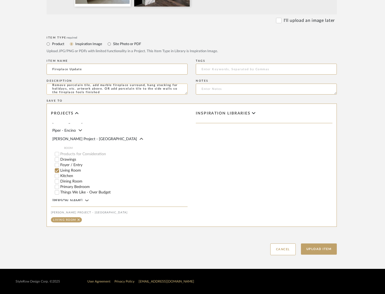
click at [112, 92] on textarea "Remove porcelain tile, add marble fireplace surround, hang stocking for holiday…" at bounding box center [117, 89] width 141 height 11
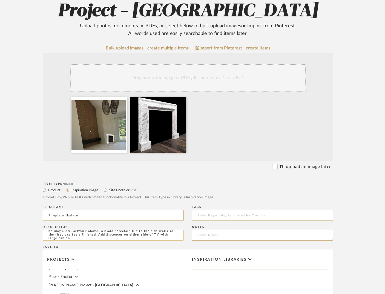
scroll to position [88, 9]
drag, startPoint x: 98, startPoint y: 238, endPoint x: 97, endPoint y: 234, distance: 3.9
click at [97, 234] on textarea "Remove porcelain tile, add marble fireplace surround, hang stocking for holiday…" at bounding box center [113, 235] width 141 height 11
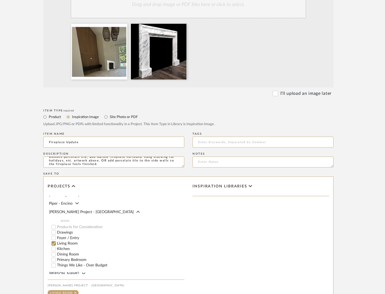
scroll to position [234, 9]
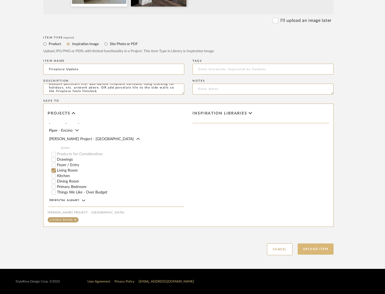
type textarea "Remove porcelain tile, add marble fireplace surround, hang stocking for holiday…"
click at [321, 250] on button "Upload Item" at bounding box center [315, 249] width 36 height 11
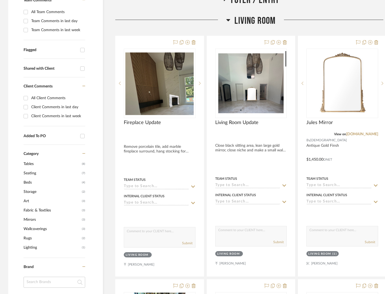
scroll to position [193, 0]
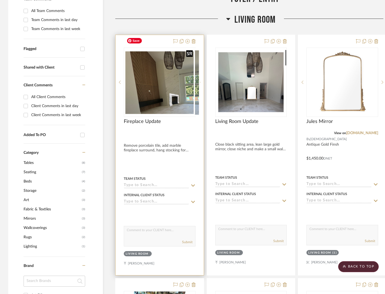
click at [165, 91] on div at bounding box center [160, 82] width 72 height 69
click at [175, 74] on img "0" at bounding box center [159, 82] width 71 height 66
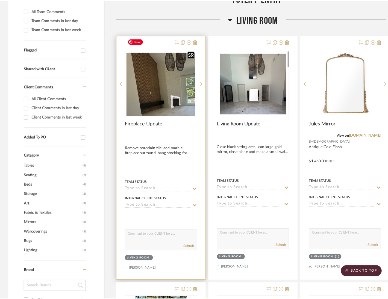
scroll to position [0, 0]
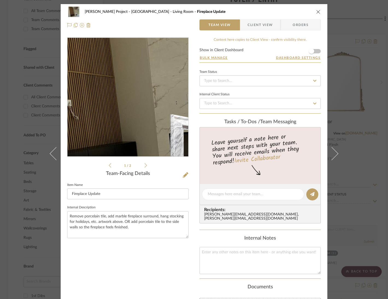
click at [129, 110] on img "0" at bounding box center [128, 97] width 121 height 114
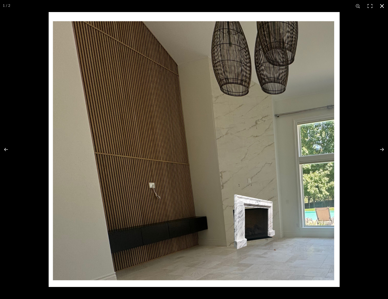
click at [384, 5] on button at bounding box center [382, 6] width 12 height 12
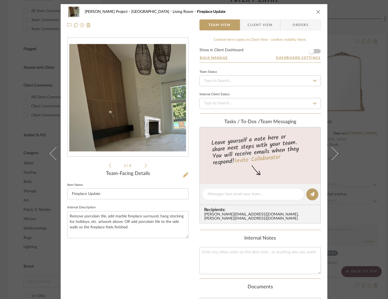
click at [184, 177] on icon at bounding box center [185, 174] width 5 height 5
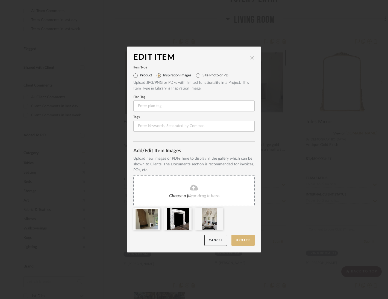
click at [239, 239] on button "Update" at bounding box center [243, 239] width 23 height 11
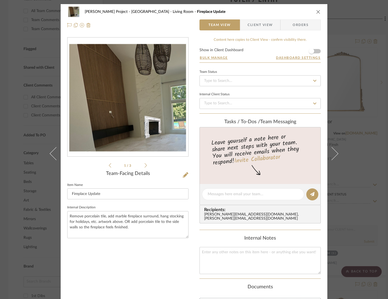
click at [318, 11] on icon "close" at bounding box center [319, 12] width 4 height 4
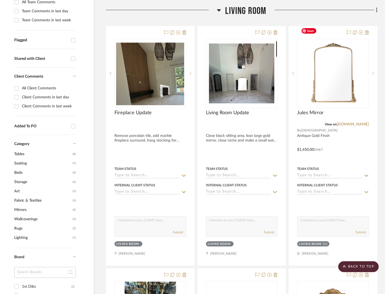
scroll to position [128, 9]
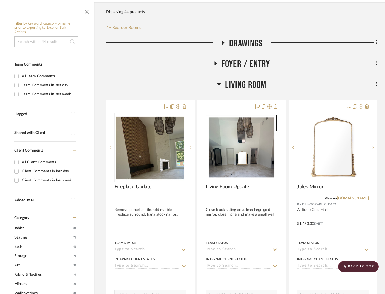
click at [249, 79] on span "Living Room" at bounding box center [245, 85] width 41 height 12
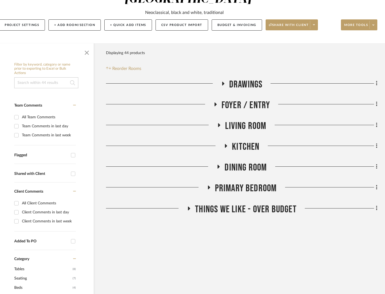
scroll to position [103, 9]
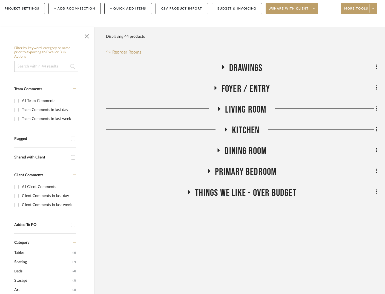
click at [240, 166] on span "Primary Bedroom" at bounding box center [246, 172] width 62 height 12
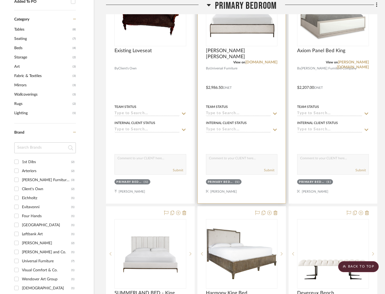
scroll to position [296, 9]
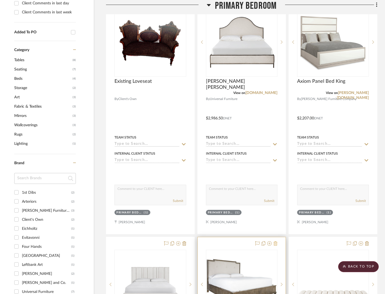
click at [275, 242] on icon at bounding box center [275, 244] width 4 height 4
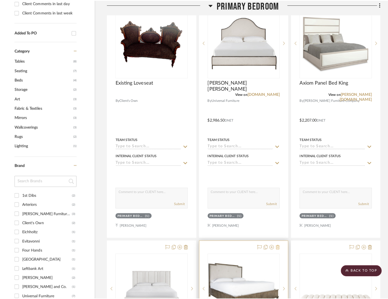
scroll to position [0, 0]
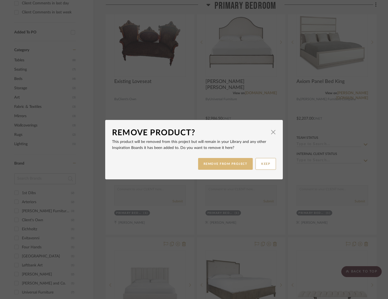
click at [234, 167] on button "REMOVE FROM PROJECT" at bounding box center [225, 164] width 55 height 12
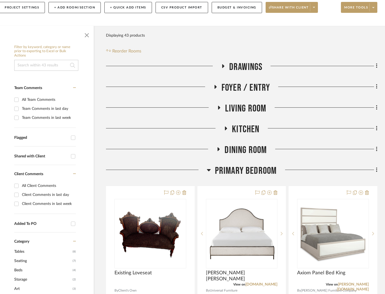
scroll to position [0, 9]
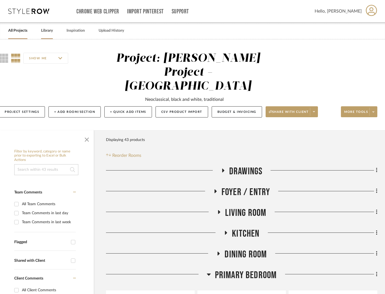
drag, startPoint x: 40, startPoint y: 29, endPoint x: 44, endPoint y: 29, distance: 3.8
click at [41, 29] on link "Library" at bounding box center [47, 30] width 12 height 7
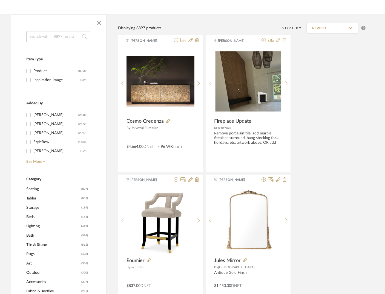
scroll to position [70, 9]
click at [38, 208] on span "Storage" at bounding box center [53, 207] width 54 height 9
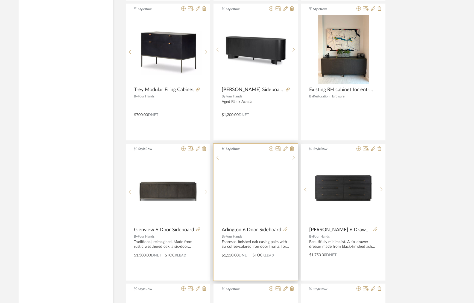
scroll to position [965, 0]
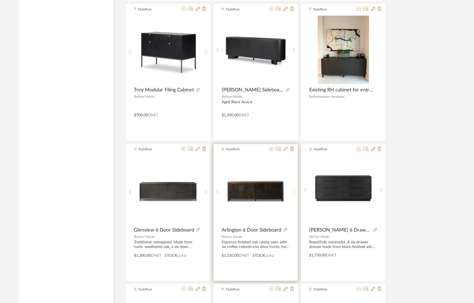
click at [295, 190] on sr-next-btn at bounding box center [294, 192] width 8 height 5
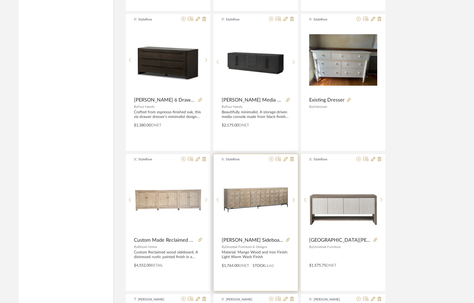
scroll to position [1255, 0]
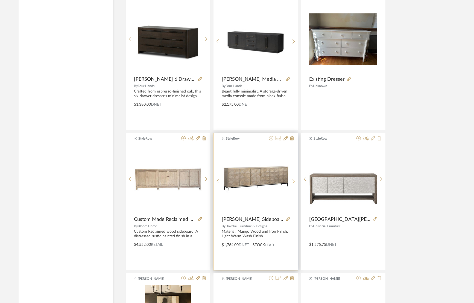
click at [294, 179] on div at bounding box center [294, 181] width 8 height 73
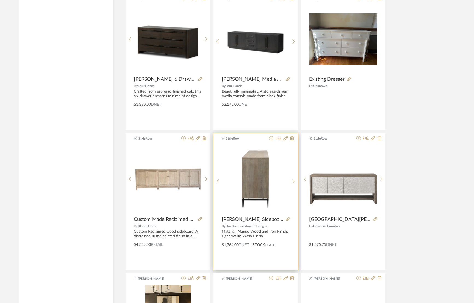
click at [294, 179] on div at bounding box center [294, 181] width 8 height 73
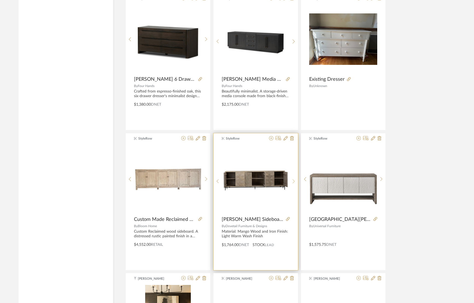
click at [294, 179] on div at bounding box center [294, 181] width 8 height 73
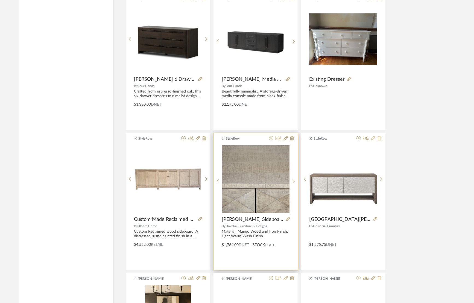
click at [294, 179] on div at bounding box center [294, 181] width 8 height 73
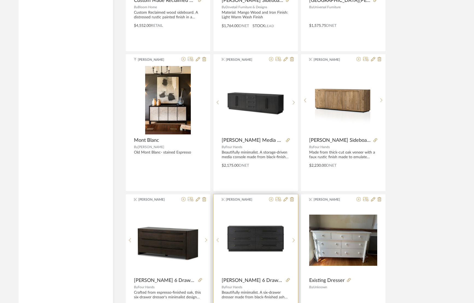
scroll to position [1560, 0]
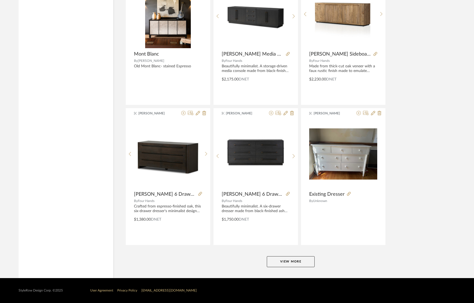
click at [296, 261] on button "View More" at bounding box center [291, 261] width 48 height 11
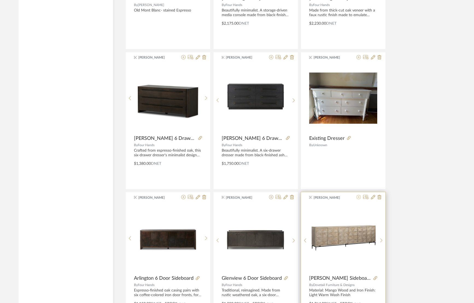
scroll to position [1617, 0]
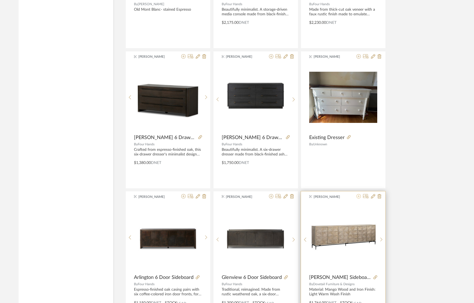
click at [359, 195] on fa-icon at bounding box center [359, 196] width 4 height 4
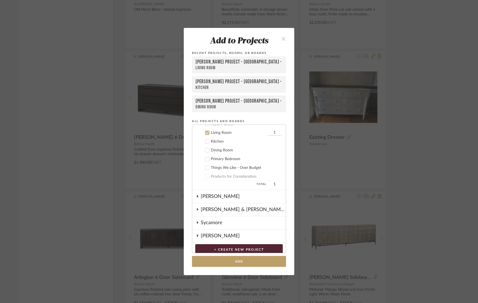
scroll to position [118, 0]
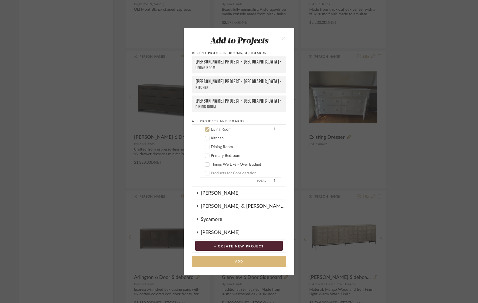
click at [256, 262] on button "Add" at bounding box center [239, 261] width 94 height 11
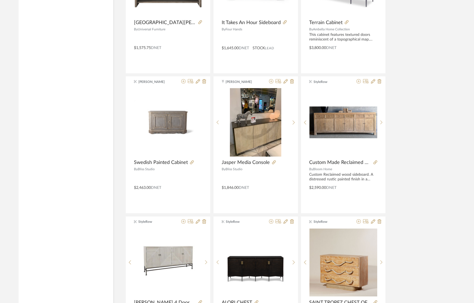
scroll to position [2063, 0]
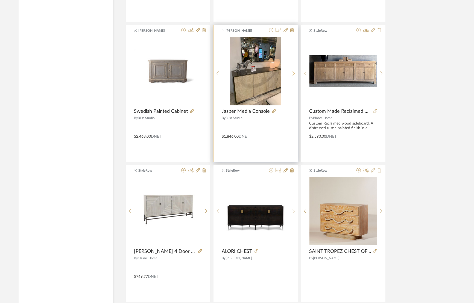
click at [294, 70] on div at bounding box center [294, 73] width 8 height 73
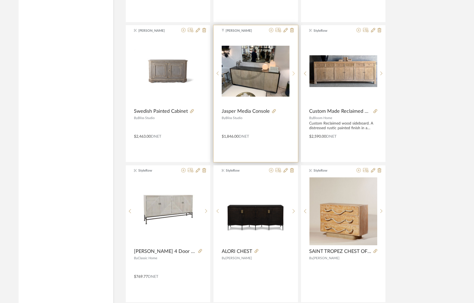
click at [294, 70] on div at bounding box center [294, 73] width 8 height 73
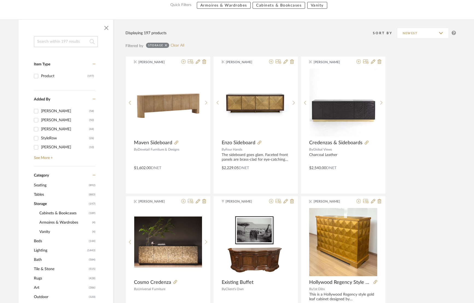
scroll to position [133, 0]
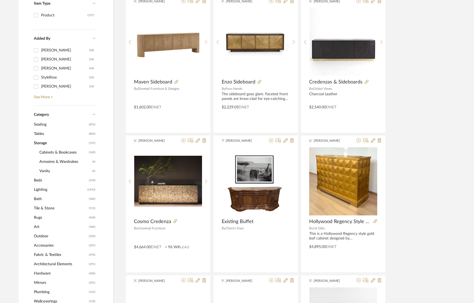
click at [41, 179] on span "Beds" at bounding box center [61, 180] width 54 height 9
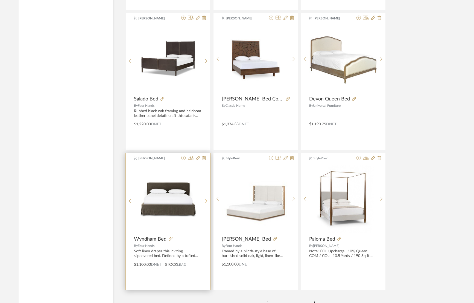
scroll to position [1560, 0]
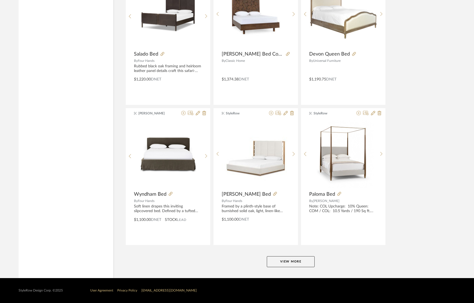
click at [301, 265] on button "View More" at bounding box center [291, 261] width 48 height 11
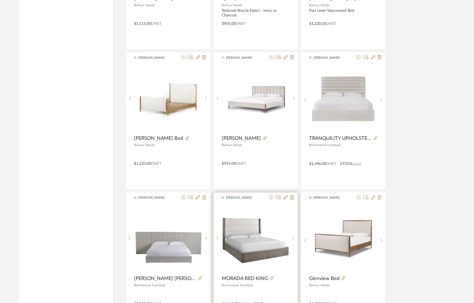
scroll to position [2337, 0]
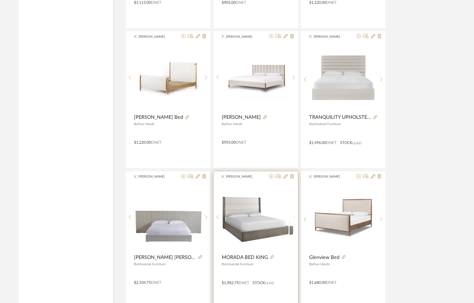
click at [295, 217] on sr-next-btn at bounding box center [294, 217] width 8 height 5
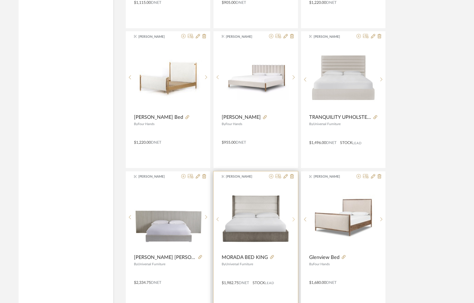
click at [295, 217] on sr-next-btn at bounding box center [294, 219] width 8 height 5
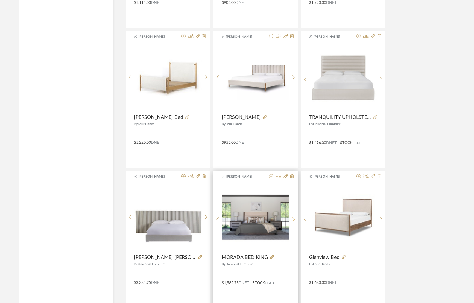
click at [295, 217] on sr-next-btn at bounding box center [294, 219] width 8 height 5
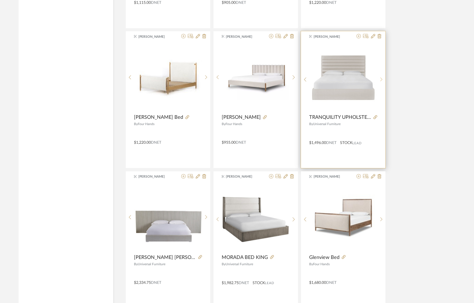
click at [381, 77] on div at bounding box center [382, 79] width 8 height 73
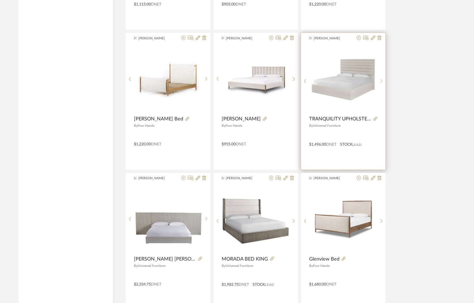
click at [382, 79] on div at bounding box center [382, 81] width 8 height 73
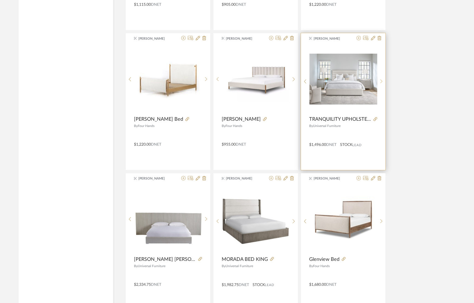
scroll to position [2335, 0]
click at [382, 79] on div at bounding box center [382, 80] width 8 height 73
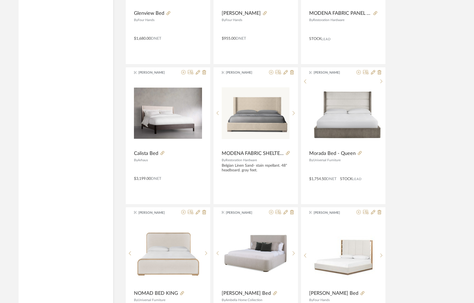
scroll to position [1864, 0]
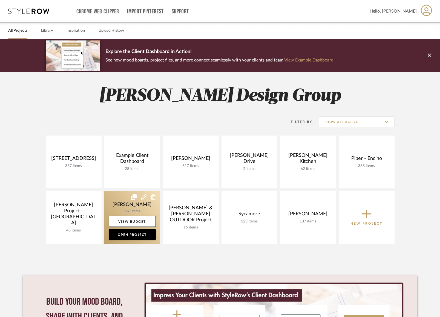
drag, startPoint x: 65, startPoint y: 207, endPoint x: 105, endPoint y: 208, distance: 40.2
click at [0, 0] on link at bounding box center [0, 0] width 0 height 0
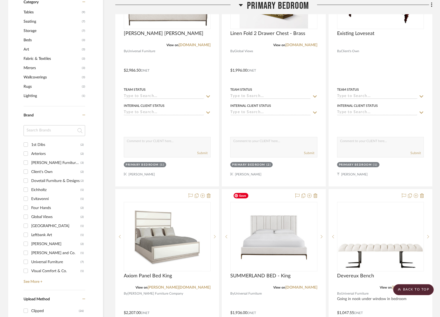
scroll to position [310, 0]
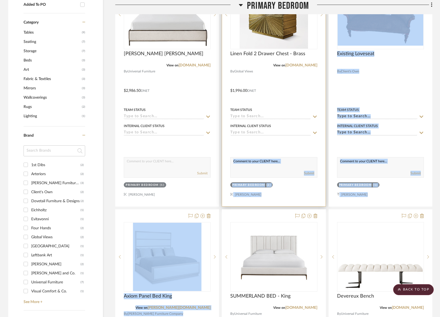
drag, startPoint x: 263, startPoint y: 194, endPoint x: 258, endPoint y: 136, distance: 58.2
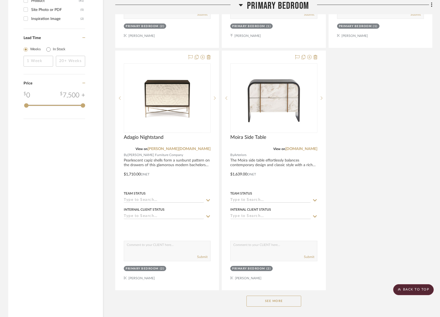
scroll to position [732, 0]
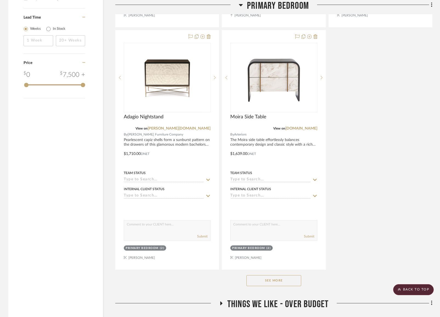
click at [291, 275] on button "See More" at bounding box center [273, 280] width 55 height 11
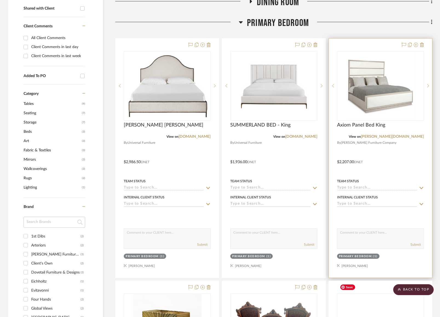
scroll to position [159, 0]
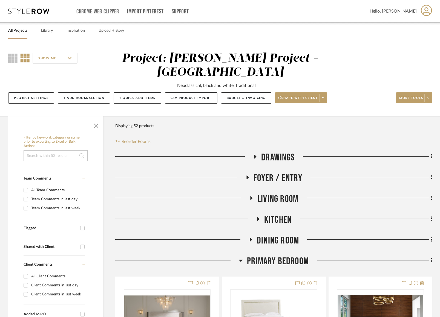
click at [284, 235] on span "Dining Room" at bounding box center [278, 241] width 42 height 12
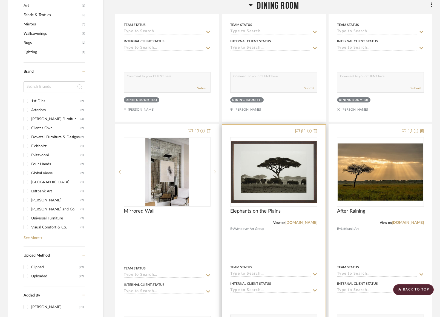
scroll to position [374, 0]
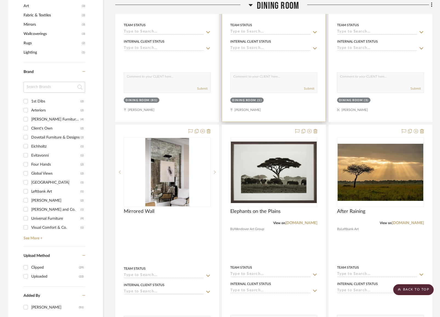
click at [288, 22] on div "Team Status" at bounding box center [273, 28] width 87 height 13
click at [288, 6] on span "Dining Room" at bounding box center [278, 6] width 42 height 12
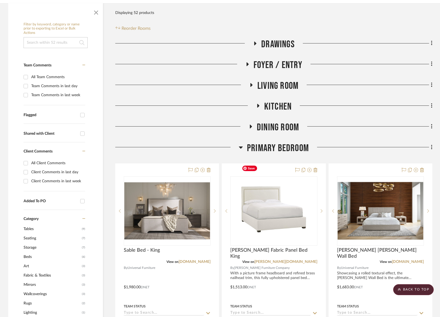
scroll to position [85, 0]
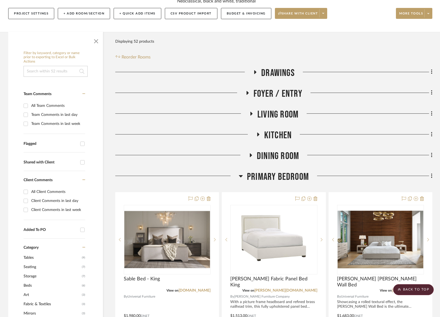
click at [277, 109] on span "Living Room" at bounding box center [277, 115] width 41 height 12
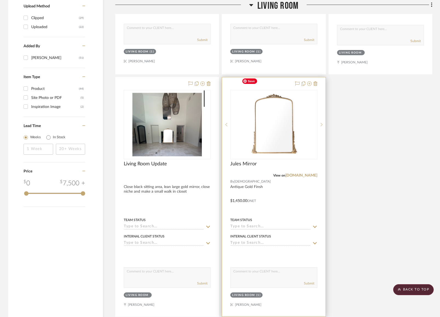
scroll to position [748, 0]
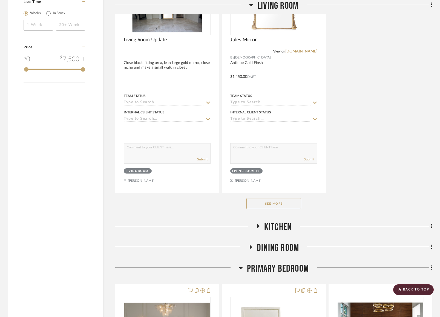
click at [283, 198] on button "See More" at bounding box center [273, 203] width 55 height 11
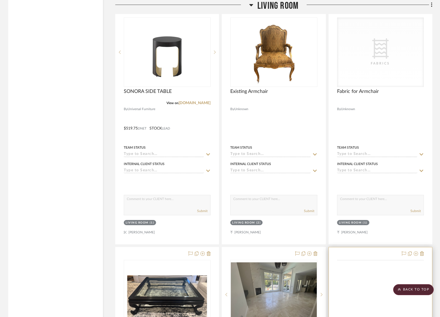
scroll to position [1014, 0]
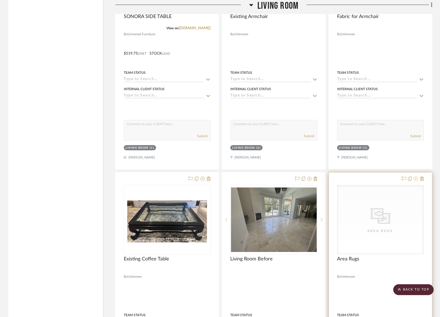
click at [417, 177] on icon at bounding box center [415, 179] width 4 height 4
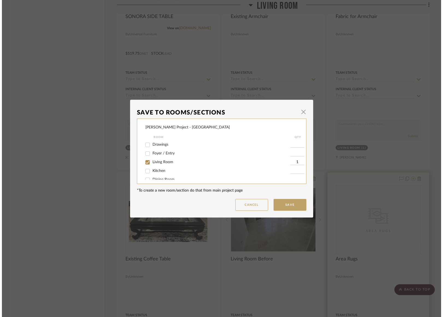
scroll to position [0, 0]
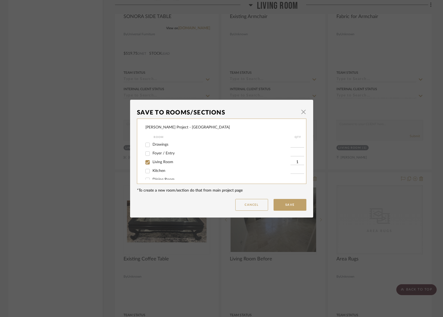
click at [287, 203] on button "Save" at bounding box center [290, 205] width 33 height 12
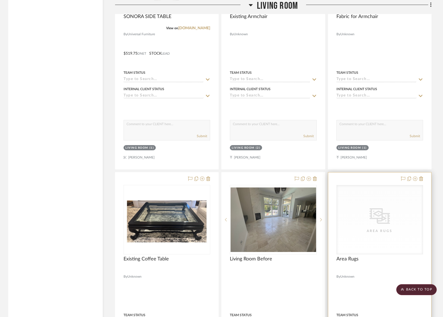
click at [360, 220] on div "CategoryIconRugs Created with Sketch. Area Rugs" at bounding box center [380, 219] width 86 height 69
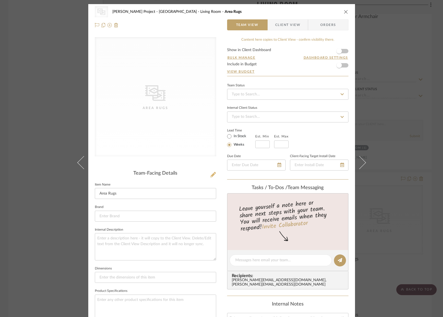
click at [213, 174] on icon at bounding box center [213, 174] width 5 height 5
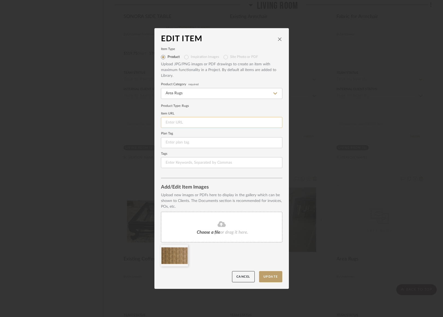
click at [187, 122] on input at bounding box center [221, 122] width 121 height 11
paste input "https://starkcarpet.com/products/antilocarpa?selectedbrand=stark_brand&variant=…"
type input "https://starkcarpet.com/products/antilocarpa?selectedbrand=stark_brand&variant=…"
click at [275, 277] on button "Update" at bounding box center [270, 276] width 23 height 11
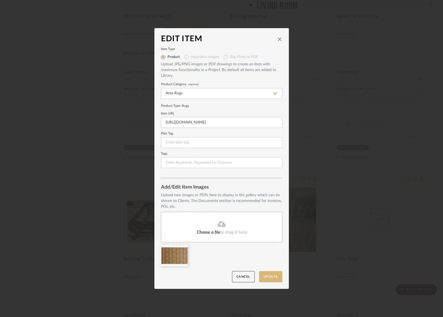
scroll to position [0, 0]
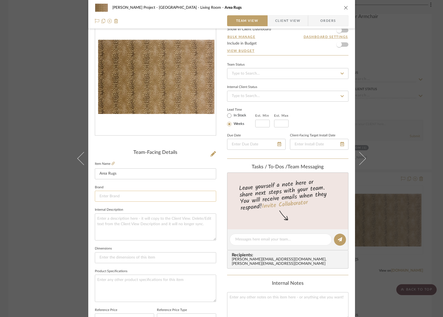
click at [114, 199] on input at bounding box center [155, 196] width 121 height 11
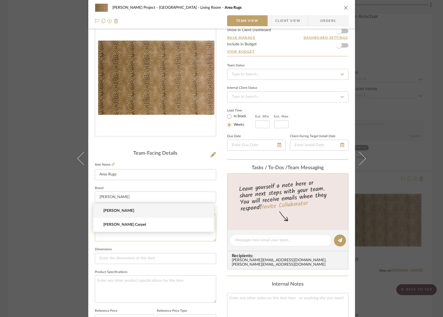
click at [116, 223] on span "[PERSON_NAME] Carpet" at bounding box center [155, 225] width 105 height 5
type input "[PERSON_NAME] Carpet"
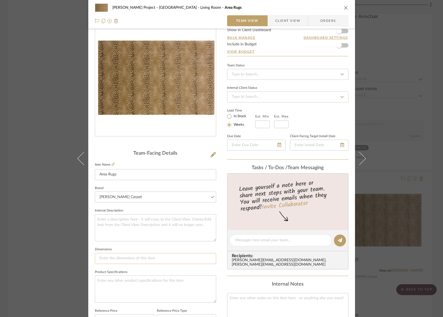
click at [127, 253] on input at bounding box center [155, 258] width 121 height 11
type input "13x16"
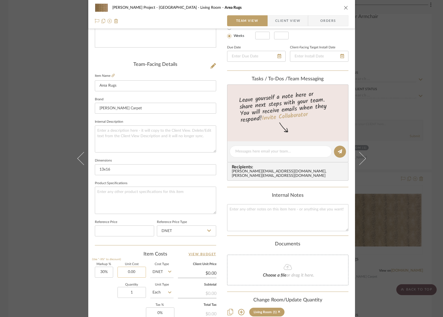
click at [129, 268] on input "0.00" at bounding box center [132, 272] width 28 height 11
type input "0"
type input "$4,335.00"
type input "$5,635.50"
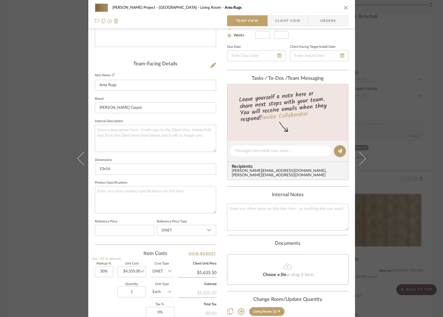
click at [103, 302] on div "Markup % (Use "-X%" to discount) 30% Unit Cost $4,335.00 Cost Type DNET Client …" at bounding box center [155, 303] width 121 height 80
click at [344, 8] on icon "close" at bounding box center [346, 7] width 4 height 4
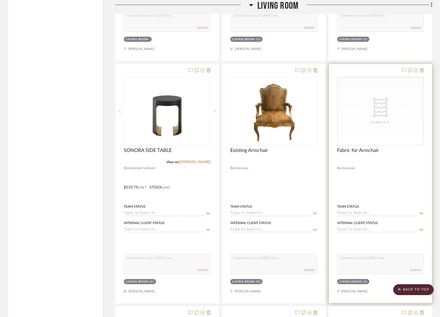
scroll to position [809, 0]
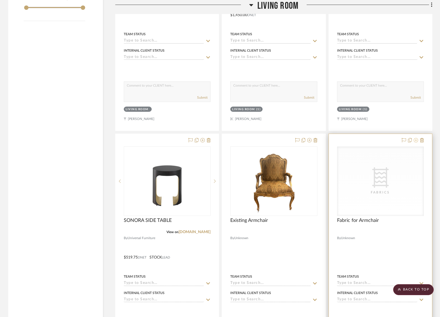
click at [415, 138] on icon at bounding box center [415, 140] width 4 height 4
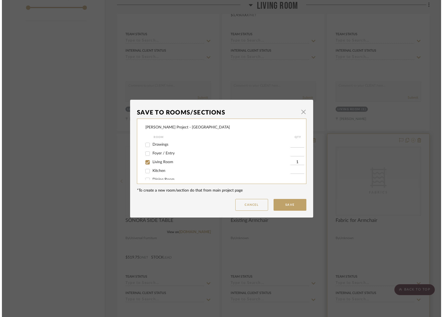
scroll to position [0, 0]
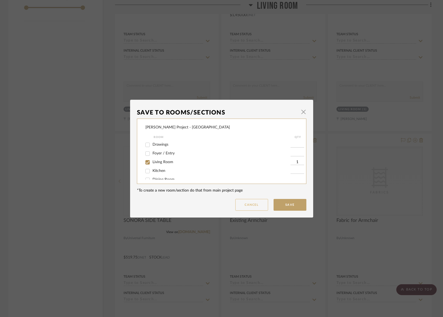
click at [247, 207] on button "Cancel" at bounding box center [252, 205] width 33 height 12
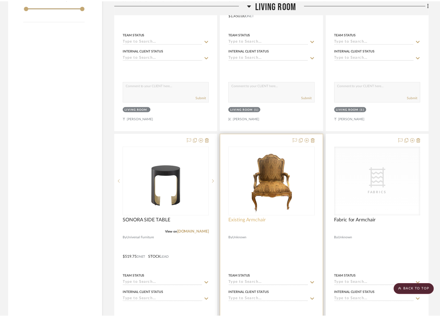
scroll to position [809, 0]
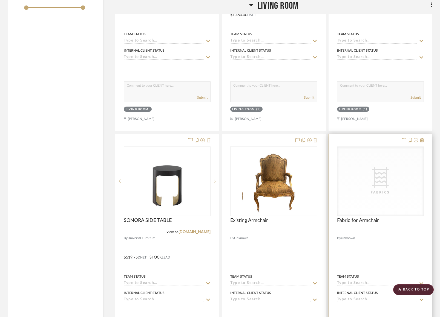
click at [413, 162] on div "CategoryIconFabric Created with Sketch. Fabrics" at bounding box center [380, 181] width 86 height 69
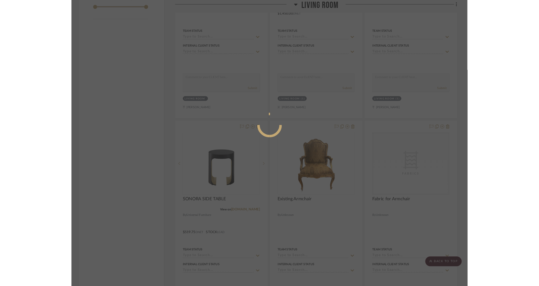
scroll to position [0, 0]
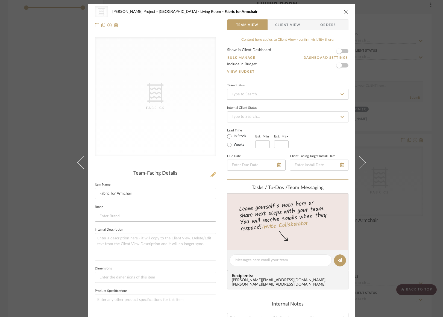
click at [211, 175] on icon at bounding box center [213, 174] width 5 height 5
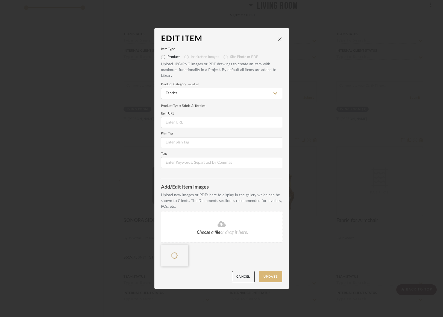
click at [274, 278] on button "Update" at bounding box center [270, 276] width 23 height 11
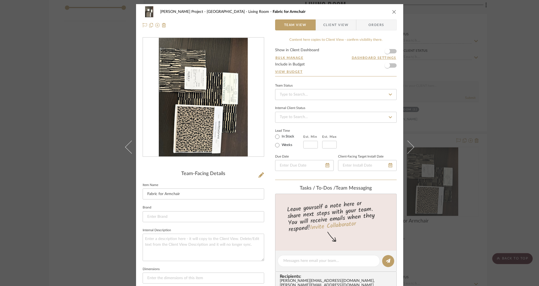
click at [393, 10] on icon "close" at bounding box center [394, 12] width 4 height 4
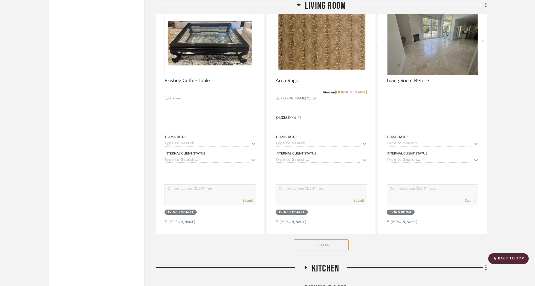
scroll to position [1313, 0]
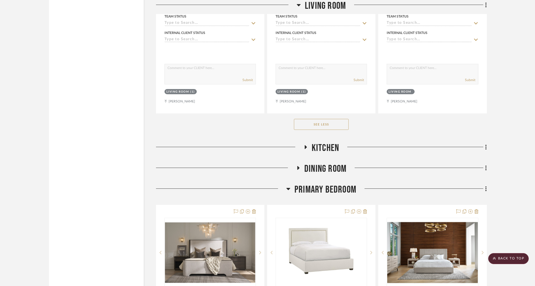
click at [334, 142] on span "Kitchen" at bounding box center [325, 148] width 27 height 12
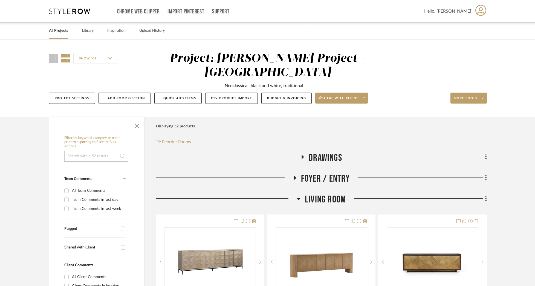
click at [297, 195] on icon at bounding box center [299, 198] width 4 height 7
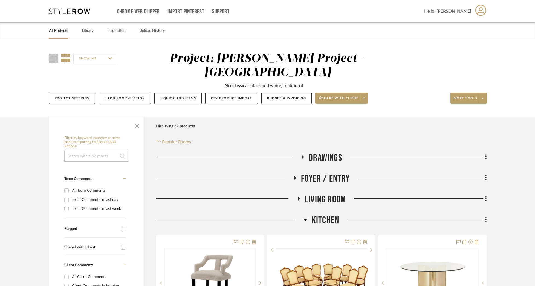
scroll to position [43, 0]
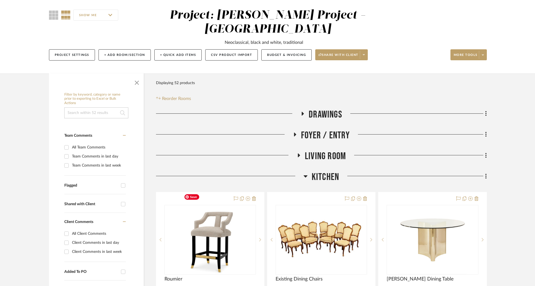
click at [304, 129] on div "Foyer / Entry" at bounding box center [321, 136] width 331 height 14
click at [315, 129] on span "Foyer / Entry" at bounding box center [325, 135] width 49 height 12
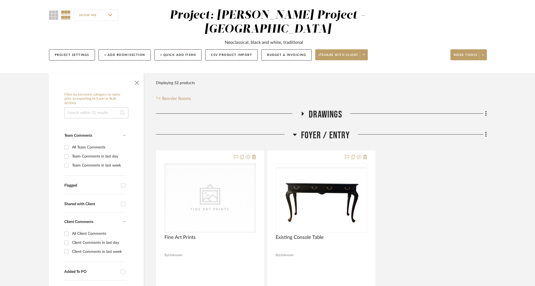
drag, startPoint x: 309, startPoint y: 119, endPoint x: 333, endPoint y: 128, distance: 24.9
click at [309, 129] on span "Foyer / Entry" at bounding box center [325, 135] width 49 height 12
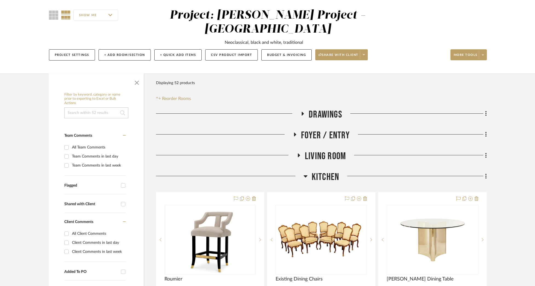
click at [323, 171] on span "Kitchen" at bounding box center [325, 177] width 27 height 12
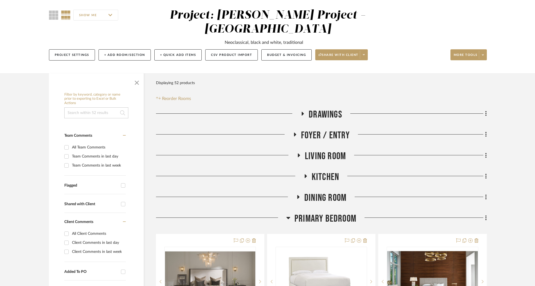
click at [326, 150] on span "Living Room" at bounding box center [325, 156] width 41 height 12
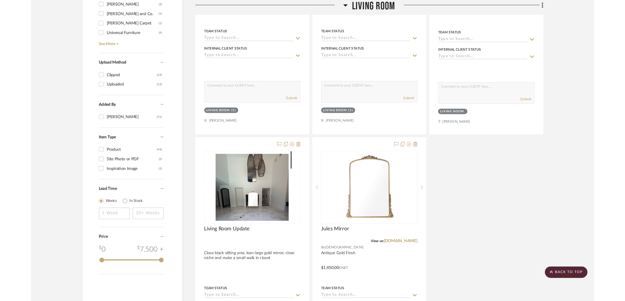
scroll to position [745, 0]
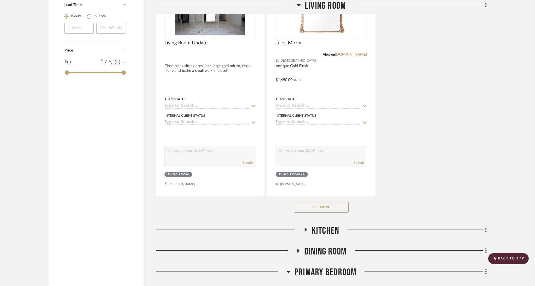
click at [346, 201] on button "See More" at bounding box center [321, 206] width 55 height 11
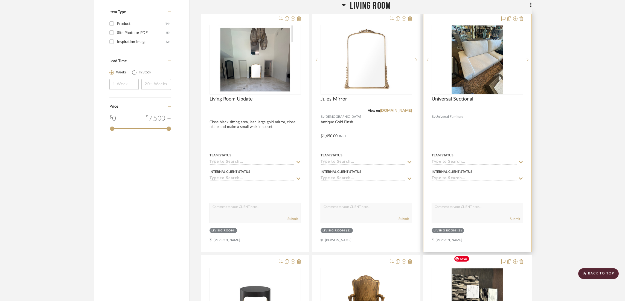
scroll to position [665, 0]
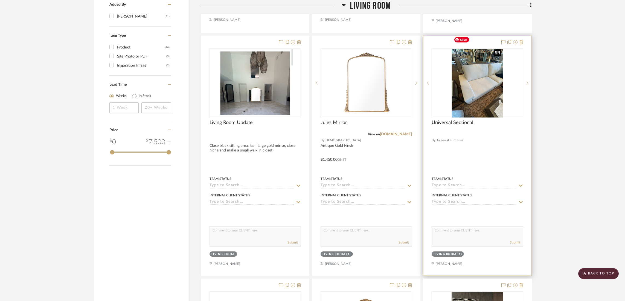
click at [0, 0] on img at bounding box center [0, 0] width 0 height 0
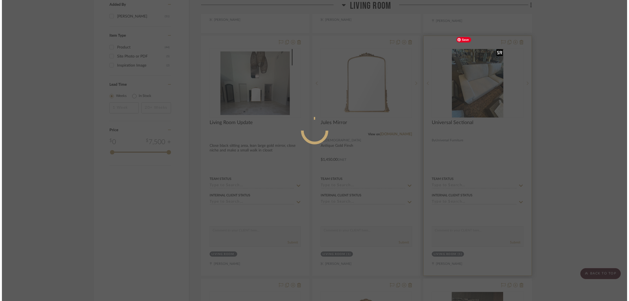
scroll to position [0, 0]
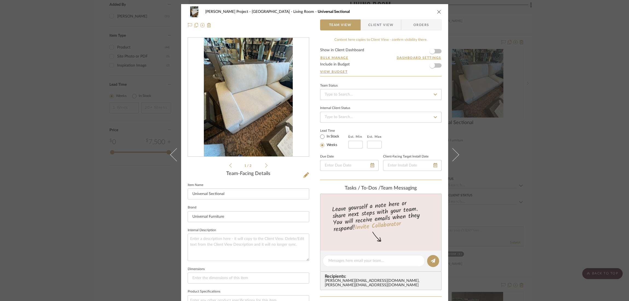
click at [231, 94] on img "0" at bounding box center [248, 97] width 89 height 119
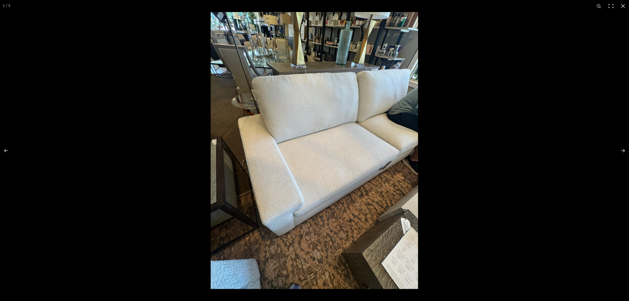
click at [293, 190] on img at bounding box center [314, 150] width 207 height 277
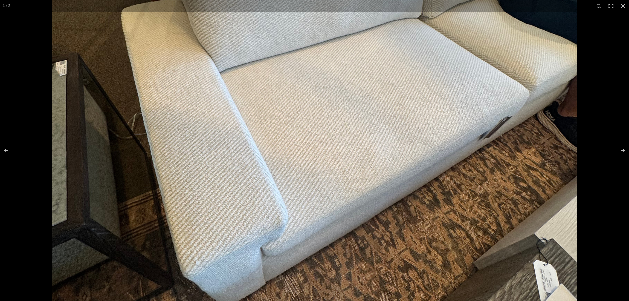
click at [292, 190] on img at bounding box center [314, 90] width 525 height 700
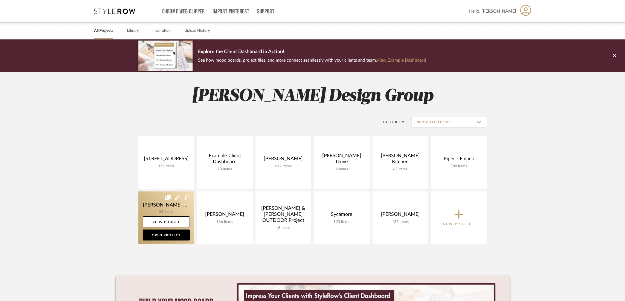
click at [176, 209] on link at bounding box center [166, 217] width 56 height 53
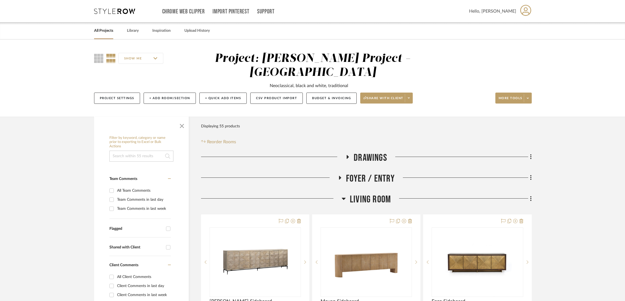
click at [370, 193] on span "Living Room" at bounding box center [370, 199] width 41 height 12
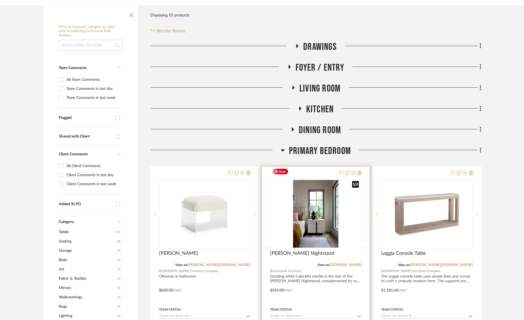
scroll to position [164, 0]
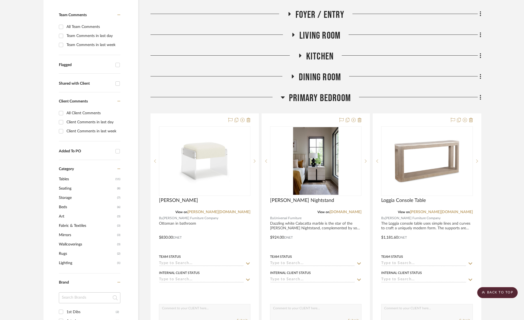
drag, startPoint x: 316, startPoint y: 92, endPoint x: 321, endPoint y: 77, distance: 15.6
click at [316, 92] on div "Primary Bedroom" at bounding box center [315, 99] width 331 height 14
click at [332, 30] on span "Living Room" at bounding box center [319, 36] width 41 height 12
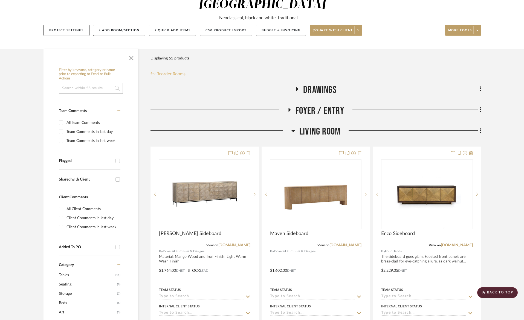
scroll to position [0, 0]
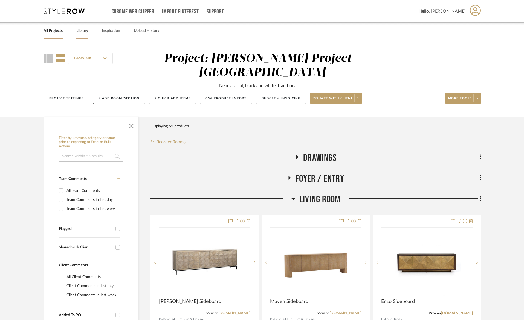
click at [80, 30] on link "Library" at bounding box center [82, 30] width 12 height 7
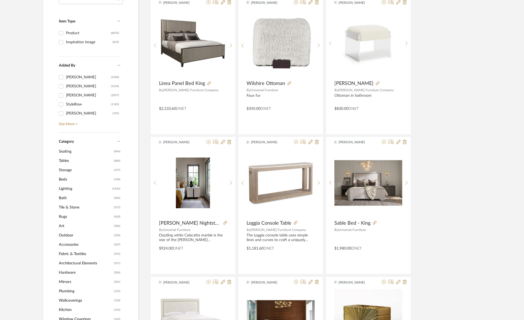
scroll to position [192, 0]
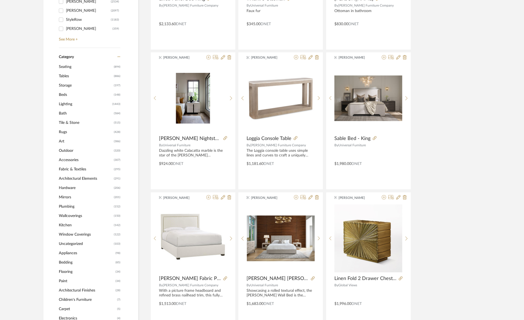
click at [74, 170] on span "Fabric & Textiles" at bounding box center [86, 168] width 54 height 9
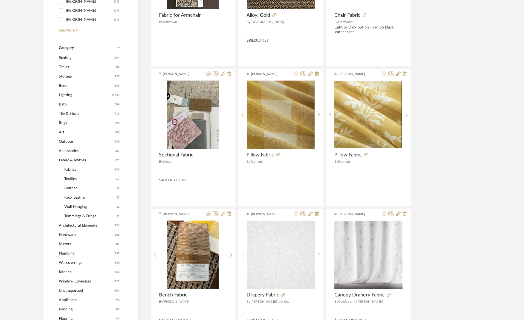
scroll to position [191, 0]
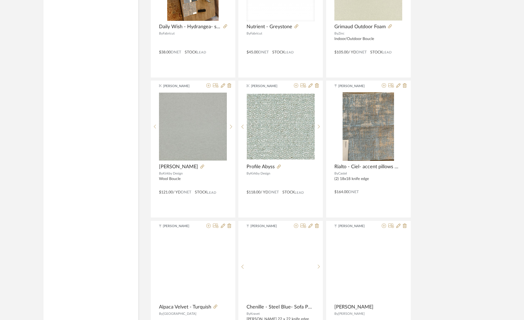
scroll to position [1543, 0]
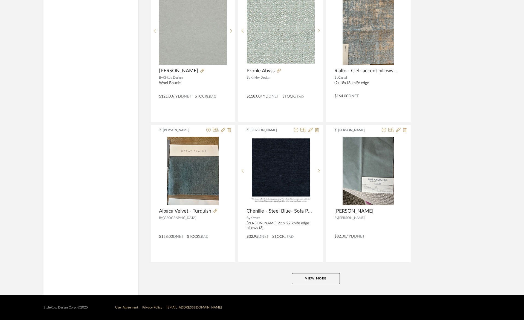
click at [332, 274] on button "View More" at bounding box center [316, 278] width 48 height 11
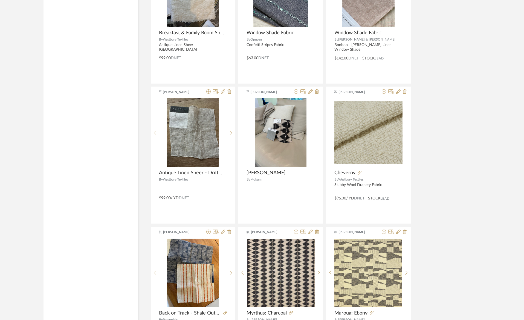
scroll to position [2331, 0]
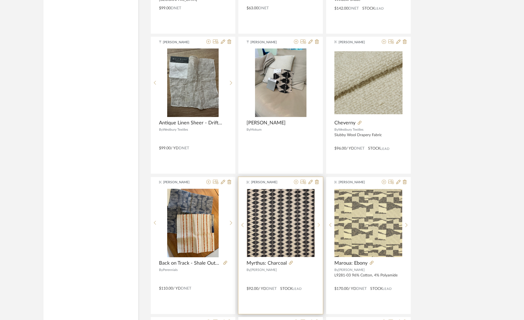
click at [316, 222] on div at bounding box center [319, 224] width 8 height 73
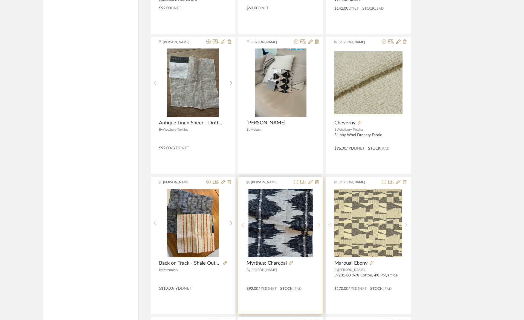
click at [316, 222] on div at bounding box center [319, 224] width 8 height 73
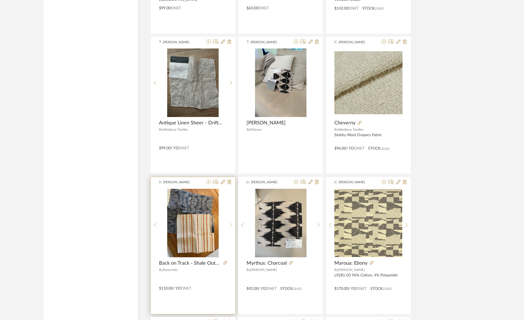
click at [231, 222] on icon at bounding box center [231, 224] width 2 height 5
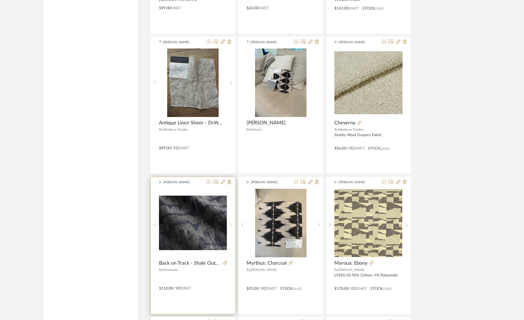
click at [231, 222] on icon at bounding box center [231, 224] width 2 height 5
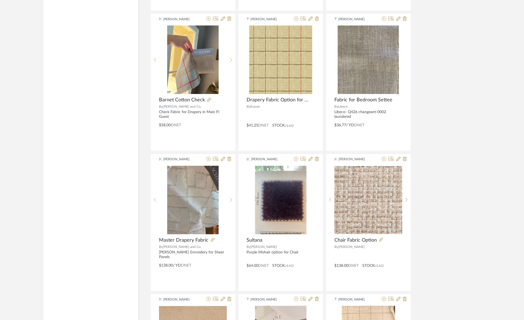
scroll to position [3035, 0]
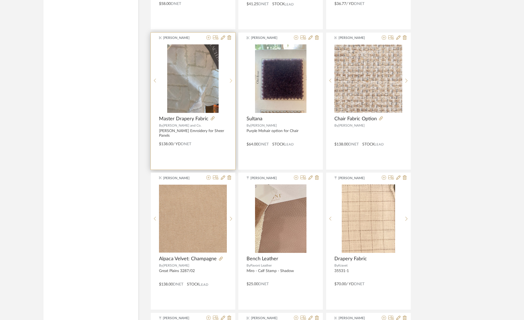
click at [231, 79] on icon at bounding box center [231, 80] width 2 height 5
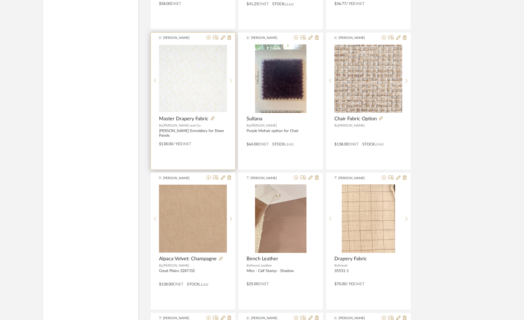
click at [231, 79] on icon at bounding box center [231, 80] width 2 height 5
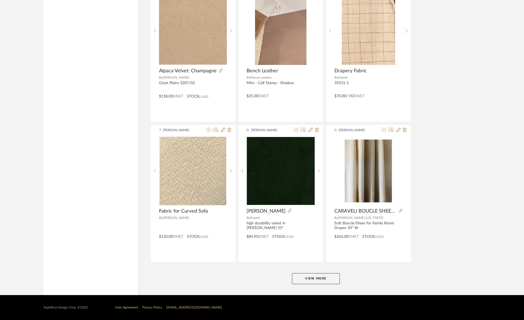
click at [326, 278] on button "View More" at bounding box center [316, 278] width 48 height 11
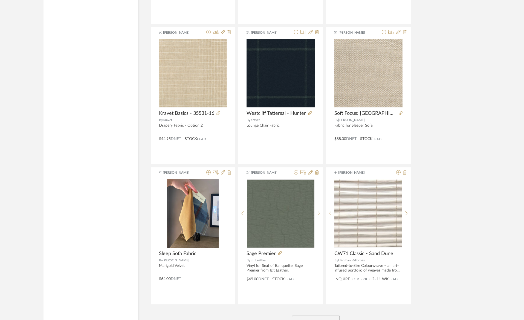
scroll to position [4902, 0]
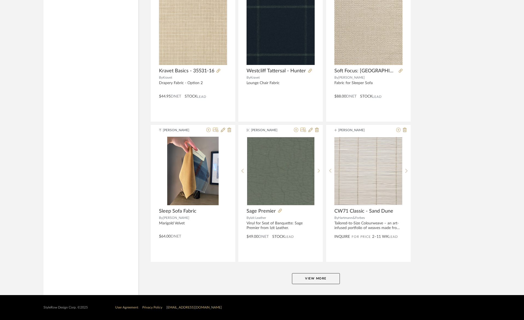
click at [331, 275] on button "View More" at bounding box center [316, 278] width 48 height 11
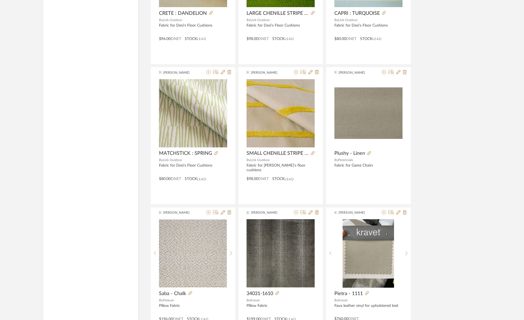
scroll to position [6581, 0]
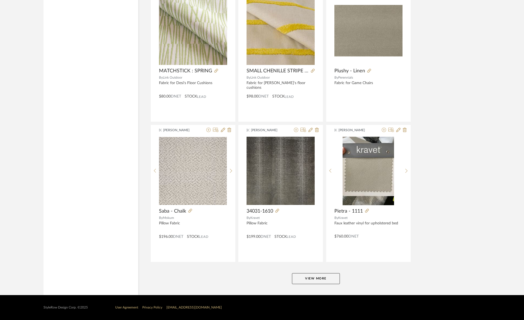
click at [331, 277] on button "View More" at bounding box center [316, 278] width 48 height 11
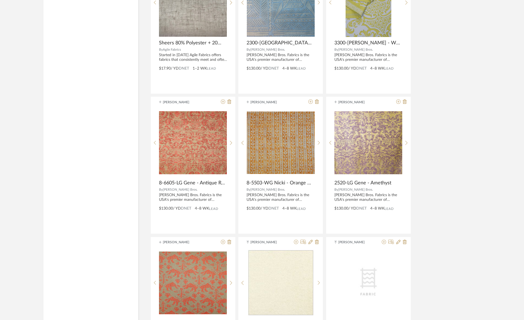
scroll to position [8260, 0]
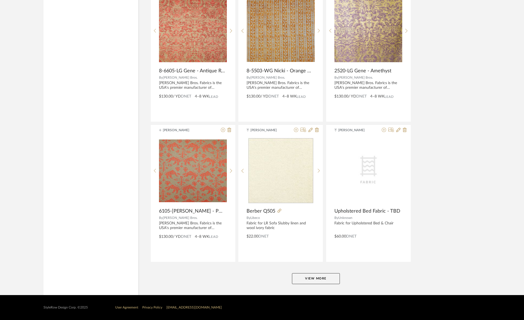
click at [329, 280] on button "View More" at bounding box center [316, 278] width 48 height 11
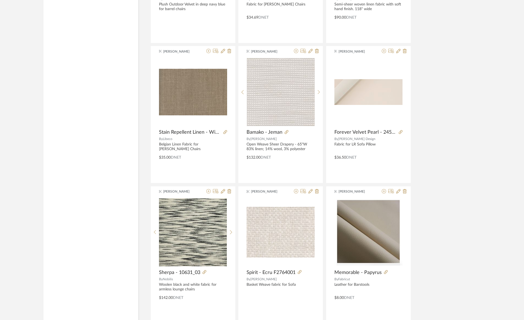
scroll to position [8819, 0]
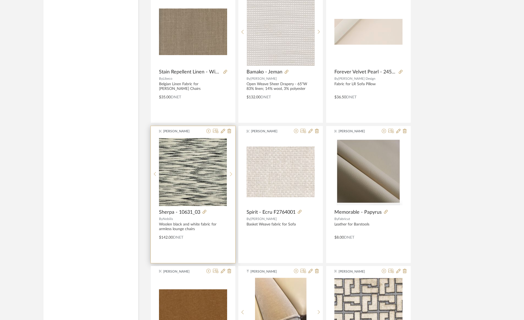
click at [231, 173] on icon at bounding box center [231, 174] width 2 height 5
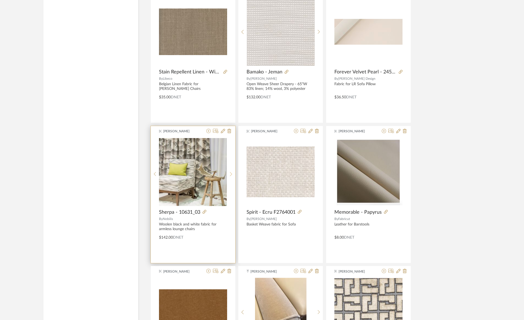
click at [231, 173] on icon at bounding box center [231, 174] width 2 height 5
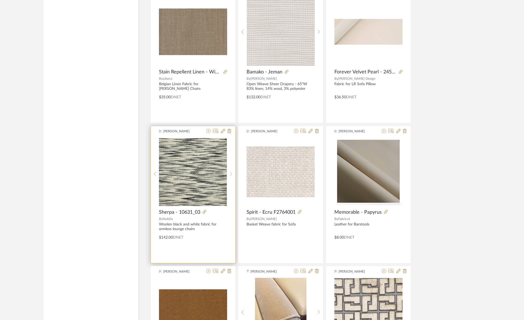
click at [231, 173] on icon at bounding box center [231, 174] width 2 height 5
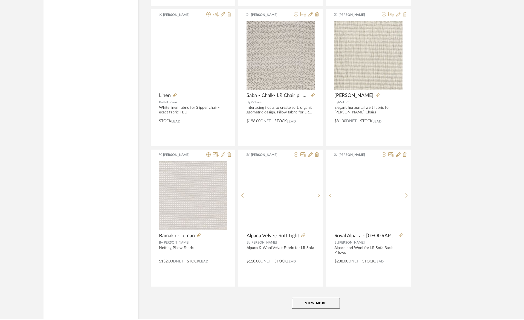
scroll to position [9939, 0]
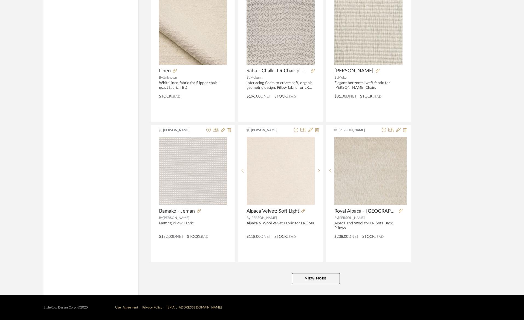
click at [316, 281] on button "View More" at bounding box center [316, 278] width 48 height 11
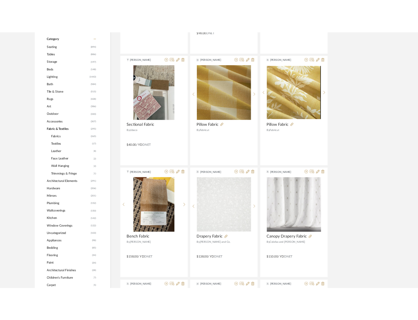
scroll to position [0, 0]
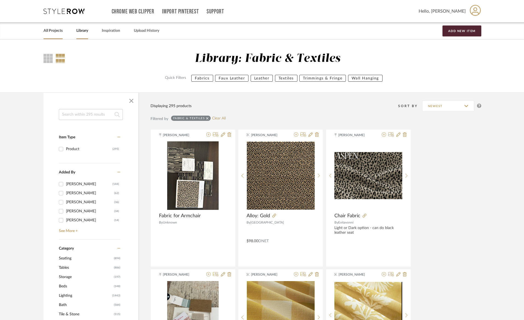
click at [61, 33] on link "All Projects" at bounding box center [52, 30] width 19 height 7
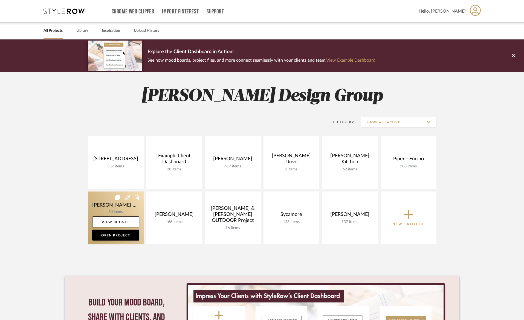
click at [115, 207] on link at bounding box center [116, 217] width 56 height 53
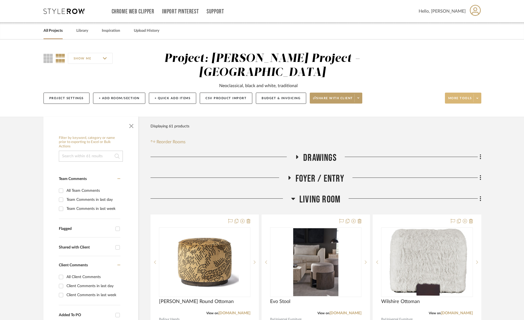
click at [455, 92] on button "More tools" at bounding box center [463, 97] width 36 height 11
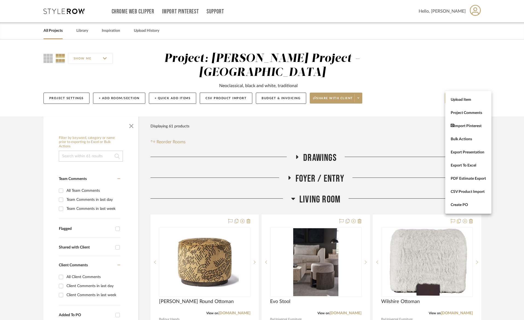
click at [457, 100] on span "Upload Item" at bounding box center [468, 99] width 35 height 5
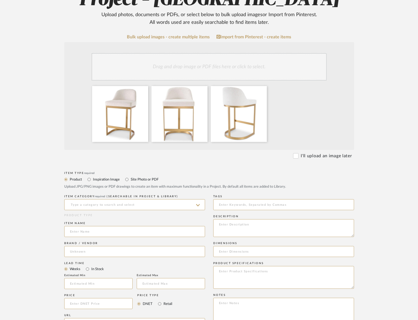
scroll to position [100, 0]
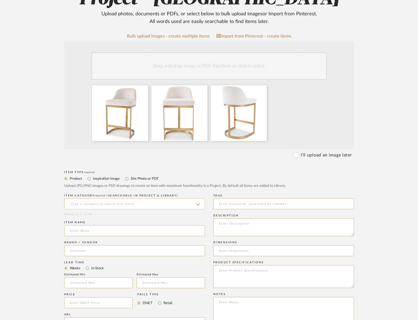
click at [111, 204] on input at bounding box center [134, 203] width 141 height 11
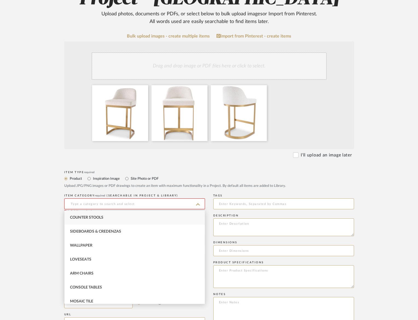
click at [108, 216] on div "Counter Stools" at bounding box center [135, 217] width 140 height 14
type input "Counter Stools"
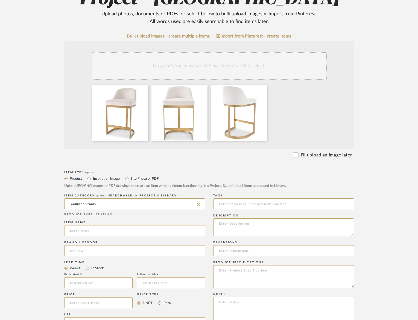
click at [109, 228] on input at bounding box center [134, 230] width 141 height 11
type input "Carlo Counterstool"
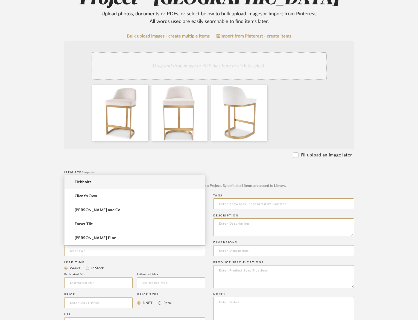
click at [88, 182] on span "Eichholtz" at bounding box center [83, 182] width 17 height 5
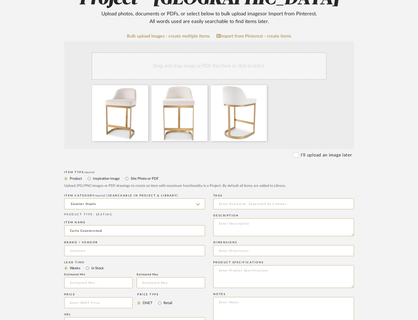
type input "Eichholtz"
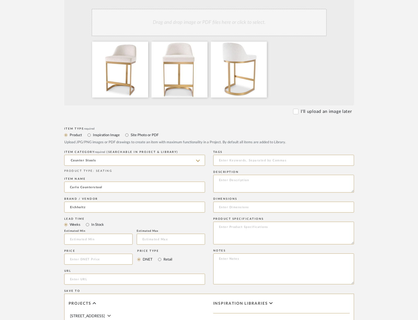
scroll to position [143, 0]
click at [77, 260] on input at bounding box center [98, 259] width 69 height 11
type input "$897.00"
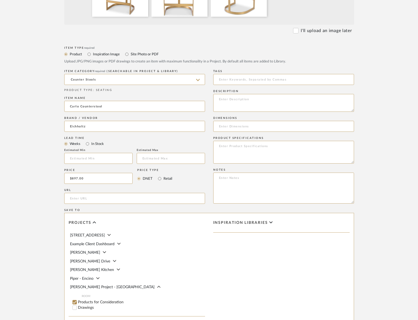
scroll to position [229, 0]
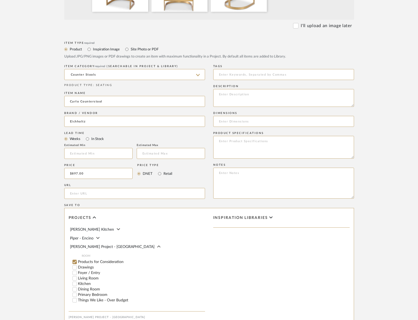
click at [81, 281] on label "Kitchen" at bounding box center [141, 283] width 127 height 4
click at [77, 281] on input "Kitchen" at bounding box center [74, 283] width 5 height 5
checkbox input "false"
drag, startPoint x: 195, startPoint y: 281, endPoint x: 191, endPoint y: 281, distance: 3.6
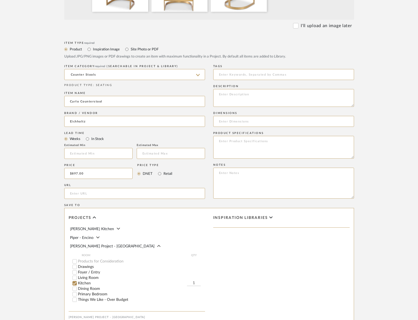
click at [191, 281] on input "1" at bounding box center [194, 282] width 14 height 5
click at [192, 280] on input "1" at bounding box center [194, 282] width 14 height 5
type input "2"
click at [274, 125] on input at bounding box center [283, 121] width 141 height 11
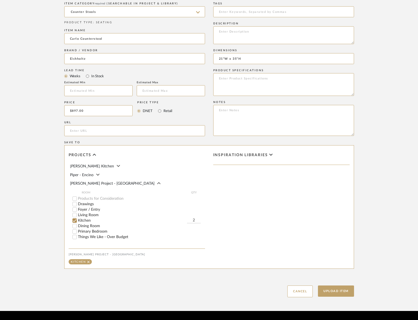
scroll to position [308, 0]
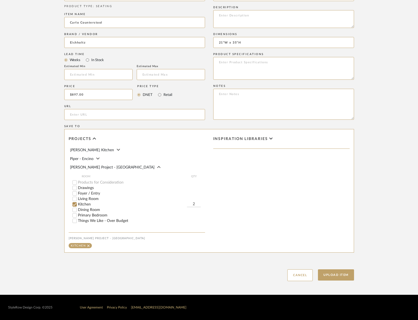
type input "21"W x 35"H"
drag, startPoint x: 185, startPoint y: 199, endPoint x: 192, endPoint y: 199, distance: 6.6
click at [191, 199] on div "ROOM QTY Products for Consideration Drawings Foyer / Entry Living Room Kitchen …" at bounding box center [137, 198] width 135 height 50
drag, startPoint x: 197, startPoint y: 199, endPoint x: 193, endPoint y: 200, distance: 4.5
click at [193, 201] on input "2" at bounding box center [194, 203] width 14 height 5
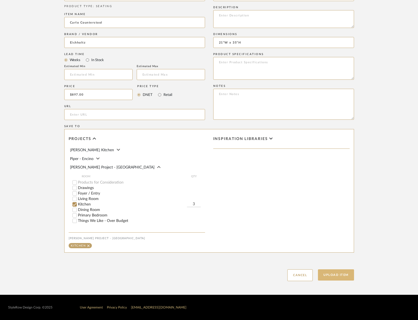
type input "3"
click at [332, 278] on button "Upload Item" at bounding box center [336, 274] width 36 height 11
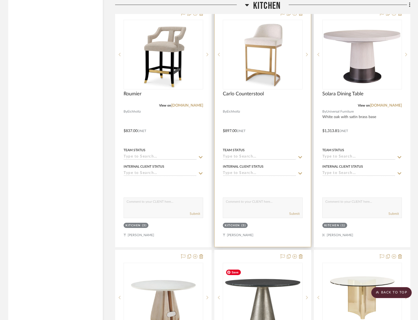
scroll to position [833, 0]
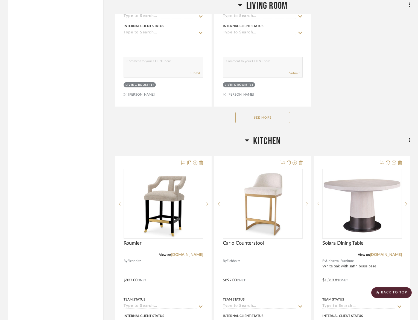
click at [268, 146] on div "Kitchen" at bounding box center [262, 142] width 295 height 14
click at [271, 141] on span "Kitchen" at bounding box center [266, 141] width 27 height 12
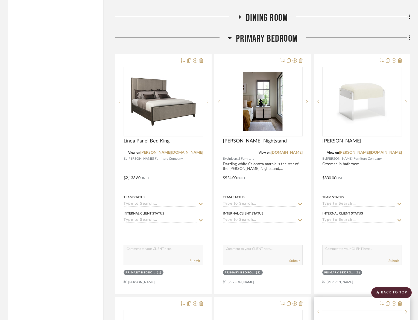
scroll to position [1221, 0]
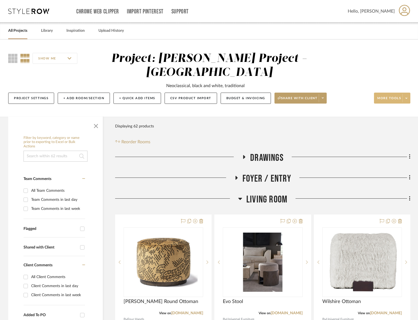
click at [393, 97] on span "More tools" at bounding box center [390, 100] width 24 height 8
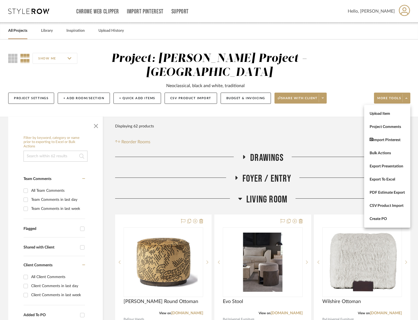
click at [389, 117] on button "Upload Item" at bounding box center [387, 113] width 46 height 13
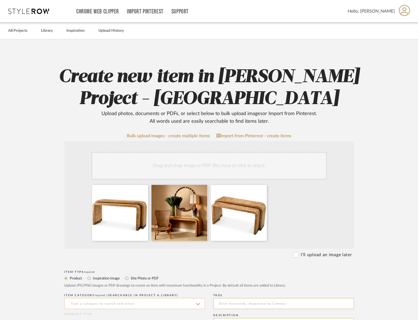
click at [106, 305] on input at bounding box center [134, 303] width 141 height 11
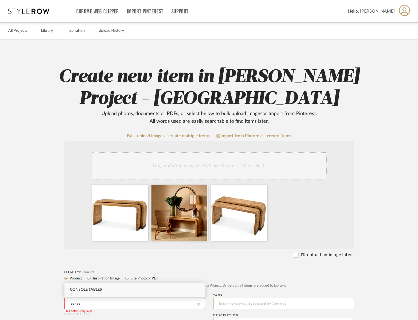
click at [101, 289] on span "Console Tables" at bounding box center [86, 289] width 32 height 4
type input "Console Tables"
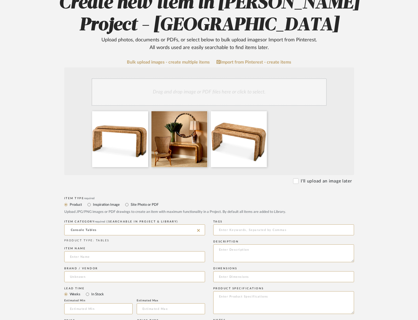
scroll to position [98, 0]
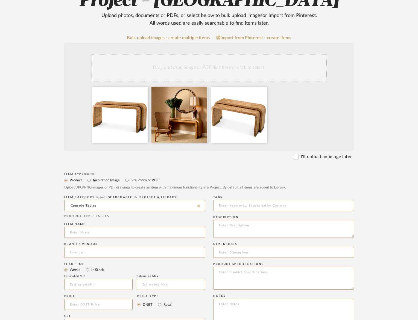
drag, startPoint x: 101, startPoint y: 277, endPoint x: 101, endPoint y: 268, distance: 8.5
click at [101, 277] on div "Estimated Min" at bounding box center [98, 275] width 68 height 3
click at [104, 234] on input at bounding box center [134, 232] width 141 height 11
type input "[PERSON_NAME] Table Set/2"
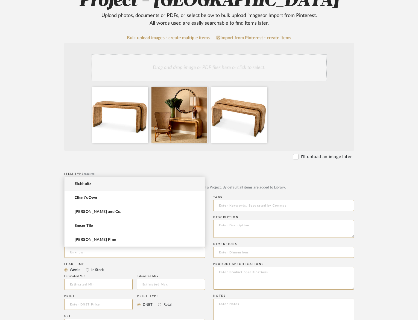
click at [104, 184] on mat-option "Eichholtz" at bounding box center [135, 184] width 140 height 14
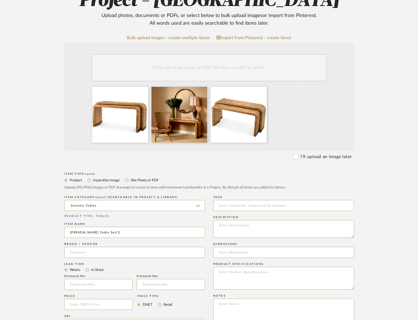
type input "Eichholtz"
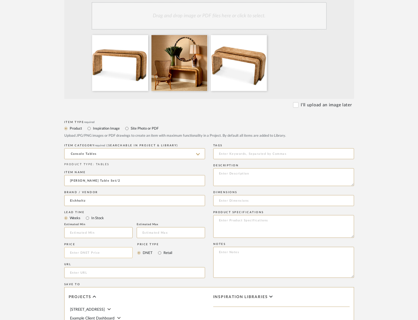
scroll to position [150, 0]
click at [91, 253] on input at bounding box center [98, 251] width 69 height 11
type input "$3,897.00"
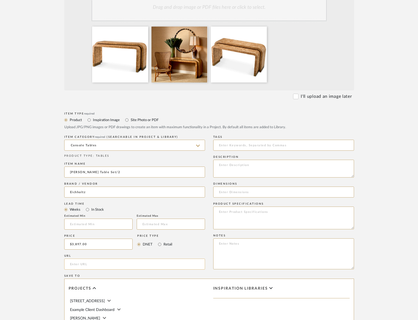
click at [153, 262] on input "url" at bounding box center [134, 263] width 141 height 11
paste input "[URL][DOMAIN_NAME][PERSON_NAME]"
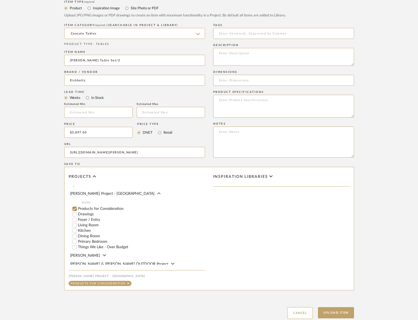
scroll to position [49, 0]
type input "[URL][DOMAIN_NAME][PERSON_NAME]"
click at [99, 238] on label "Primary Bedroom" at bounding box center [141, 240] width 127 height 4
click at [77, 237] on input "Primary Bedroom" at bounding box center [74, 239] width 5 height 5
checkbox input "false"
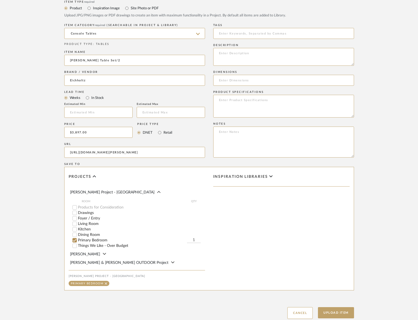
scroll to position [48, 0]
click at [276, 82] on input at bounding box center [283, 80] width 141 height 11
paste input "L. 66.93″ | W. 15.75″ | H. 31.50″"
type input "L. 66.93″ | W. 15.75″ | H. 31.50″"
click at [277, 102] on textarea at bounding box center [283, 106] width 141 height 23
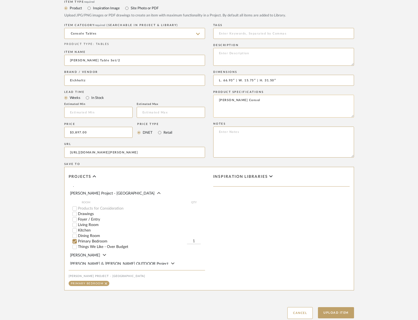
type textarea "[PERSON_NAME] Console"
drag, startPoint x: 289, startPoint y: 109, endPoint x: 195, endPoint y: 97, distance: 94.3
click at [195, 97] on div "Item Type required Product Inspiration Image Site Photo or PDF Upload JPG/PNG i…" at bounding box center [209, 159] width 290 height 320
click at [244, 52] on textarea at bounding box center [283, 57] width 141 height 18
paste textarea "[PERSON_NAME] Console"
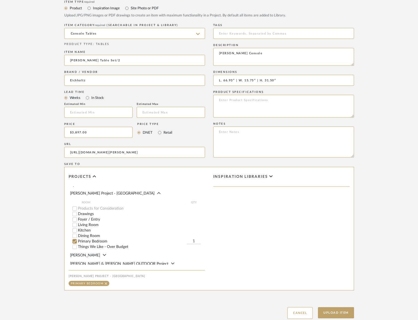
scroll to position [308, 0]
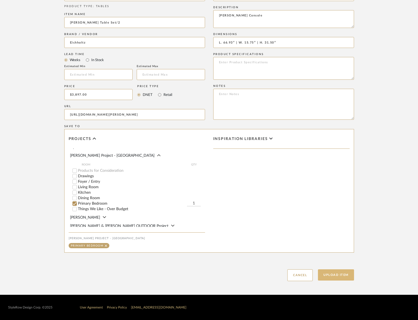
type textarea "[PERSON_NAME] Console"
drag, startPoint x: 341, startPoint y: 273, endPoint x: 411, endPoint y: 274, distance: 70.6
click at [341, 272] on button "Upload Item" at bounding box center [336, 274] width 36 height 11
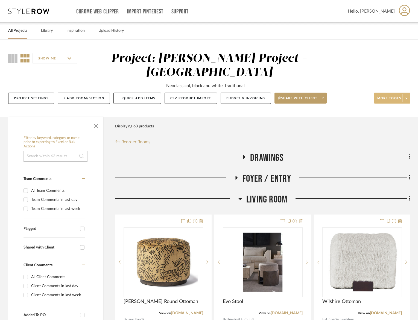
click at [395, 99] on span "More tools" at bounding box center [390, 100] width 24 height 8
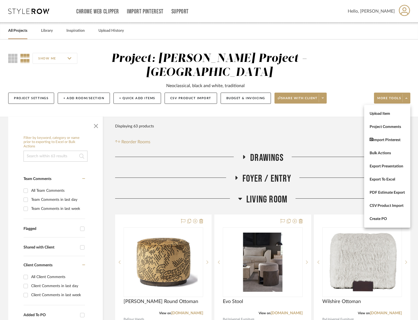
click at [388, 113] on span "Upload Item" at bounding box center [387, 113] width 35 height 5
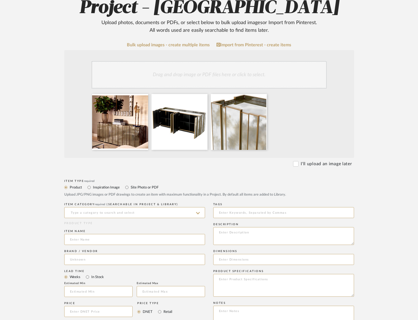
scroll to position [133, 0]
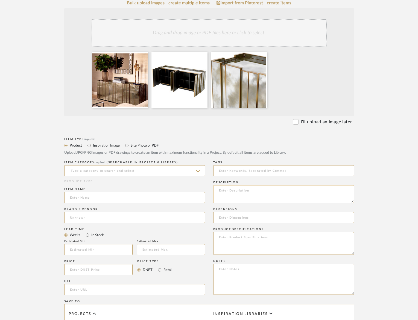
click at [243, 194] on textarea at bounding box center [283, 194] width 141 height 18
paste textarea "Illuminating elegance, the Dresser Nottingham captivates with its sophisticated…"
type textarea "Illuminating elegance, the Dresser Nottingham captivates with its sophisticated…"
click at [228, 216] on input at bounding box center [283, 217] width 141 height 11
paste input "W. 78.74″ | D. 18.11″ | H. 31.89″"
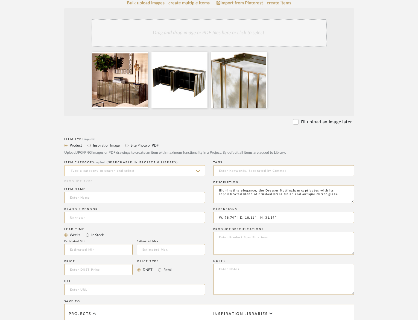
type input "W. 78.74″ | D. 18.11″ | H. 31.89″"
click at [126, 172] on input at bounding box center [134, 170] width 141 height 11
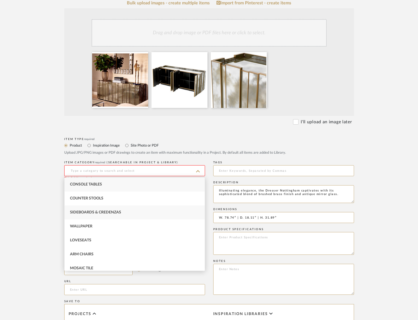
click at [126, 210] on div "Sideboards & Credenzas" at bounding box center [135, 212] width 140 height 14
type input "Sideboards & Credenzas"
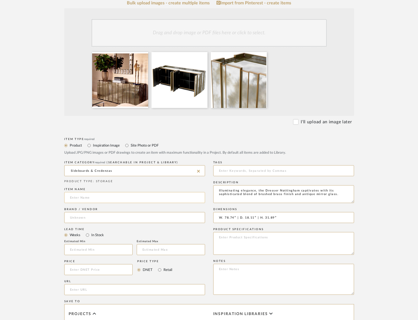
click at [134, 199] on input at bounding box center [134, 197] width 141 height 11
type input "[GEOGRAPHIC_DATA]"
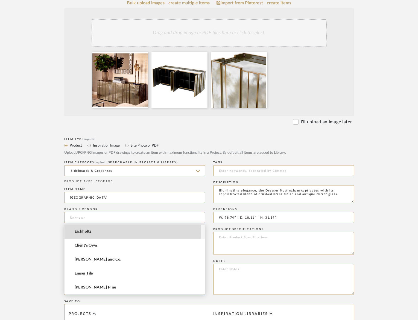
click at [105, 231] on mat-option "Eichholtz" at bounding box center [135, 231] width 140 height 14
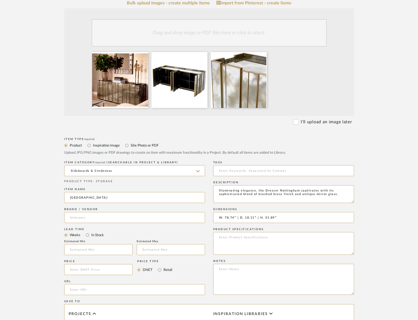
type input "Eichholtz"
click at [80, 270] on input at bounding box center [98, 269] width 69 height 11
type input "$4,497.00"
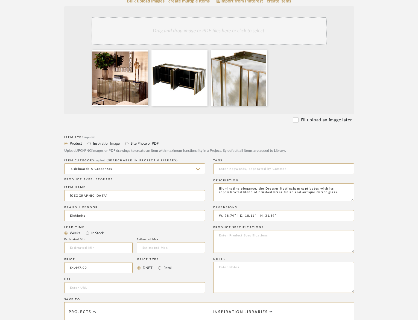
drag, startPoint x: 85, startPoint y: 286, endPoint x: 229, endPoint y: 222, distance: 157.5
click at [85, 286] on input "url" at bounding box center [134, 287] width 141 height 11
paste input "[URL][DOMAIN_NAME]"
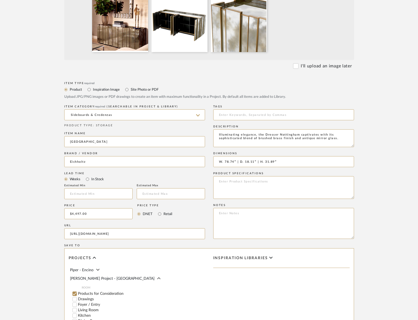
scroll to position [62, 0]
type input "[URL][DOMAIN_NAME]"
click at [102, 311] on label "Things We Like - Over Budget" at bounding box center [141, 313] width 127 height 4
click at [77, 311] on input "Things We Like - Over Budget" at bounding box center [74, 312] width 5 height 5
checkbox input "false"
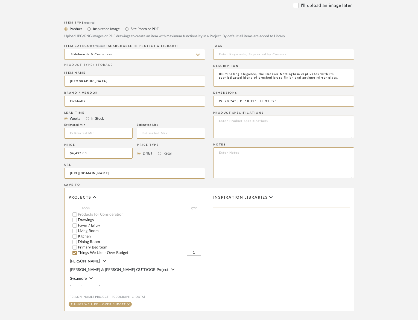
scroll to position [308, 0]
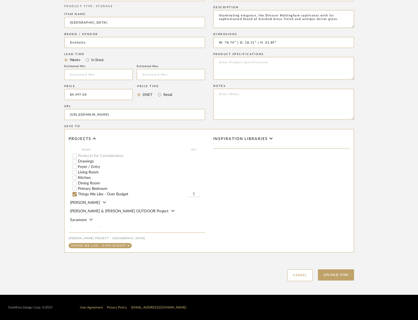
drag, startPoint x: 344, startPoint y: 276, endPoint x: 413, endPoint y: 276, distance: 69.2
click at [344, 275] on button "Upload Item" at bounding box center [336, 274] width 36 height 11
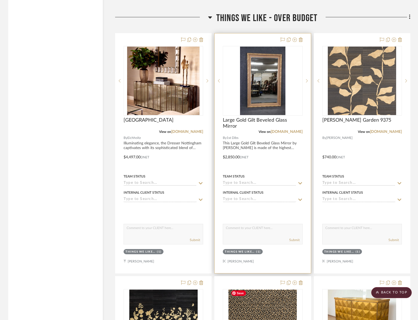
scroll to position [1760, 0]
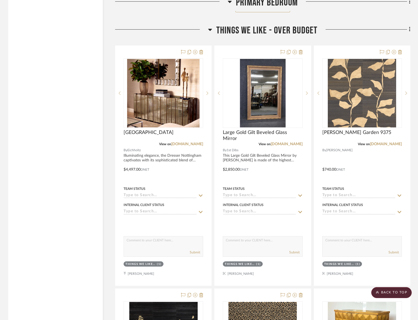
drag, startPoint x: 286, startPoint y: 33, endPoint x: 281, endPoint y: 51, distance: 19.1
click at [286, 33] on span "Things We Like - Over Budget" at bounding box center [266, 31] width 101 height 12
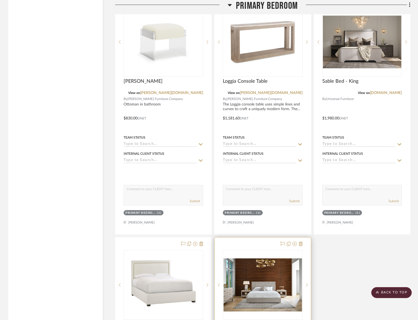
scroll to position [1520, 0]
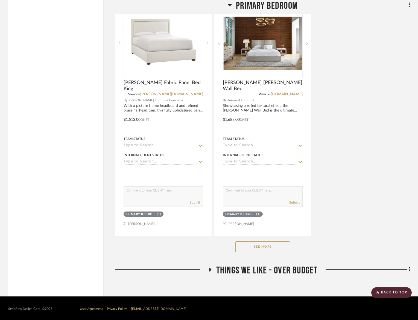
click at [272, 243] on button "See More" at bounding box center [263, 246] width 55 height 11
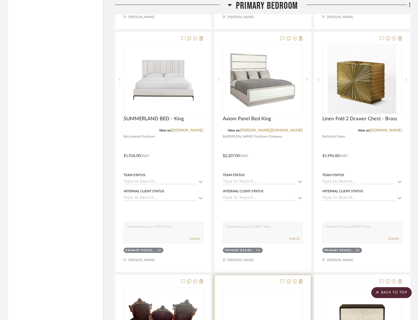
scroll to position [1904, 0]
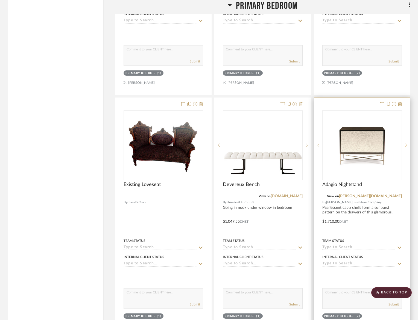
click at [410, 144] on sr-next-btn at bounding box center [406, 145] width 8 height 4
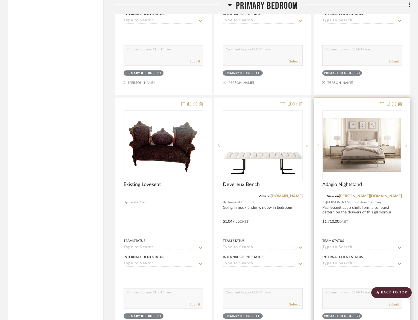
click at [410, 144] on sr-next-btn at bounding box center [406, 145] width 8 height 4
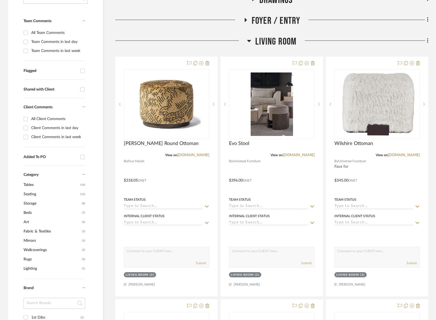
scroll to position [0, 0]
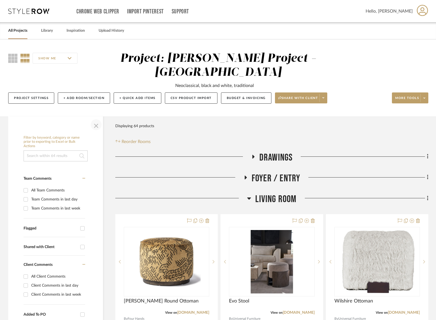
click at [95, 118] on span "button" at bounding box center [95, 124] width 13 height 13
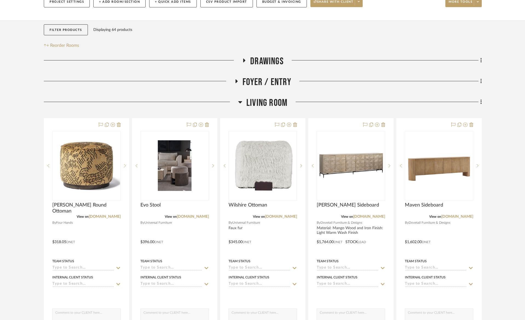
scroll to position [167, 0]
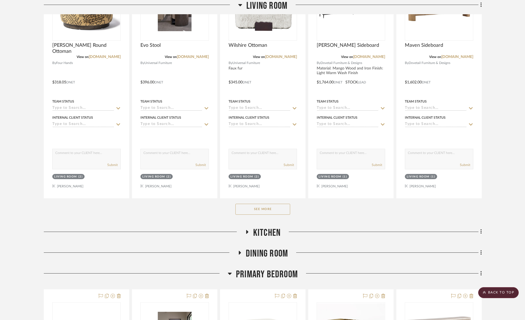
click at [268, 227] on span "Kitchen" at bounding box center [266, 233] width 27 height 12
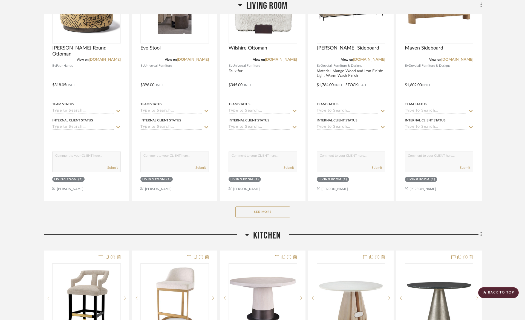
scroll to position [254, 0]
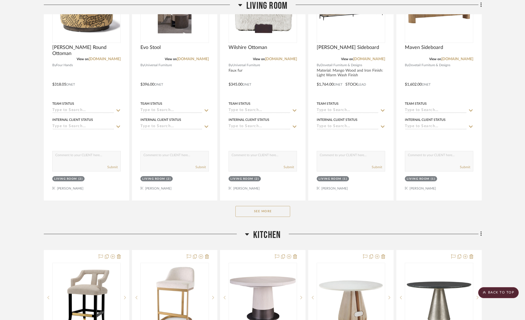
click at [270, 229] on span "Kitchen" at bounding box center [266, 235] width 27 height 12
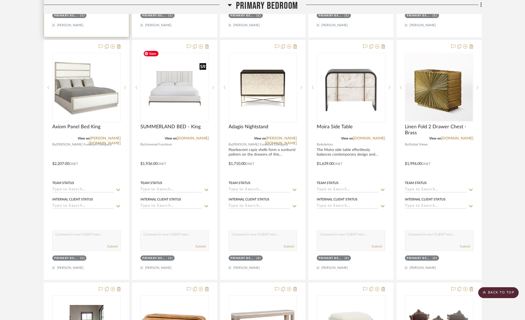
scroll to position [677, 0]
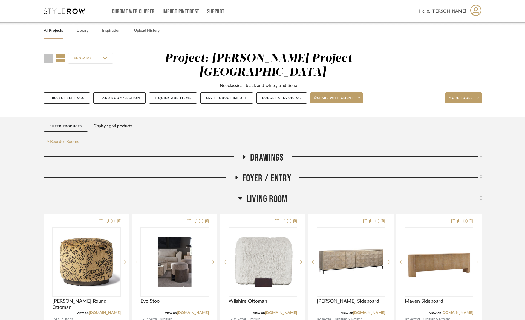
drag, startPoint x: 272, startPoint y: 186, endPoint x: 271, endPoint y: 188, distance: 2.9
click at [272, 193] on span "Living Room" at bounding box center [266, 199] width 41 height 12
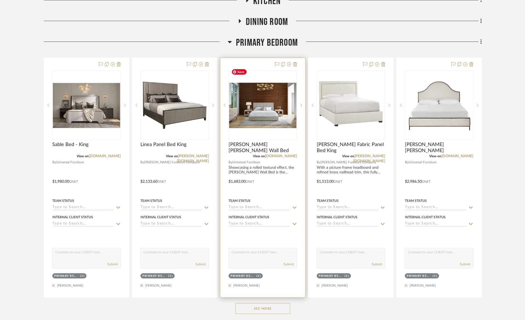
scroll to position [268, 0]
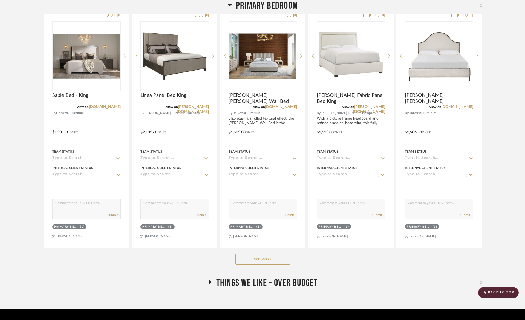
drag, startPoint x: 268, startPoint y: 246, endPoint x: 265, endPoint y: 245, distance: 3.4
click at [268, 254] on button "See More" at bounding box center [262, 259] width 55 height 11
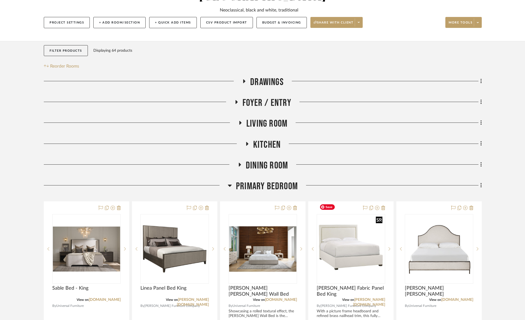
scroll to position [0, 0]
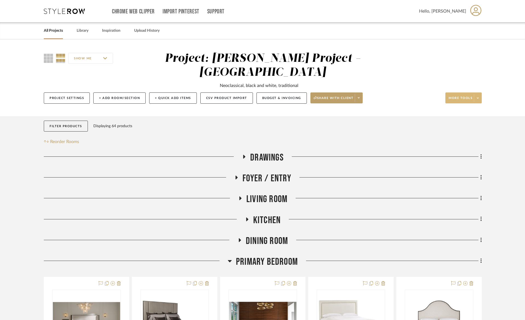
click at [467, 96] on span "More tools" at bounding box center [460, 100] width 24 height 8
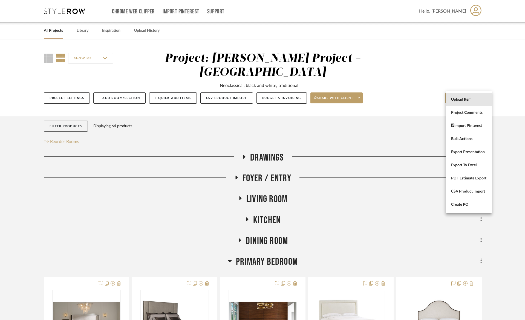
drag, startPoint x: 471, startPoint y: 98, endPoint x: 524, endPoint y: 107, distance: 52.9
click at [471, 98] on span "Upload Item" at bounding box center [468, 99] width 35 height 5
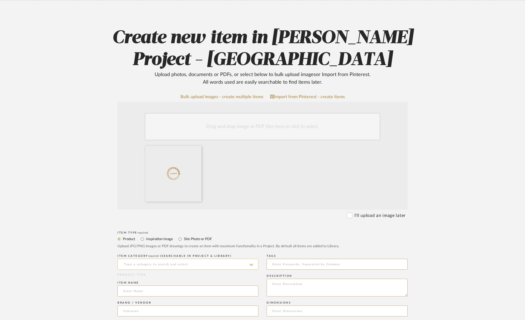
click at [172, 259] on input at bounding box center [187, 264] width 141 height 11
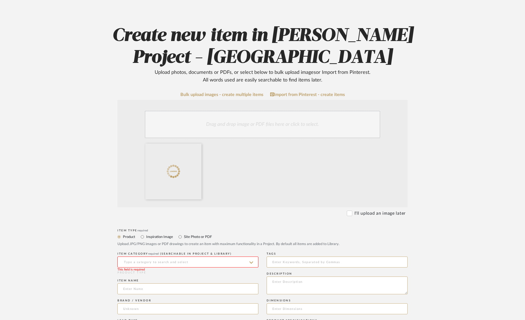
click at [171, 265] on input at bounding box center [187, 262] width 141 height 11
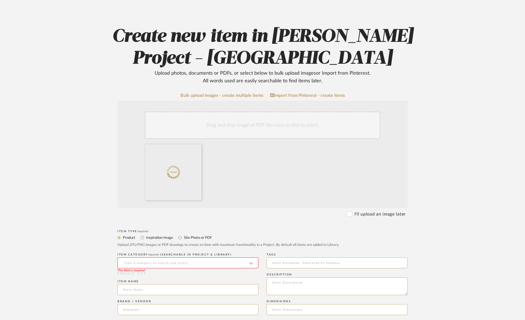
scroll to position [40, 0]
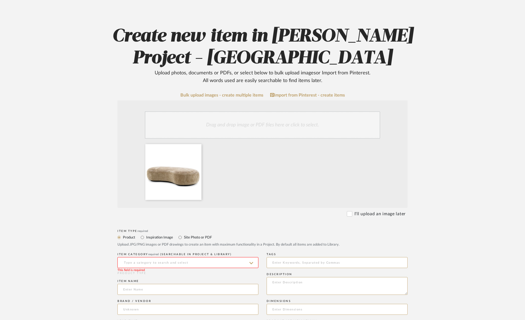
click at [171, 265] on input at bounding box center [187, 262] width 141 height 11
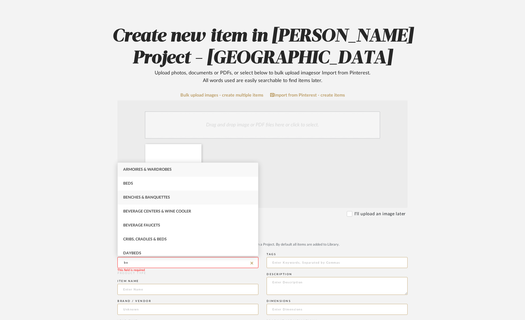
type input "be"
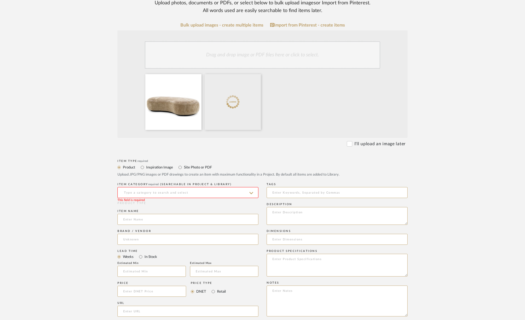
scroll to position [113, 0]
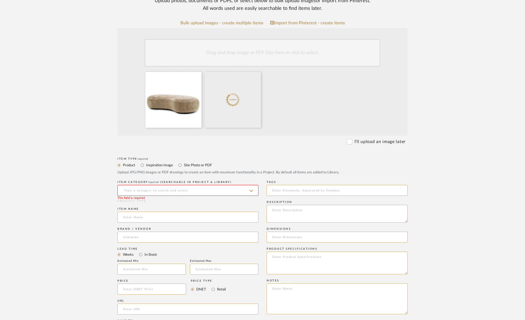
click at [133, 193] on input at bounding box center [187, 190] width 141 height 11
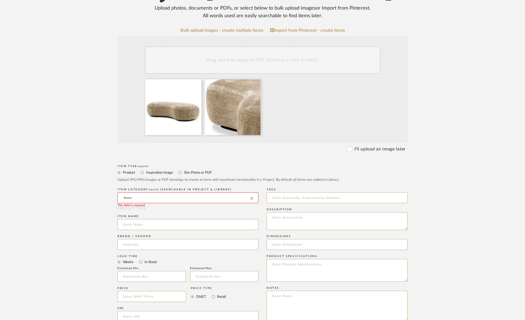
scroll to position [98, 0]
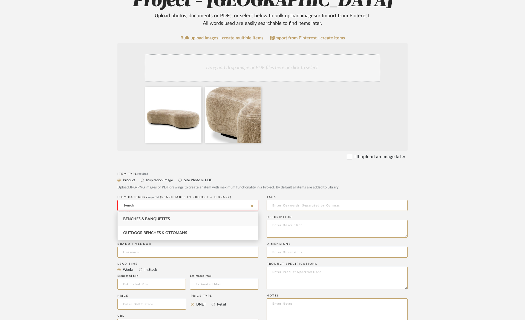
drag, startPoint x: 140, startPoint y: 220, endPoint x: 141, endPoint y: 223, distance: 3.3
click at [140, 220] on span "Benches & Banquettes" at bounding box center [146, 219] width 47 height 4
type input "Benches & Banquettes"
click at [147, 233] on input at bounding box center [187, 232] width 141 height 11
type input "[PERSON_NAME]"
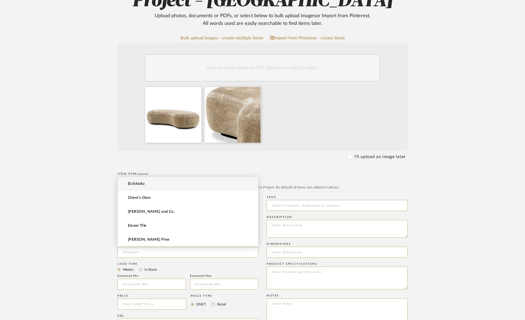
drag, startPoint x: 144, startPoint y: 184, endPoint x: 213, endPoint y: 180, distance: 68.8
click at [144, 184] on span "Eichholtz" at bounding box center [136, 184] width 17 height 5
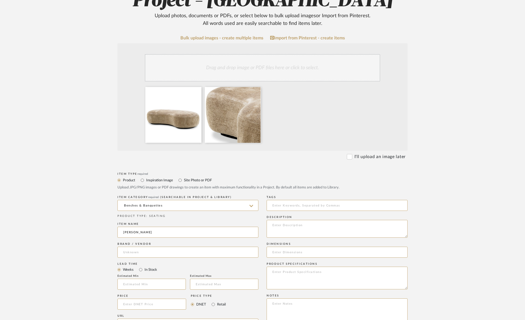
type input "Eichholtz"
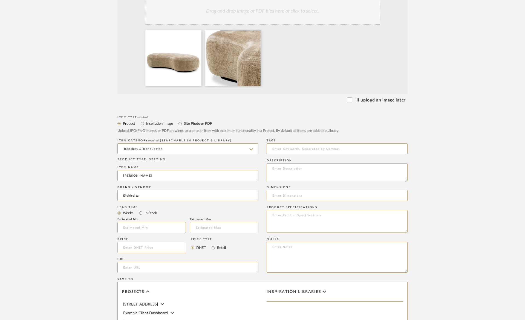
click at [143, 249] on input at bounding box center [151, 247] width 69 height 11
type input "$1,917.00"
click at [185, 265] on input "url" at bounding box center [187, 267] width 141 height 11
paste input "[URL][DOMAIN_NAME]"
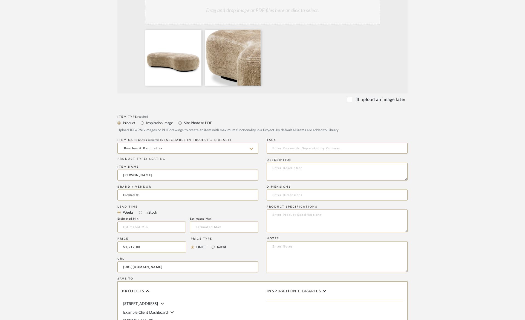
scroll to position [0, 159]
type input "[URL][DOMAIN_NAME]"
click at [301, 193] on input at bounding box center [336, 195] width 141 height 11
click at [303, 225] on textarea at bounding box center [336, 221] width 141 height 23
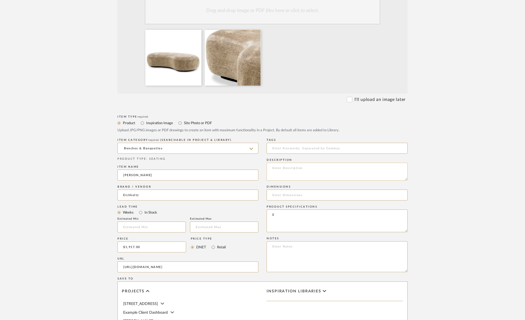
type textarea "E"
click at [323, 176] on textarea at bounding box center [336, 172] width 141 height 18
type textarea "End of Bed Bench"
click at [295, 196] on input at bounding box center [336, 194] width 141 height 11
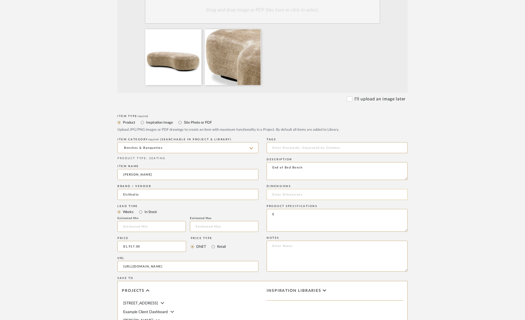
paste input "W. 70.87″ | D. 37.40″ | H. 17.32″"
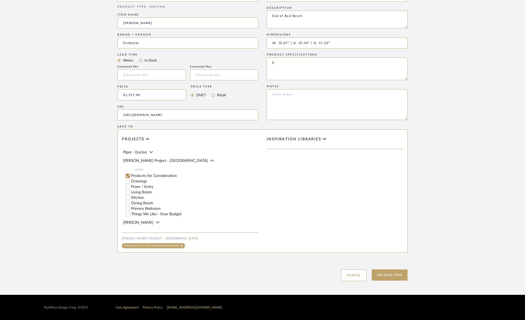
scroll to position [50, 0]
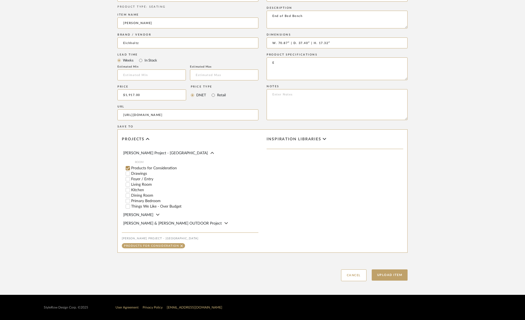
type input "W. 70.87″ | D. 37.40″ | H. 17.32″"
click at [143, 199] on label "Primary Bedroom" at bounding box center [194, 201] width 127 height 4
click at [130, 198] on input "Primary Bedroom" at bounding box center [127, 200] width 5 height 5
checkbox input "false"
click at [393, 275] on button "Upload Item" at bounding box center [389, 274] width 36 height 11
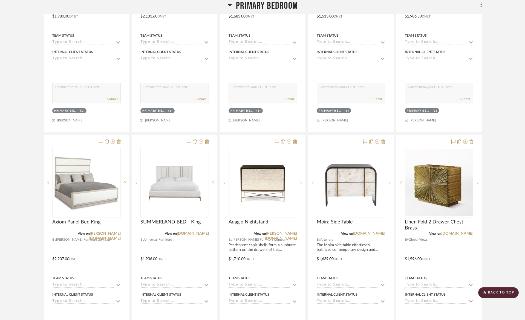
scroll to position [116, 0]
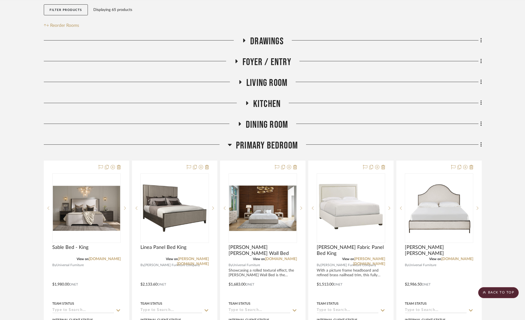
click at [242, 140] on span "Primary Bedroom" at bounding box center [267, 146] width 62 height 12
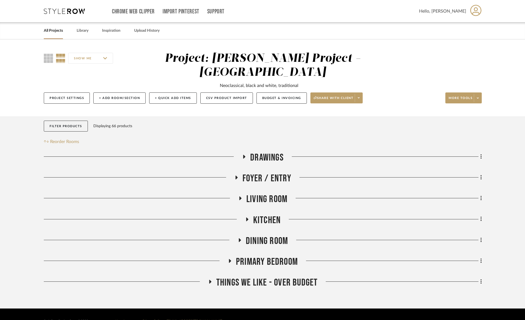
drag, startPoint x: 276, startPoint y: 188, endPoint x: 269, endPoint y: 200, distance: 14.1
click at [276, 193] on span "Living Room" at bounding box center [266, 199] width 41 height 12
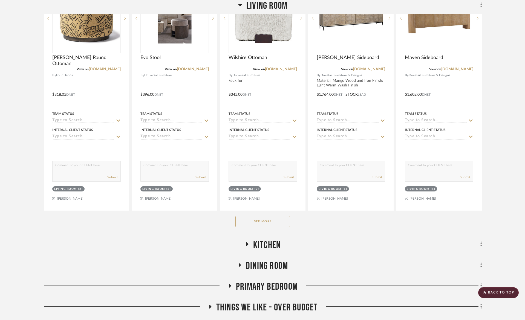
scroll to position [268, 0]
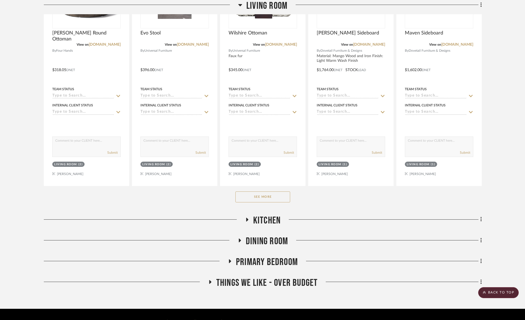
click at [267, 191] on button "See More" at bounding box center [262, 196] width 55 height 11
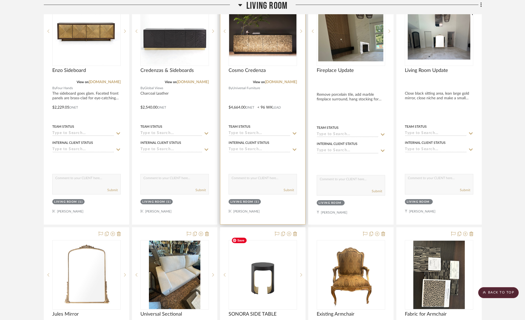
scroll to position [471, 0]
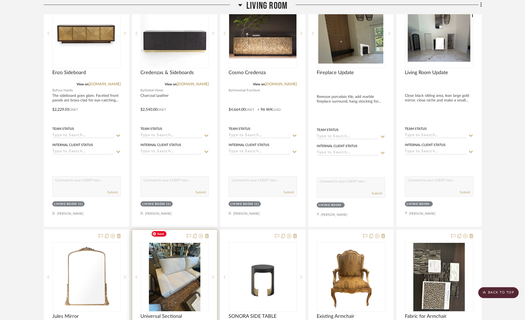
click at [177, 268] on img "0" at bounding box center [174, 277] width 51 height 68
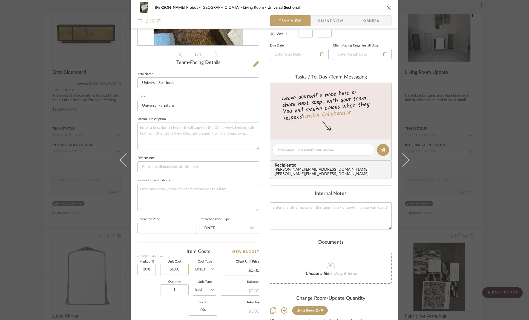
scroll to position [115, 0]
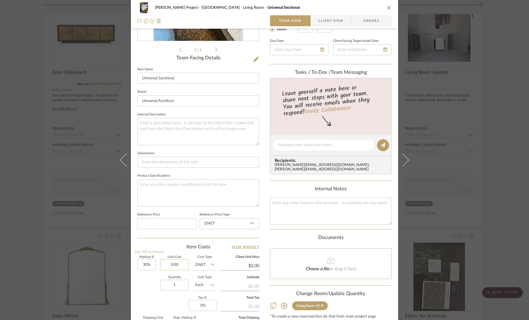
click at [174, 265] on input "0.00" at bounding box center [174, 264] width 28 height 11
type input "$7,315.00"
type input "$9,509.50"
click at [141, 289] on div "Quantity 1 Unit Type Each" at bounding box center [176, 285] width 79 height 19
click at [387, 10] on icon "close" at bounding box center [389, 7] width 4 height 4
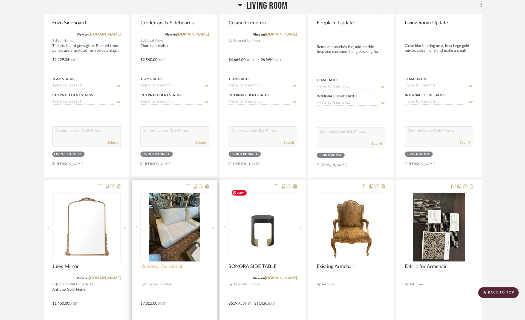
scroll to position [560, 0]
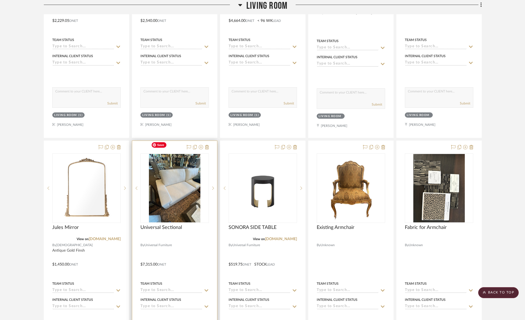
click at [161, 203] on img "0" at bounding box center [174, 188] width 51 height 68
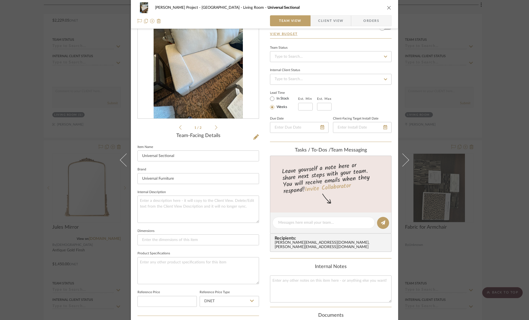
scroll to position [0, 0]
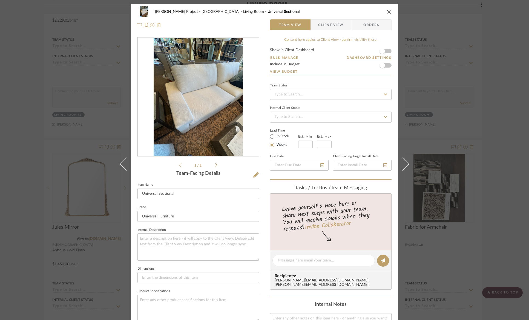
click at [387, 13] on icon "close" at bounding box center [389, 12] width 4 height 4
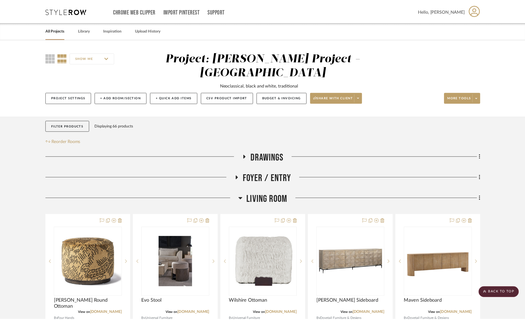
scroll to position [560, 0]
